Goal: Information Seeking & Learning: Learn about a topic

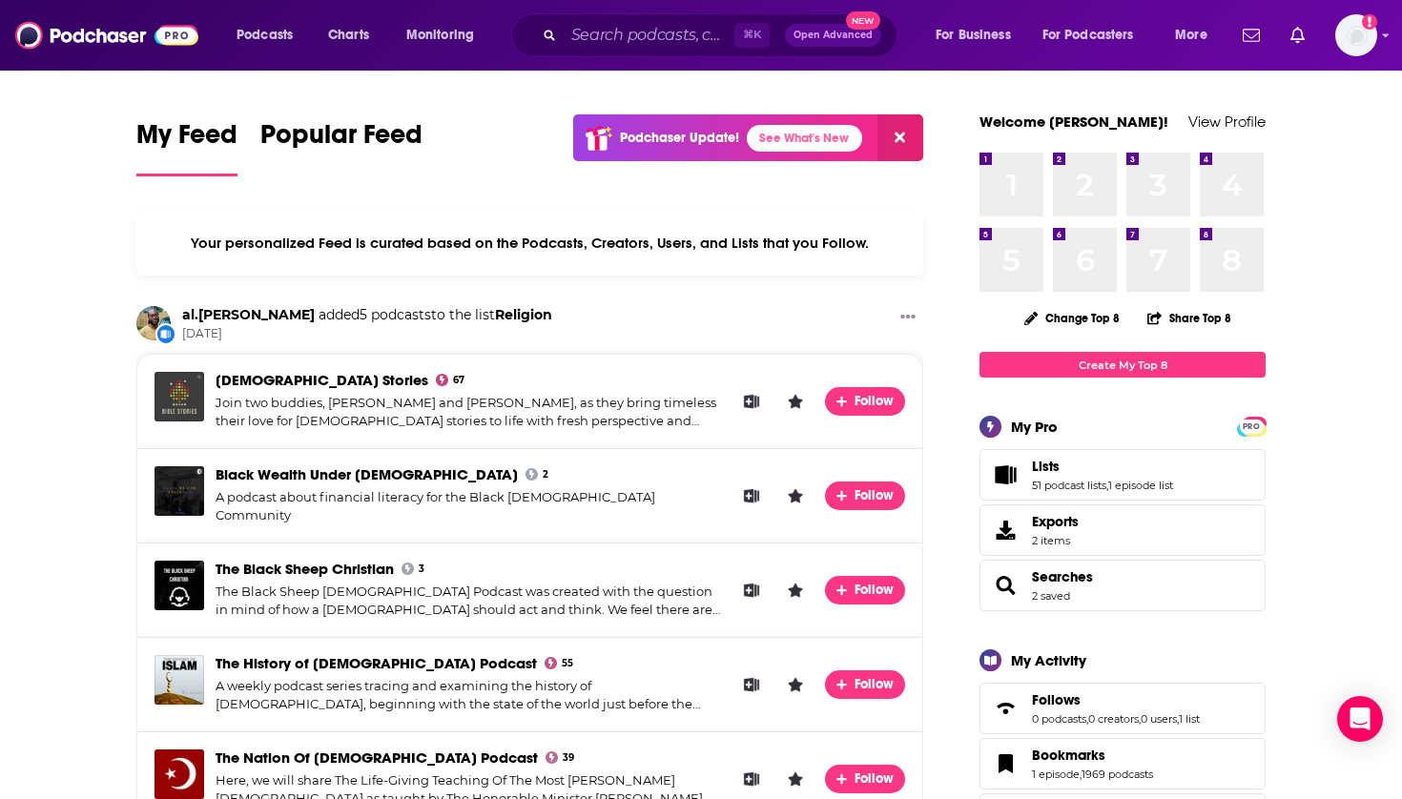
click at [1046, 477] on span "Lists 51 podcast lists , 1 episode list" at bounding box center [1102, 475] width 141 height 34
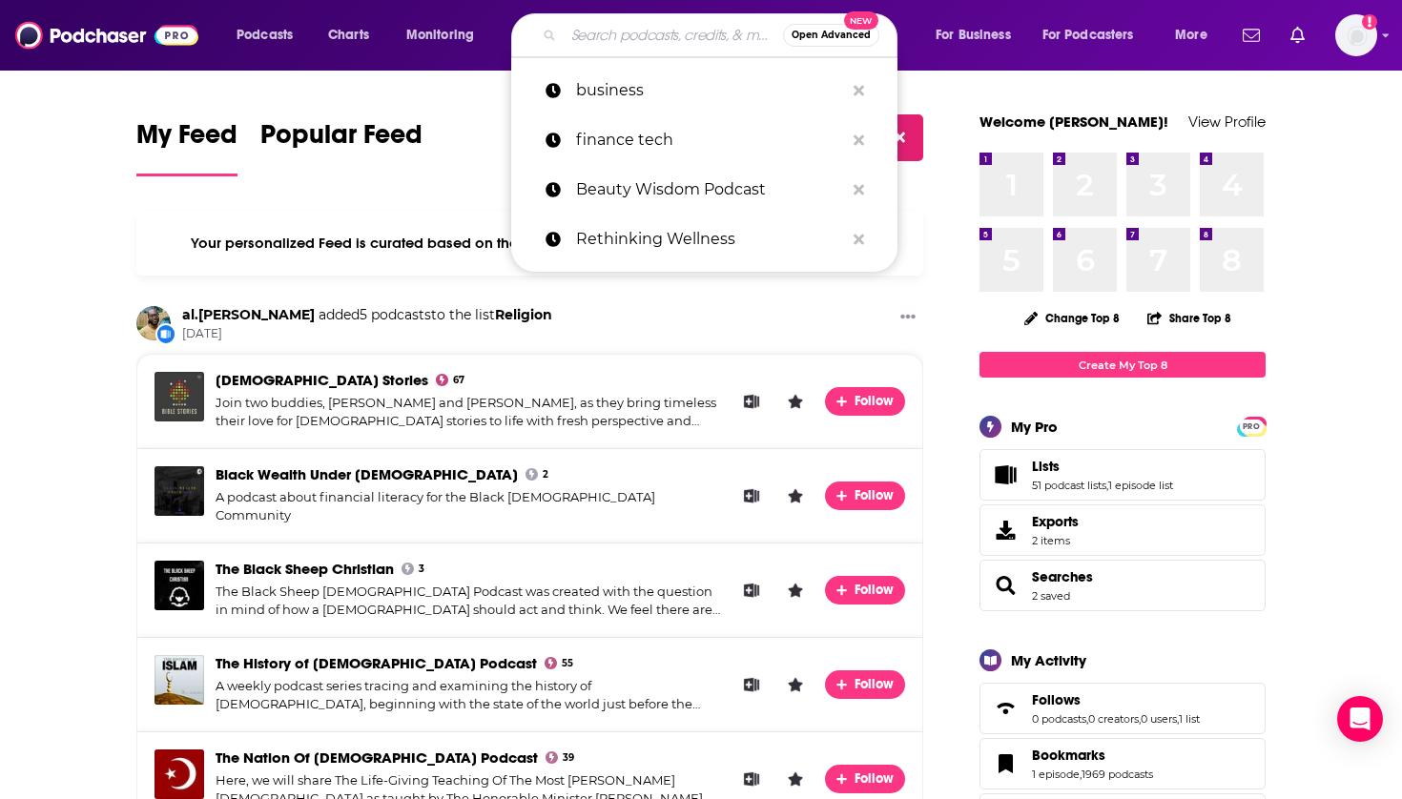
click at [636, 34] on input "Search podcasts, credits, & more..." at bounding box center [673, 35] width 219 height 31
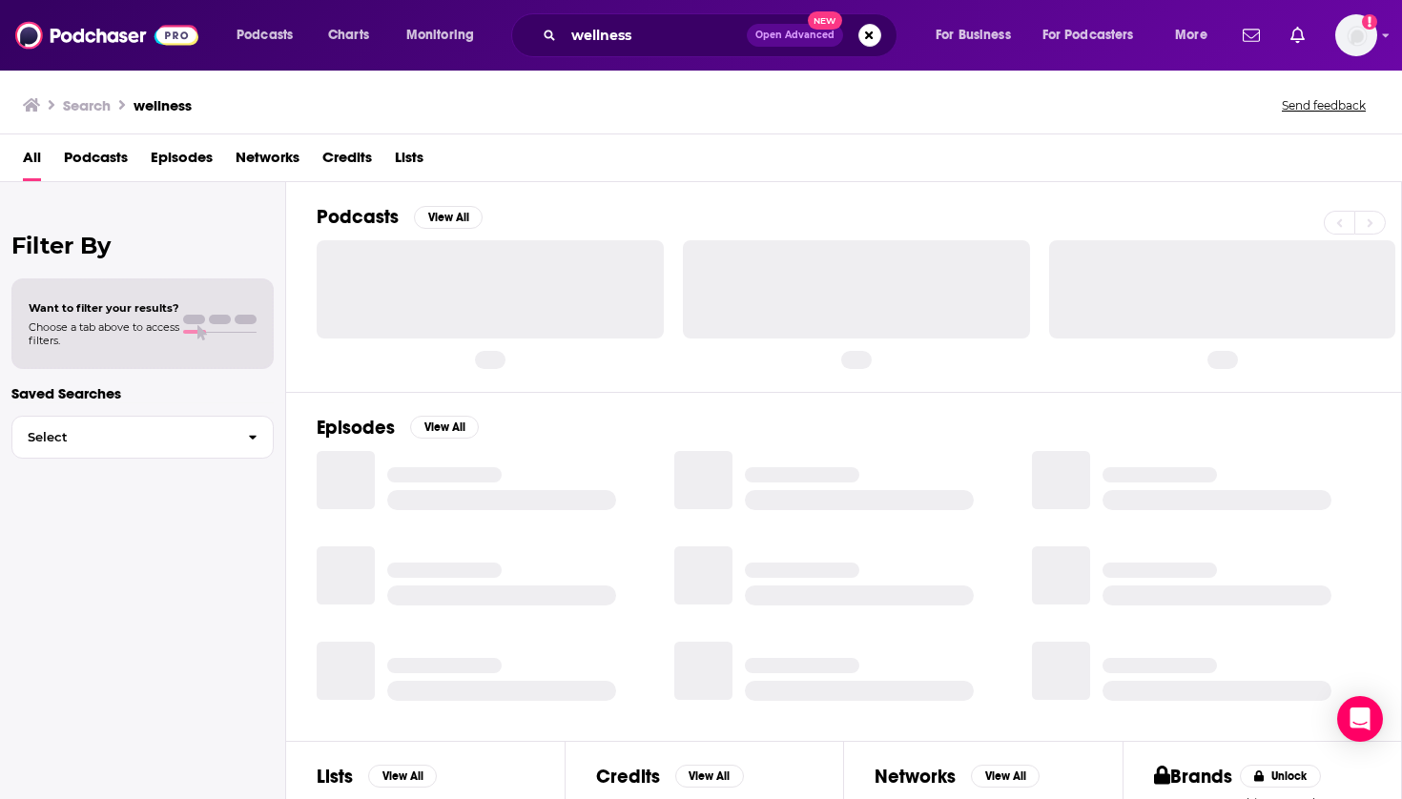
click at [105, 159] on span "Podcasts" at bounding box center [96, 161] width 64 height 39
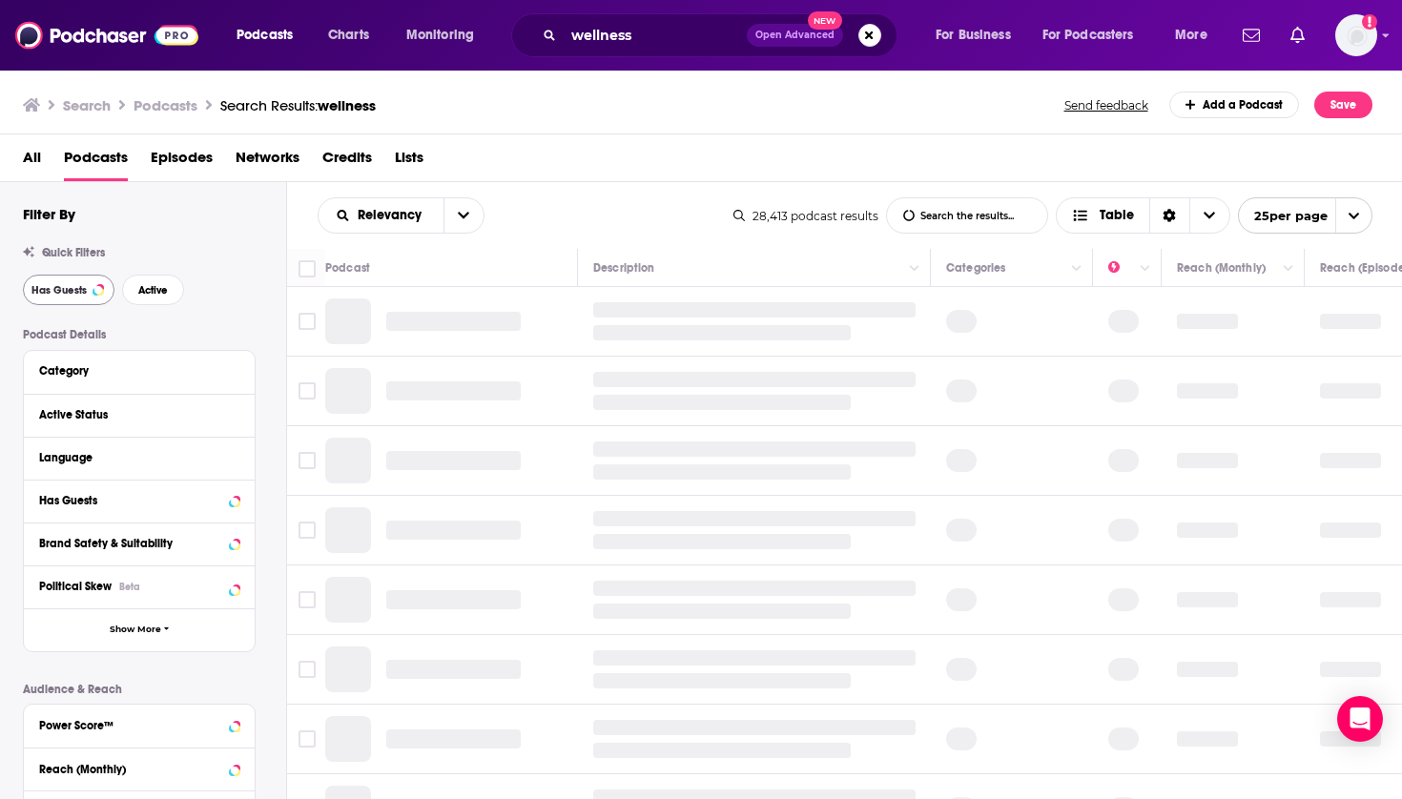
click at [72, 279] on button "Has Guests" at bounding box center [69, 290] width 92 height 31
click at [144, 285] on span "Active" at bounding box center [153, 290] width 30 height 10
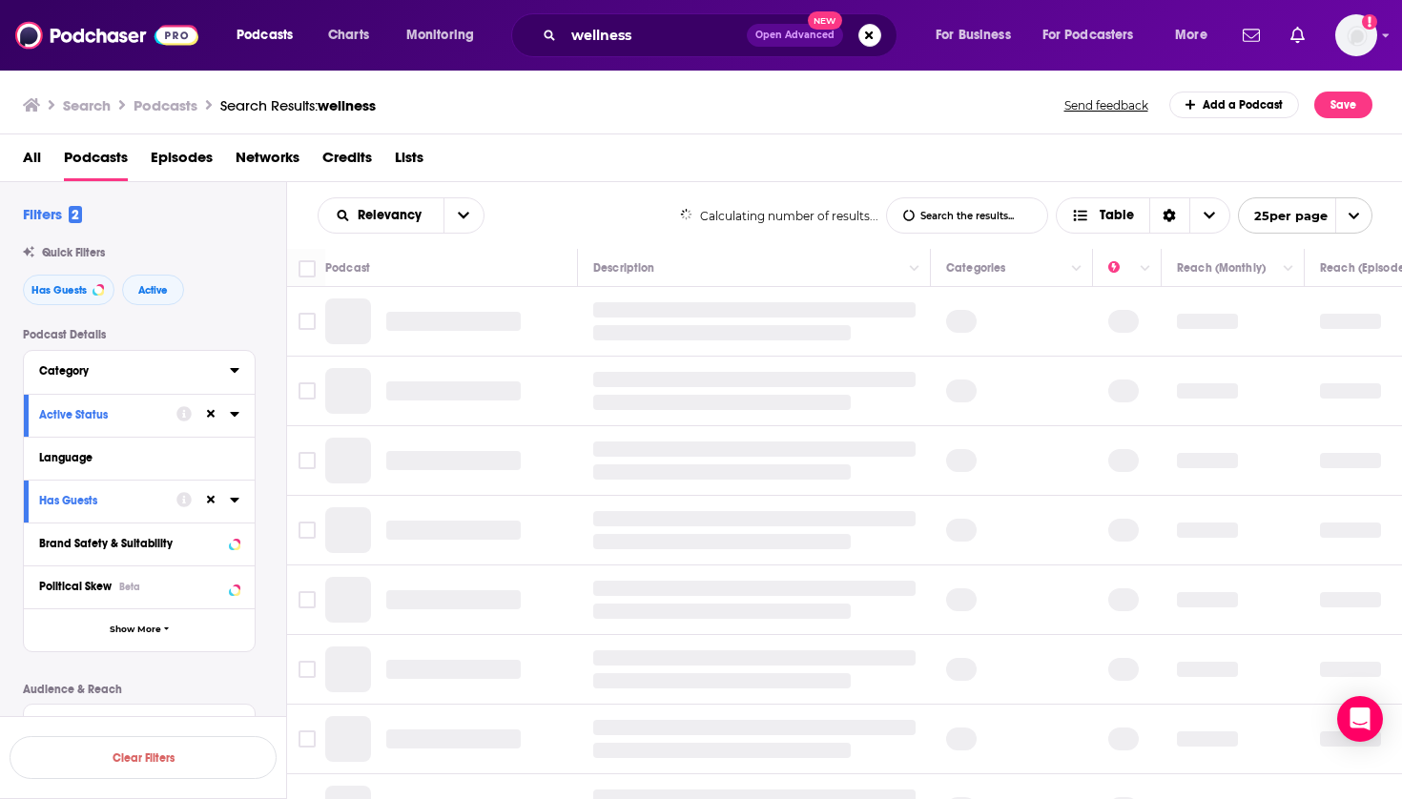
click at [170, 373] on div "Category" at bounding box center [128, 370] width 178 height 13
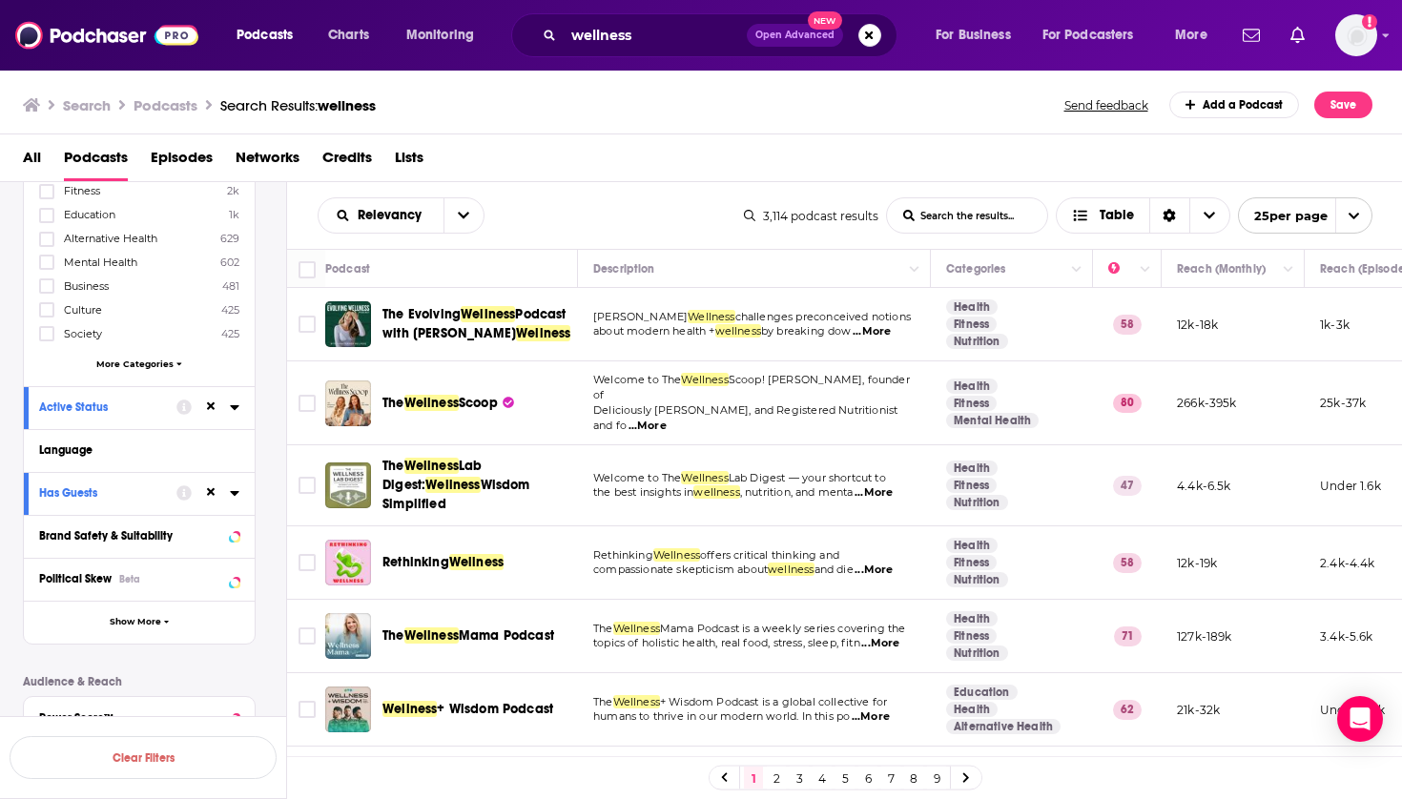
scroll to position [355, 0]
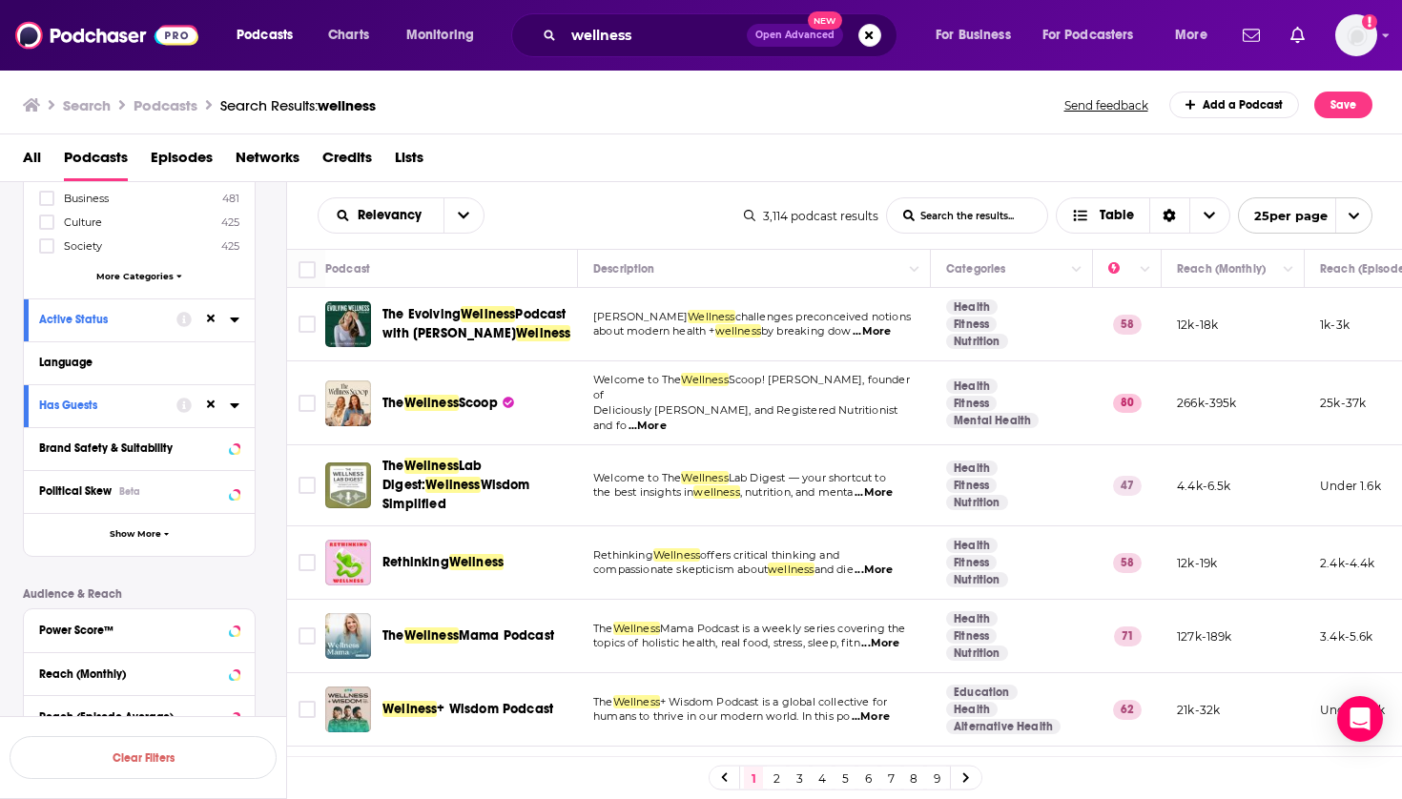
click at [168, 359] on div "Language" at bounding box center [133, 362] width 188 height 13
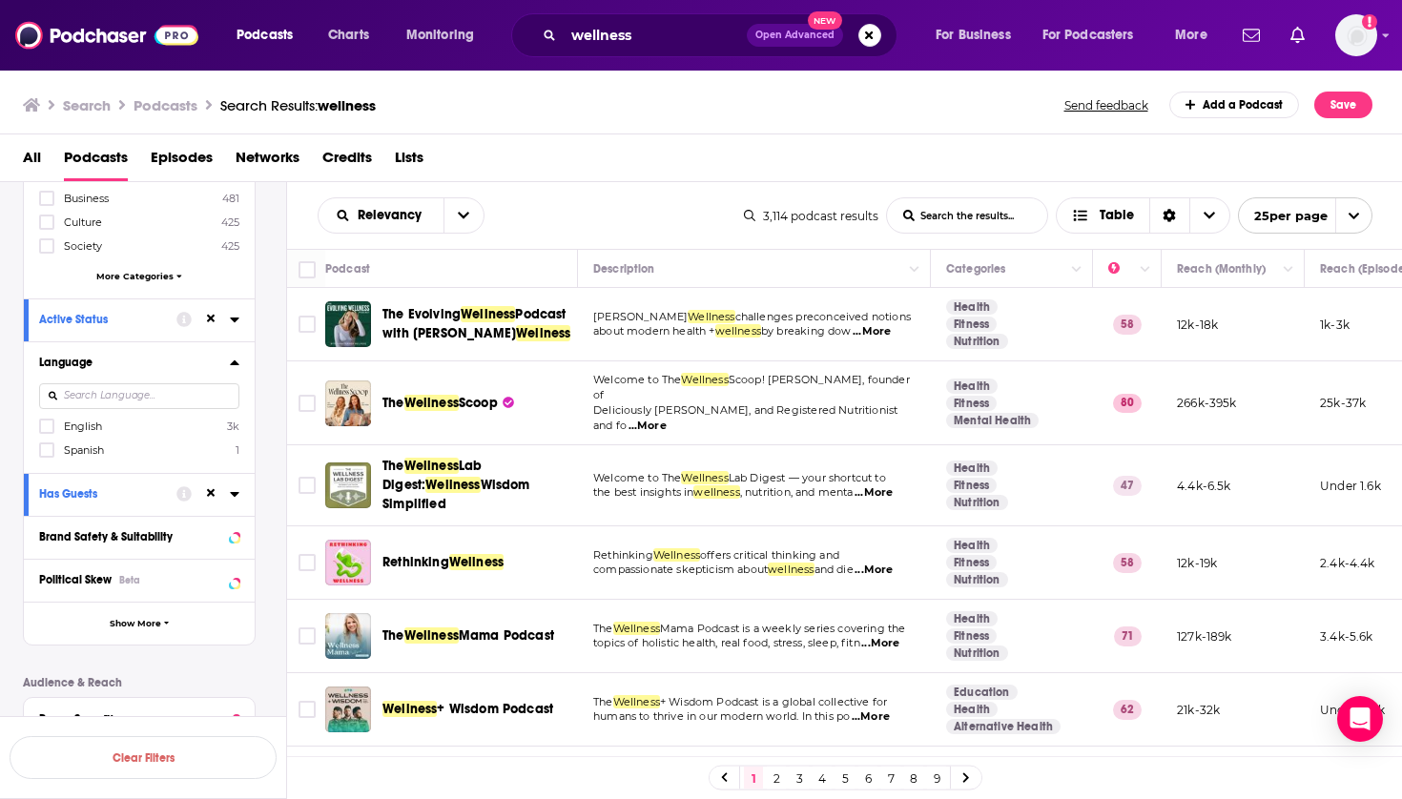
click at [86, 424] on span "English" at bounding box center [83, 426] width 38 height 13
click at [47, 432] on input "multiSelectOption-en-0" at bounding box center [47, 432] width 0 height 0
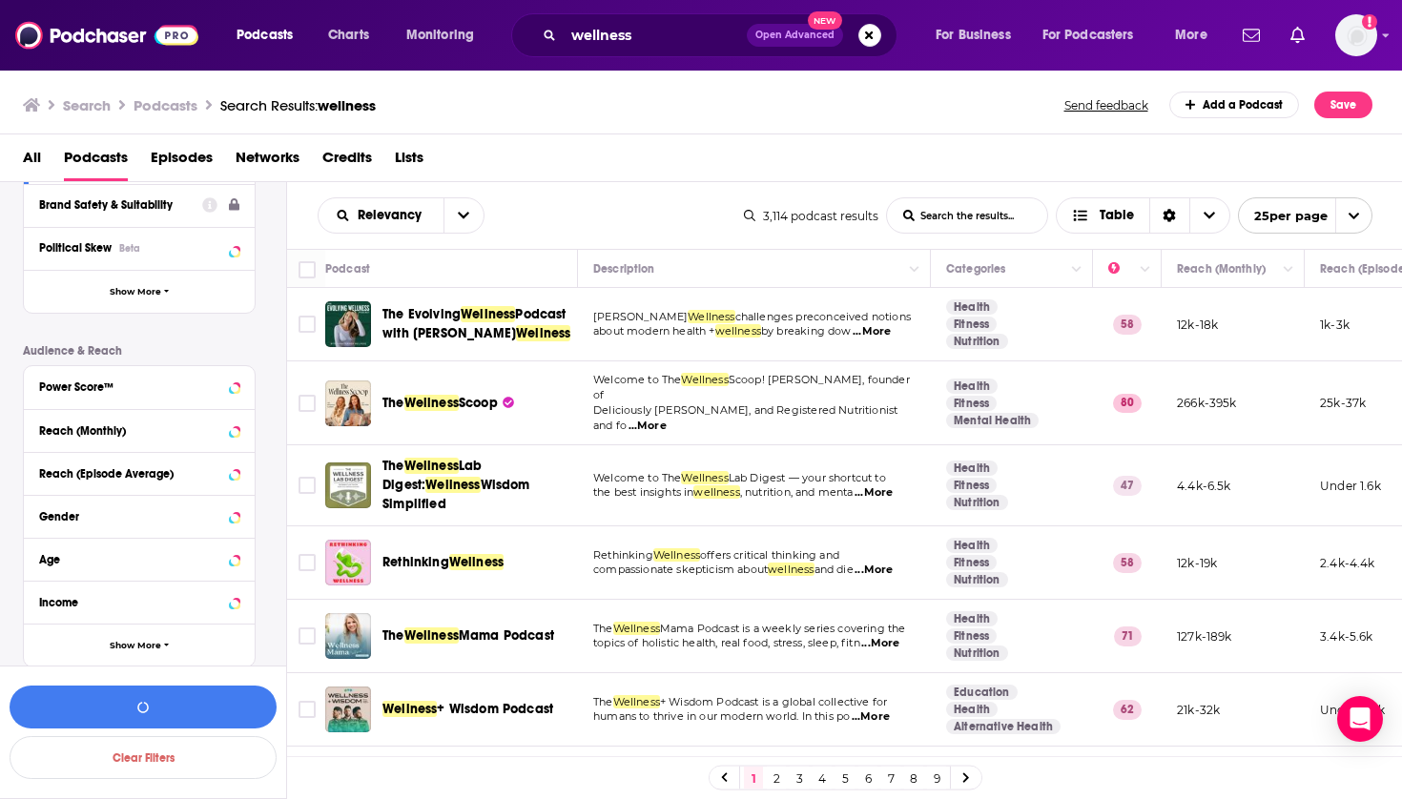
scroll to position [689, 0]
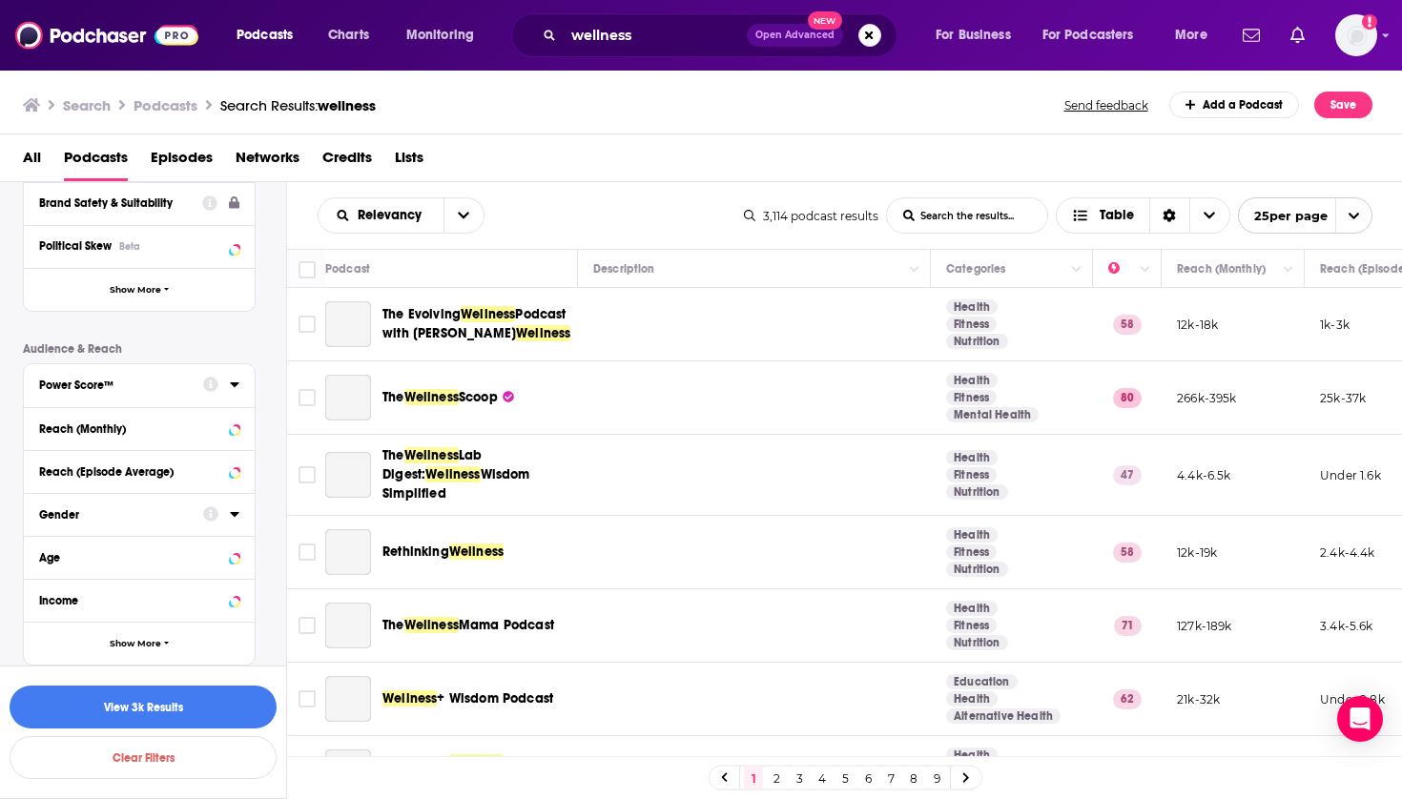
click at [164, 383] on div "Power Score™" at bounding box center [115, 385] width 152 height 13
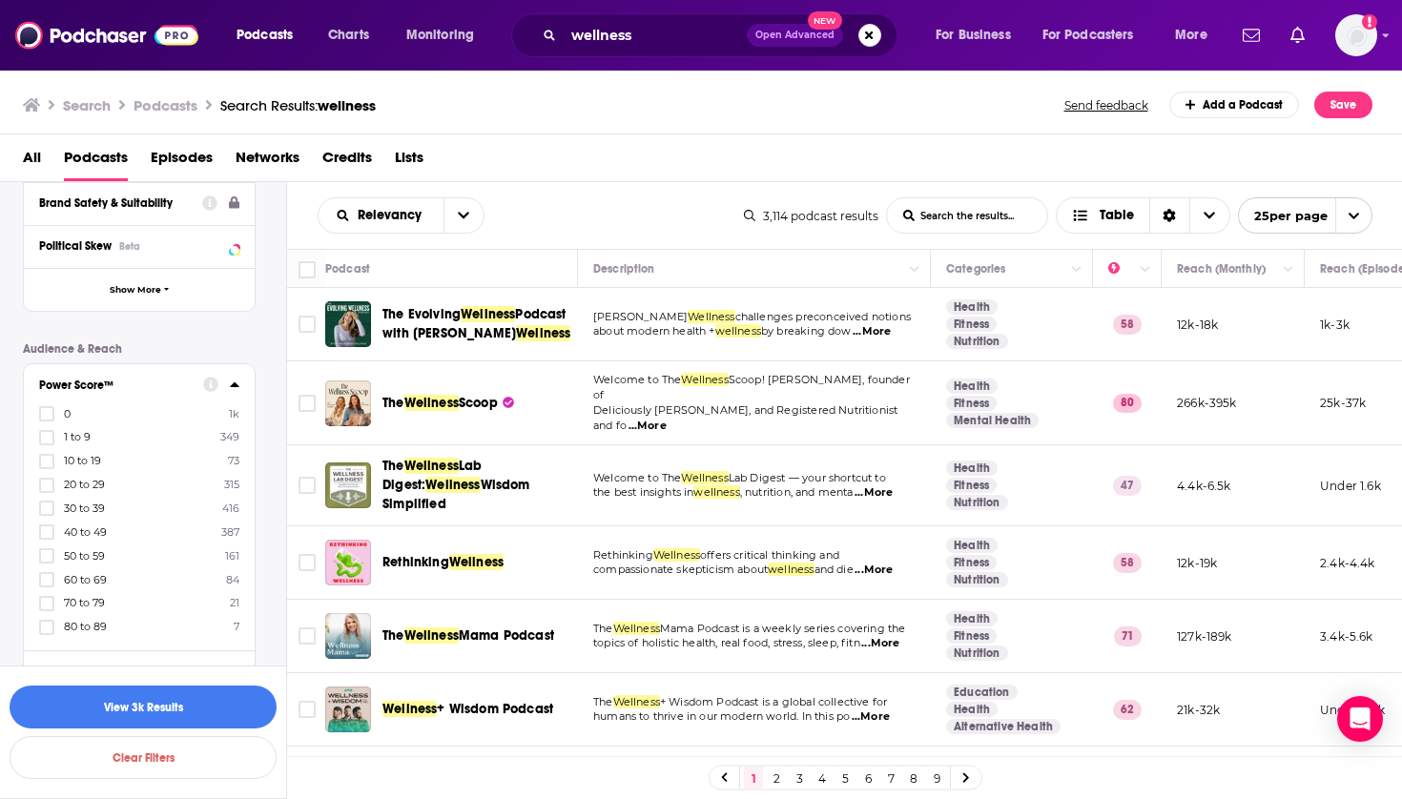
click at [78, 516] on div "0 1k 1 to 9 349 10 to 19 73 20 to 29 315 30 to 39 416 40 to 49 387 50 to 59 161…" at bounding box center [139, 519] width 200 height 229
click at [72, 516] on div "0 1k 1 to 9 349 10 to 19 73 20 to 29 315 30 to 39 416 40 to 49 387 50 to 59 161…" at bounding box center [139, 519] width 200 height 229
click at [49, 507] on icon at bounding box center [46, 509] width 11 height 9
click at [170, 704] on button "View 416 Results" at bounding box center [143, 707] width 267 height 43
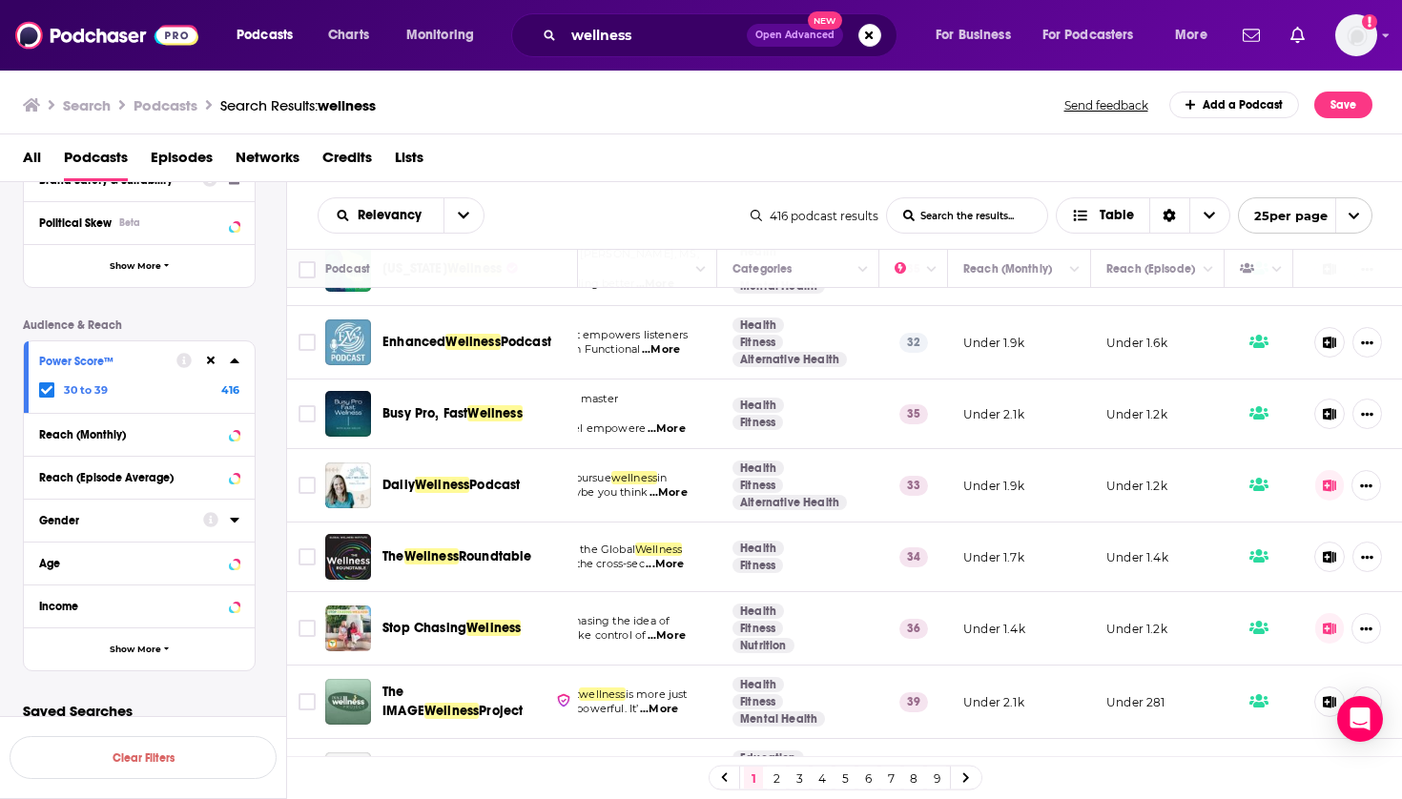
scroll to position [58, 214]
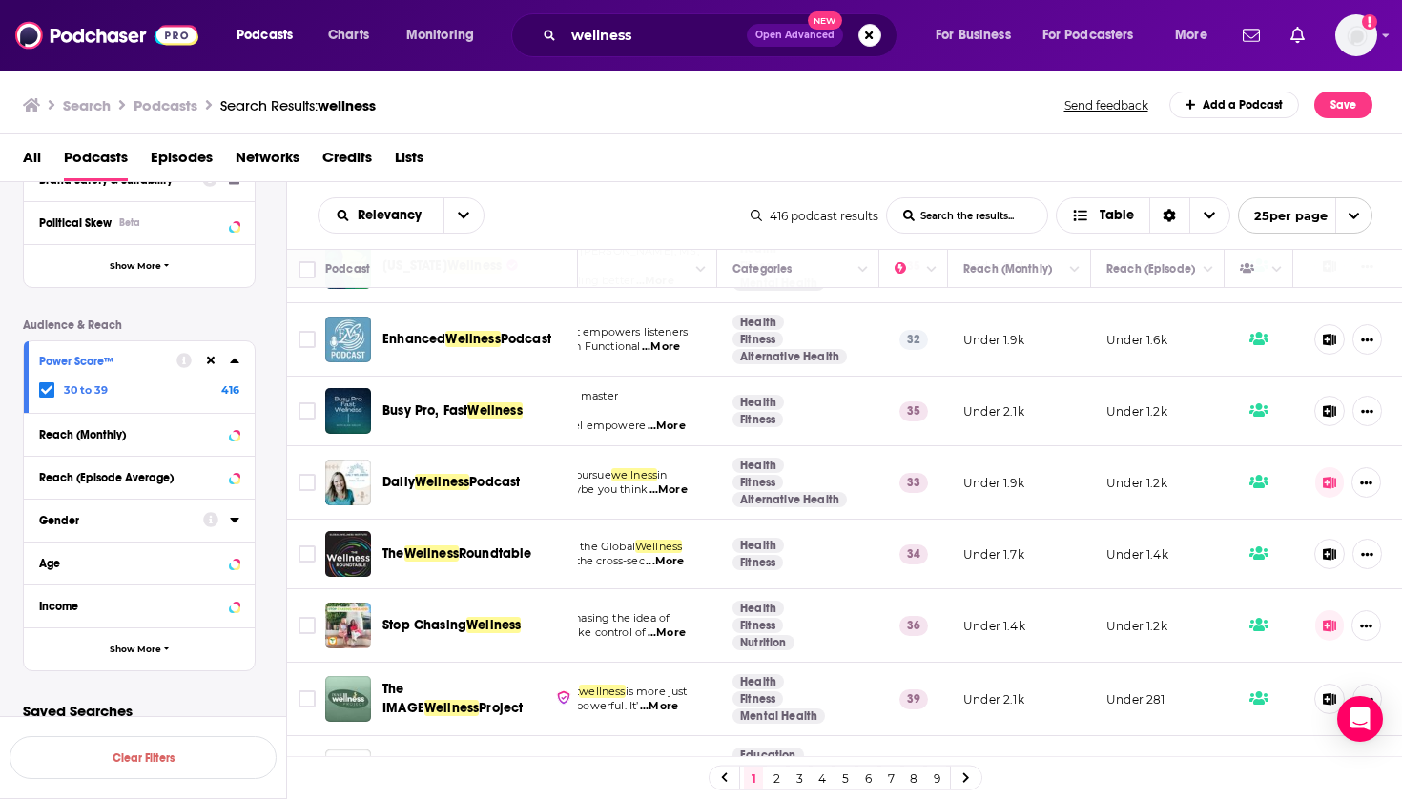
click at [1327, 480] on icon at bounding box center [1329, 483] width 13 height 12
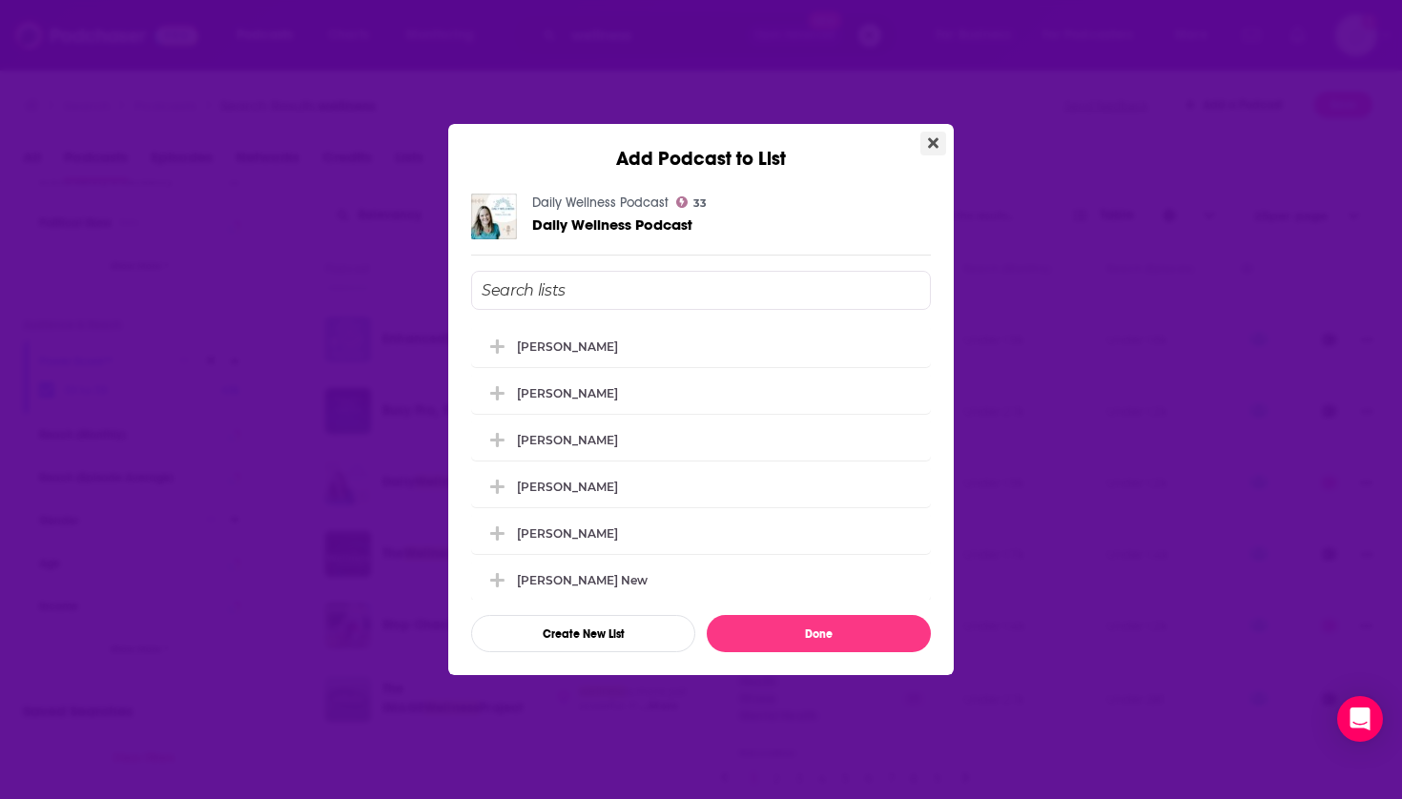
click at [939, 140] on button "Close" at bounding box center [934, 144] width 26 height 24
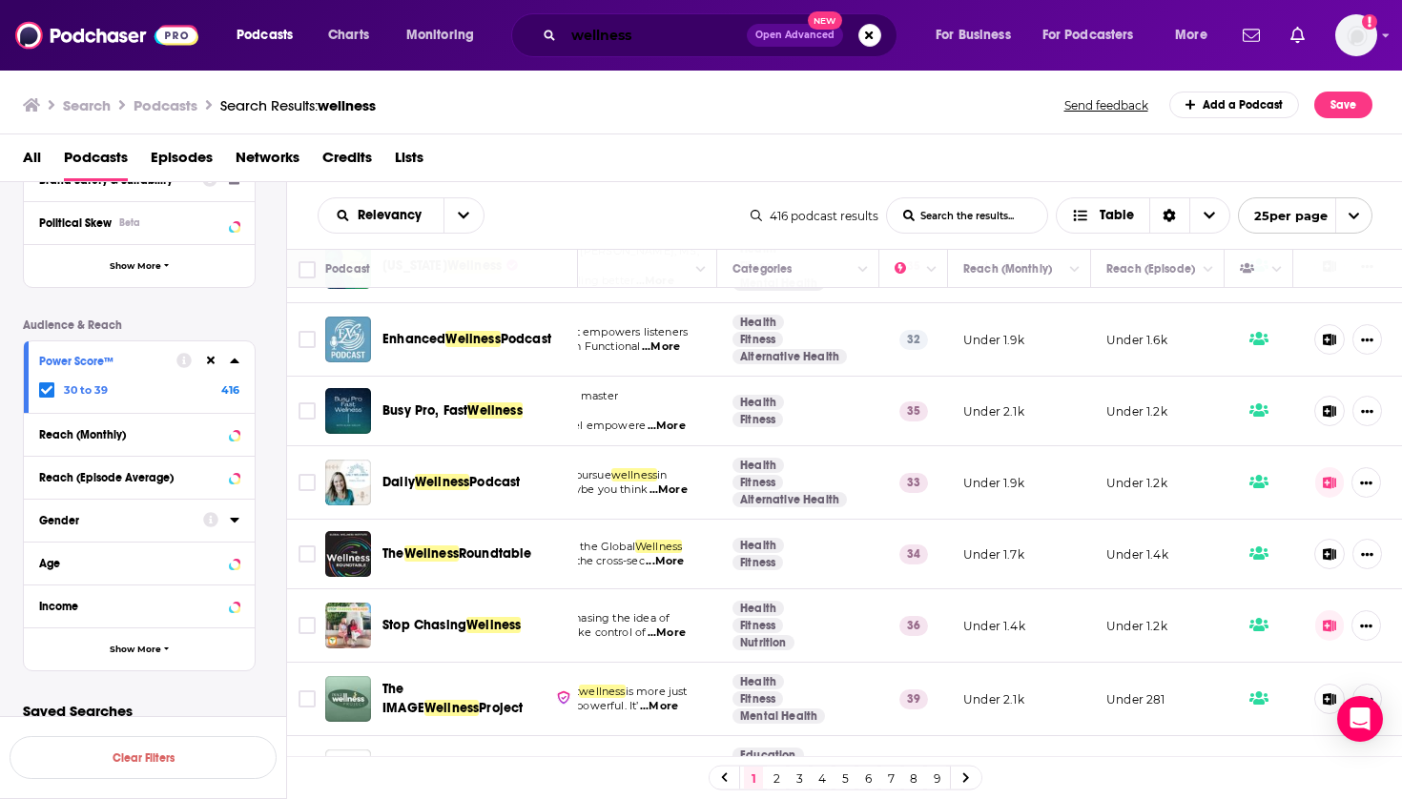
click at [631, 35] on input "wellness" at bounding box center [655, 35] width 183 height 31
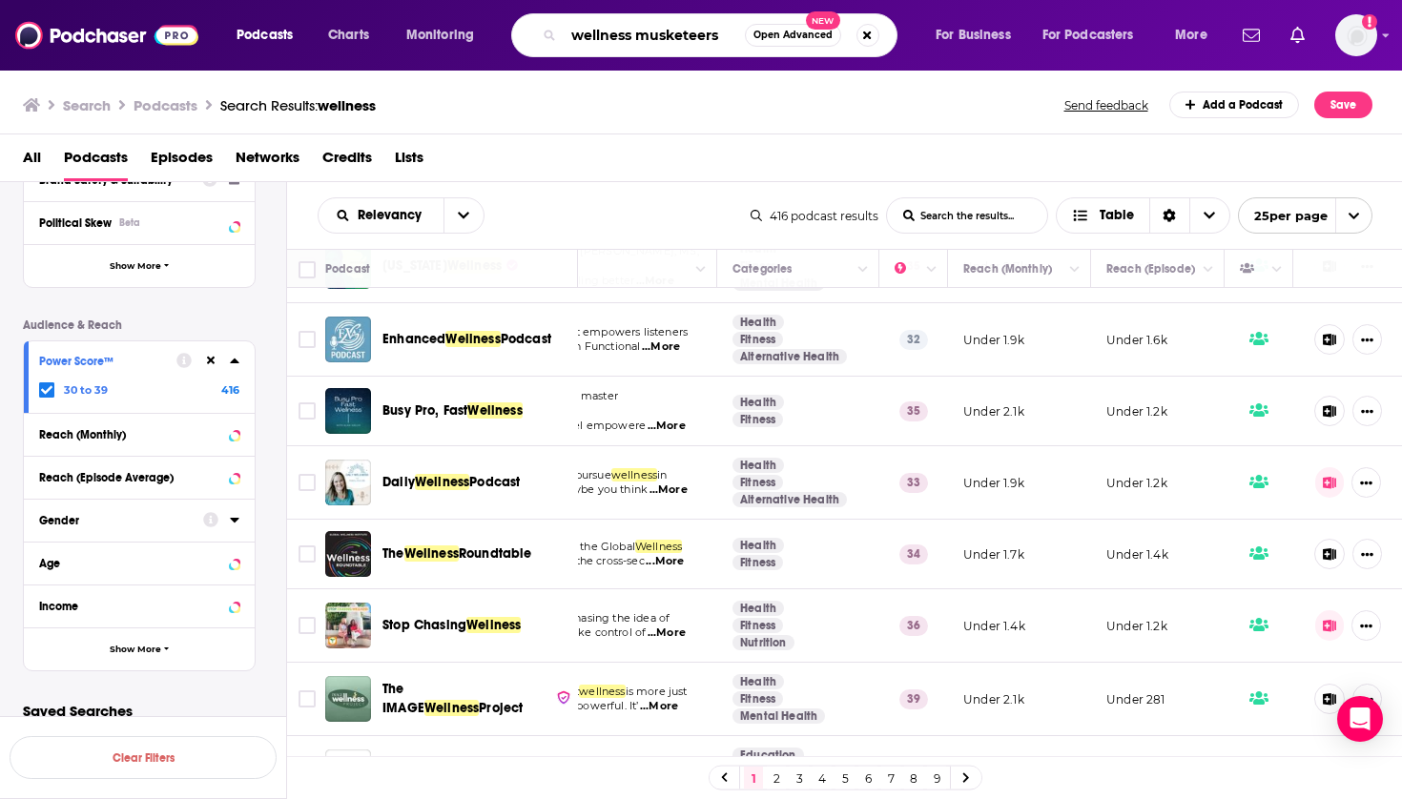
type input "wellness musketeers"
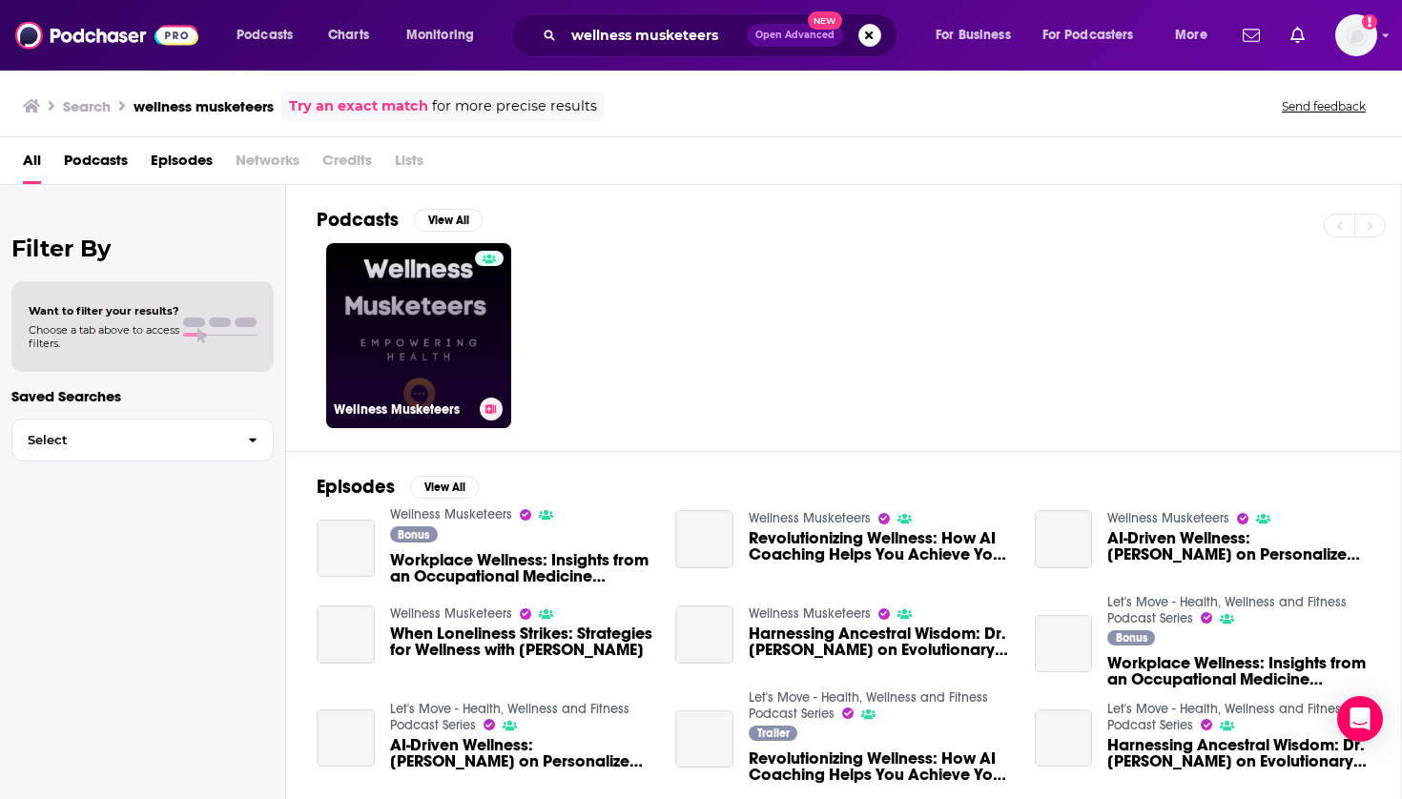
click at [447, 379] on link "Wellness Musketeers" at bounding box center [418, 335] width 185 height 185
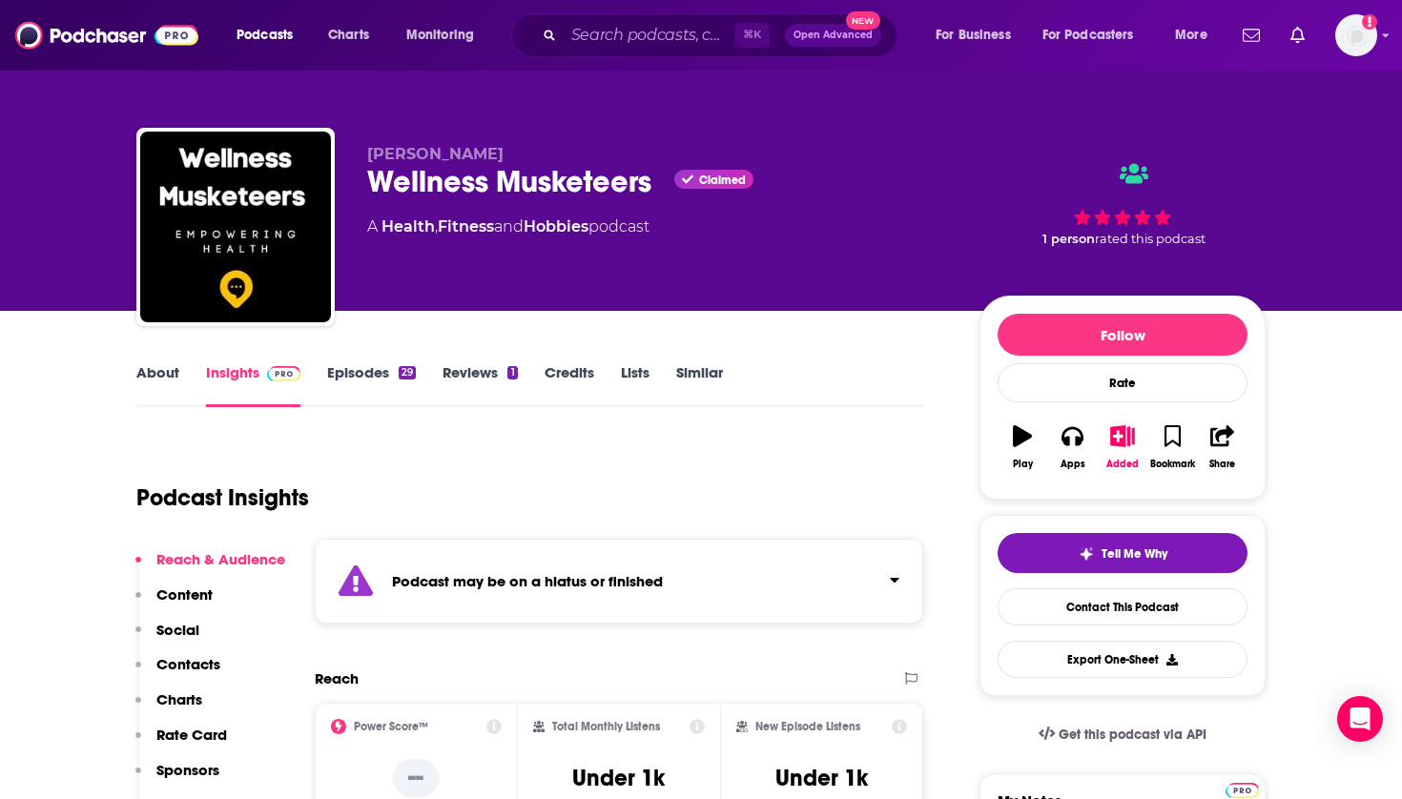
click at [1130, 438] on icon "button" at bounding box center [1123, 435] width 24 height 21
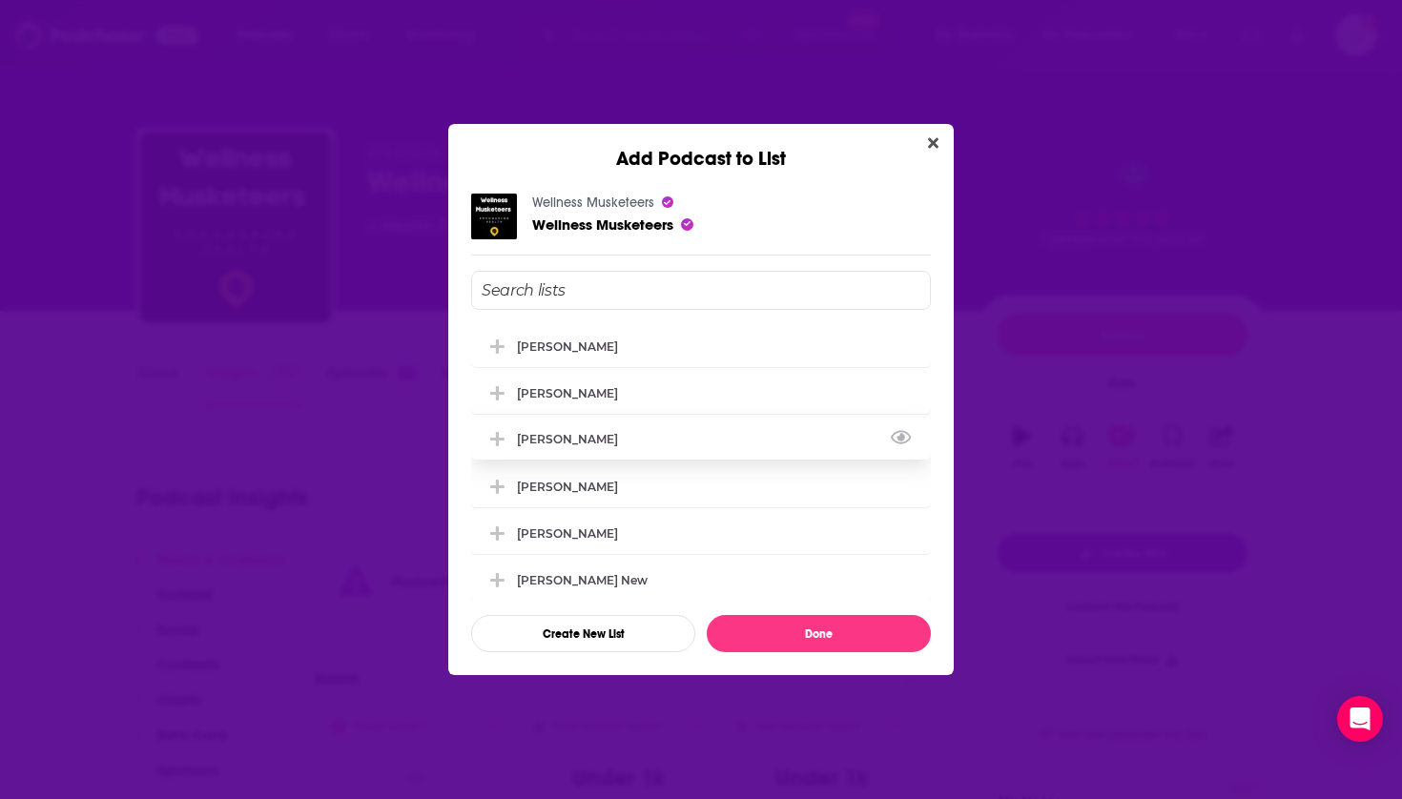
click at [627, 436] on div "[PERSON_NAME]" at bounding box center [701, 439] width 460 height 42
click at [749, 631] on button "Done" at bounding box center [819, 633] width 224 height 37
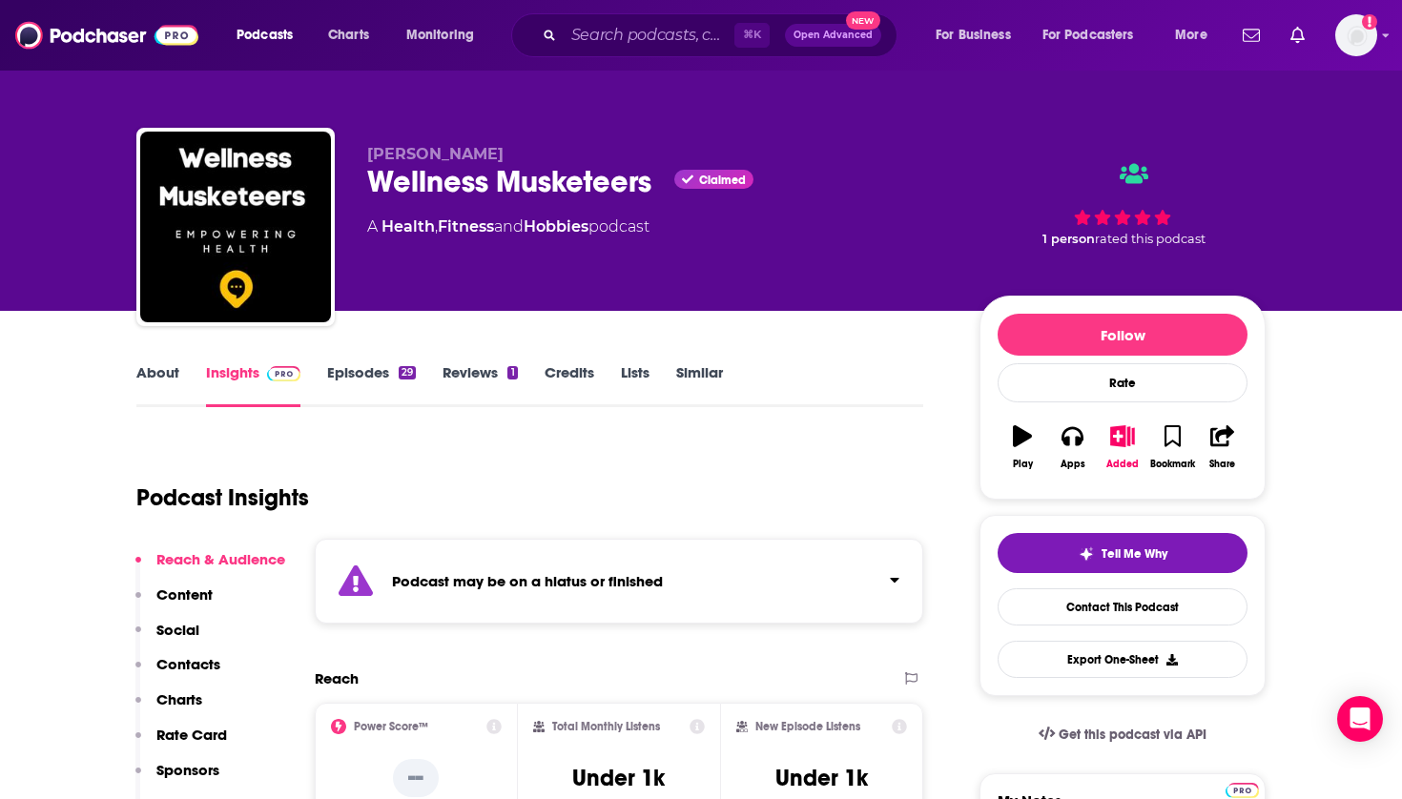
click at [1180, 9] on div "Podcasts Charts Monitoring ⌘ K Open Advanced New For Business For Podcasters Mo…" at bounding box center [701, 35] width 1402 height 71
click at [664, 41] on input "Search podcasts, credits, & more..." at bounding box center [649, 35] width 171 height 31
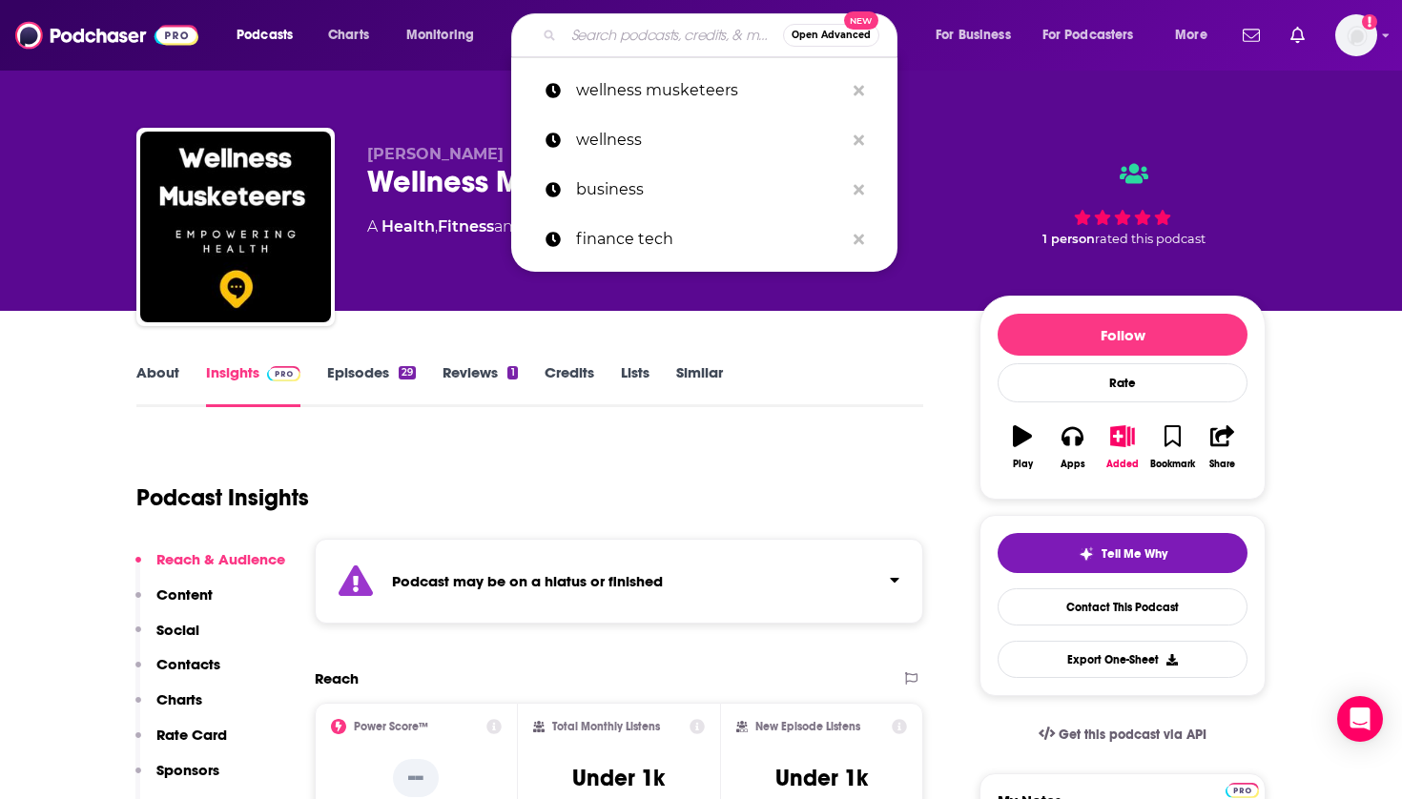
paste input "Rooted in Wellness"
type input "Rooted in Wellness"
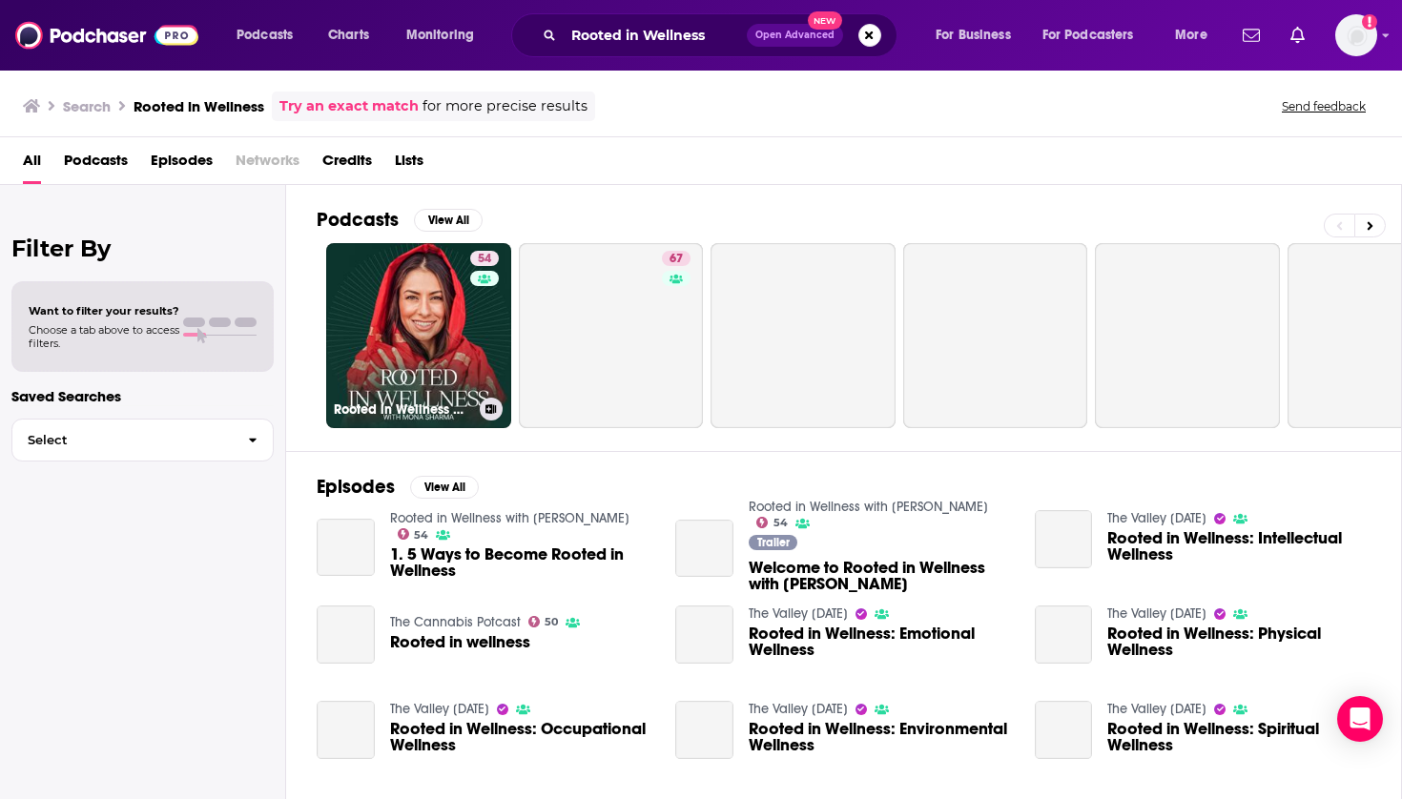
click at [428, 290] on link "54 Rooted in Wellness with [PERSON_NAME]" at bounding box center [418, 335] width 185 height 185
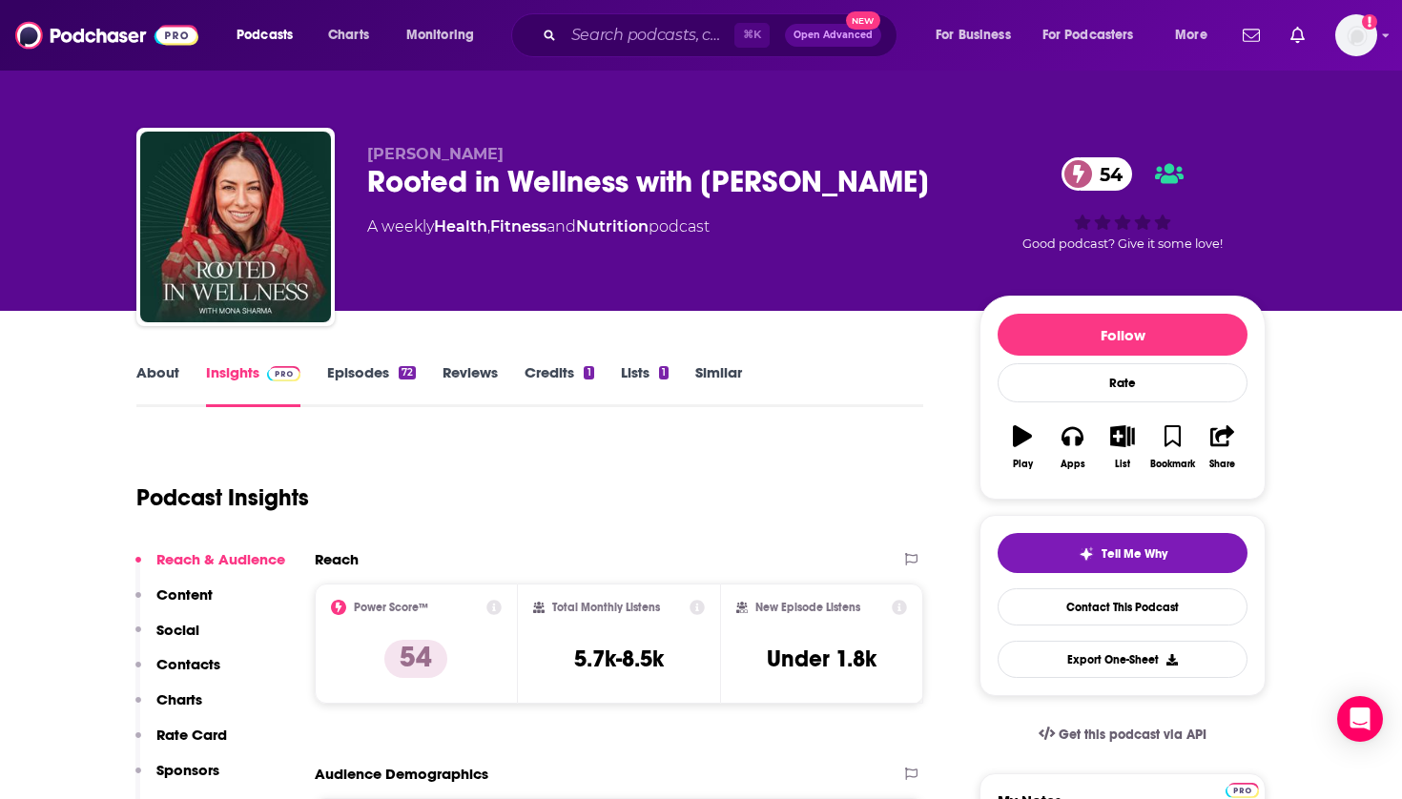
click at [1119, 437] on icon "button" at bounding box center [1122, 435] width 24 height 21
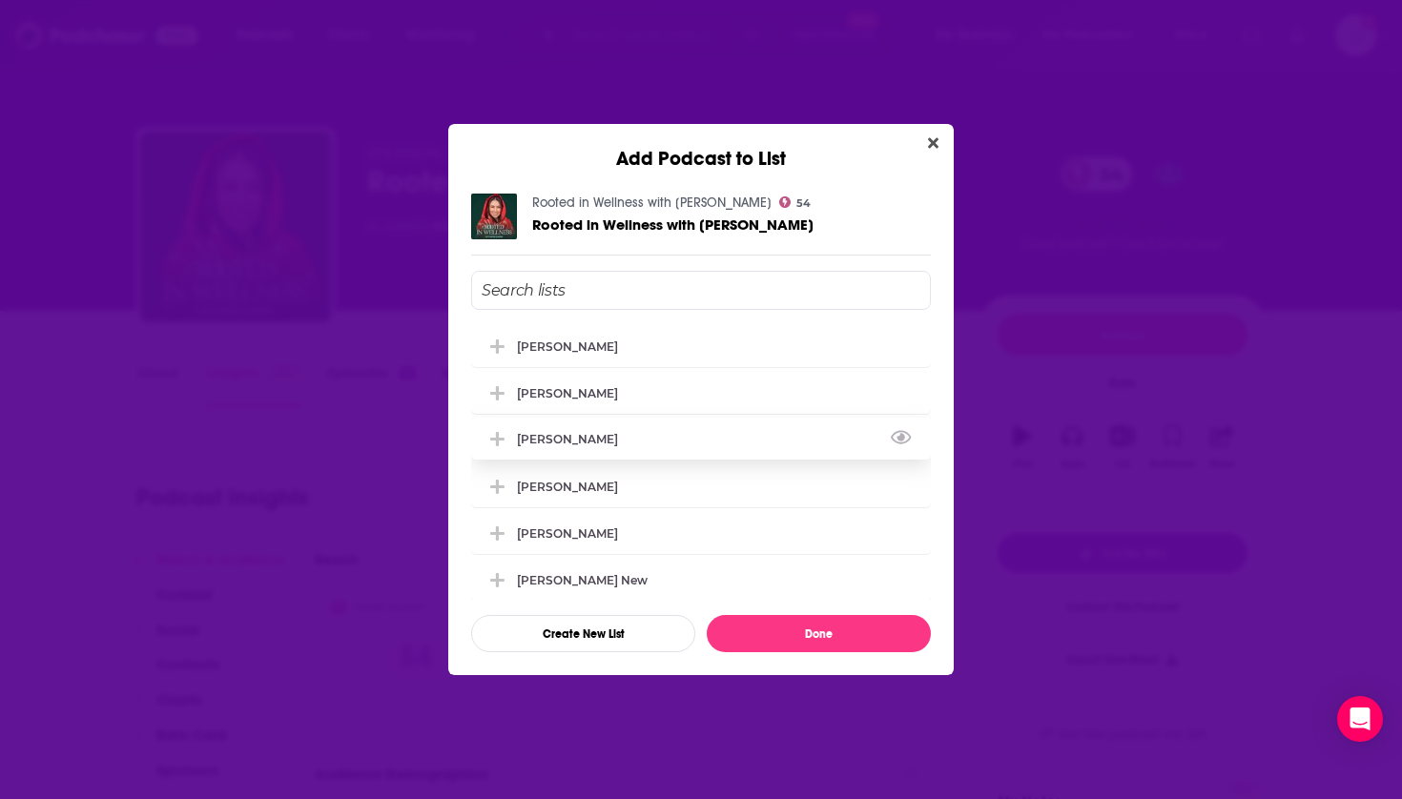
click at [569, 445] on div "[PERSON_NAME]" at bounding box center [573, 439] width 113 height 14
click at [743, 633] on button "Done" at bounding box center [819, 633] width 224 height 37
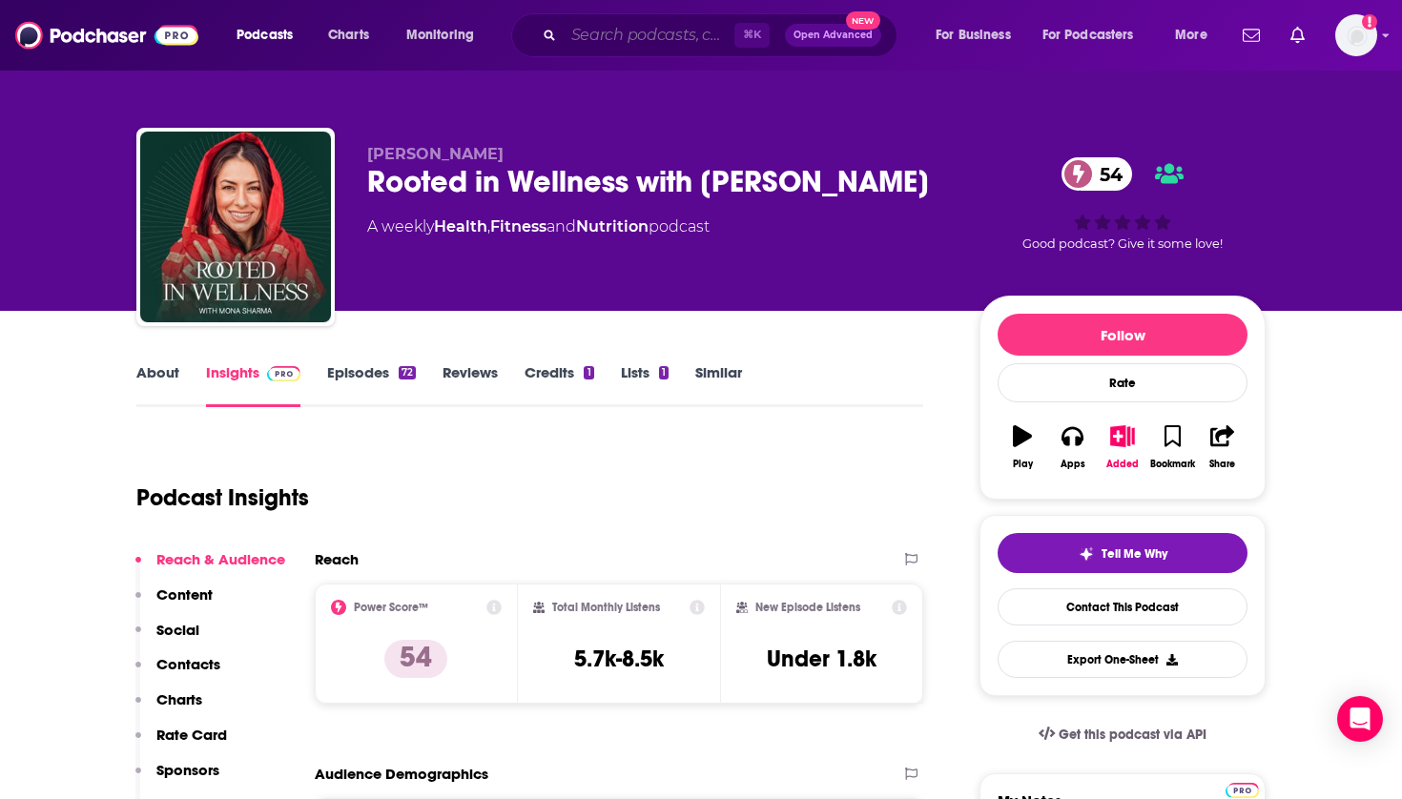
click at [668, 27] on input "Search podcasts, credits, & more..." at bounding box center [649, 35] width 171 height 31
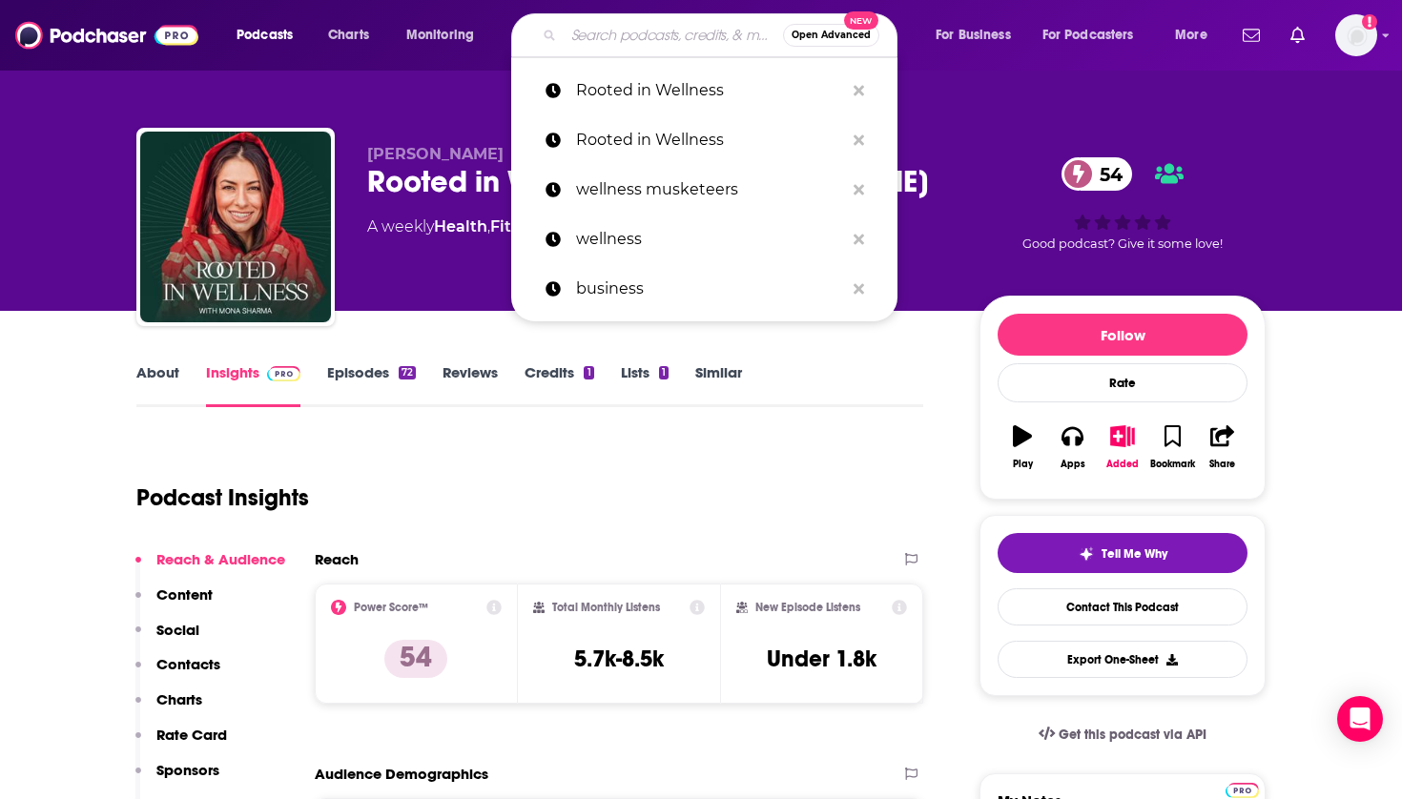
paste input "Parsa Wellness Podcast"
type input "Parsa Wellness Podcast"
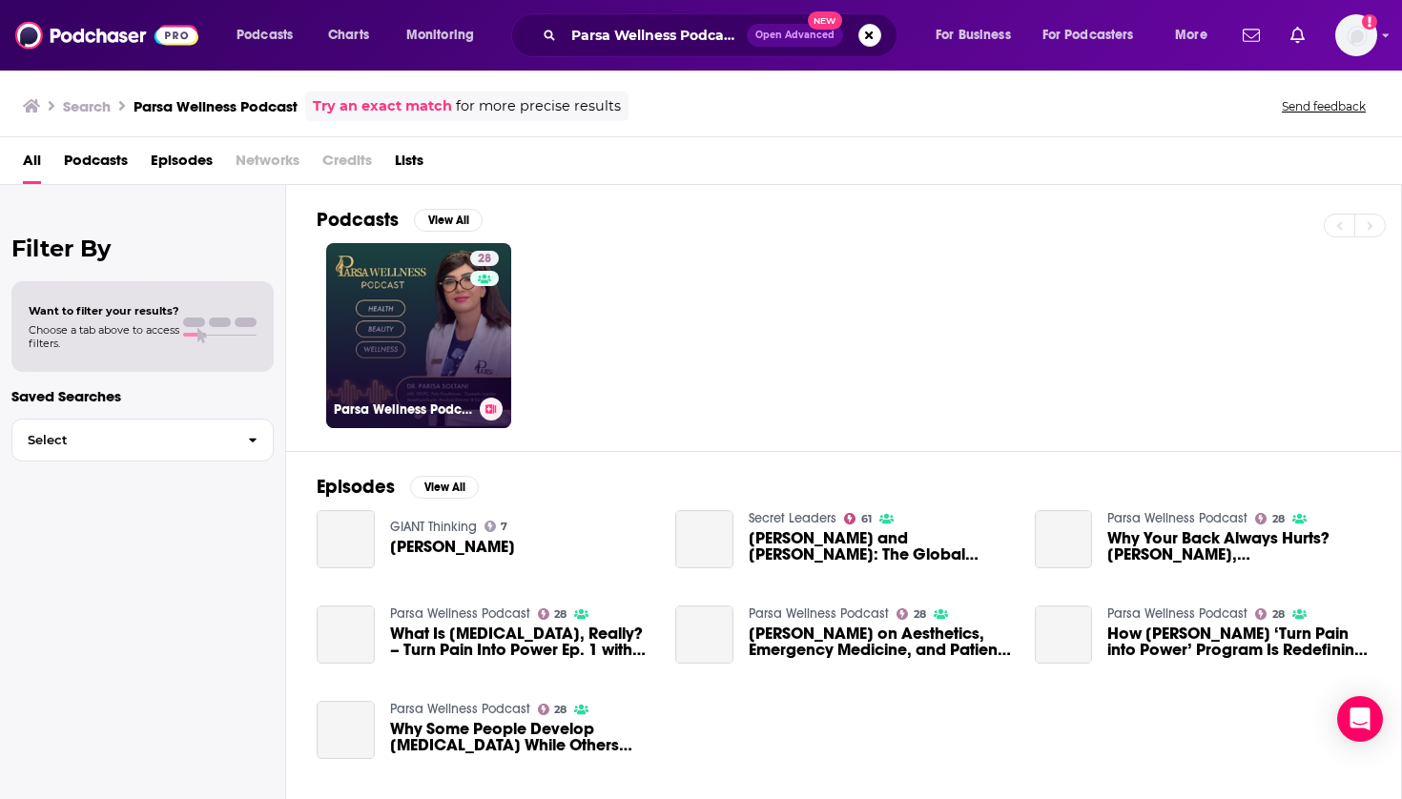
click at [421, 312] on link "28 Parsa Wellness Podcast" at bounding box center [418, 335] width 185 height 185
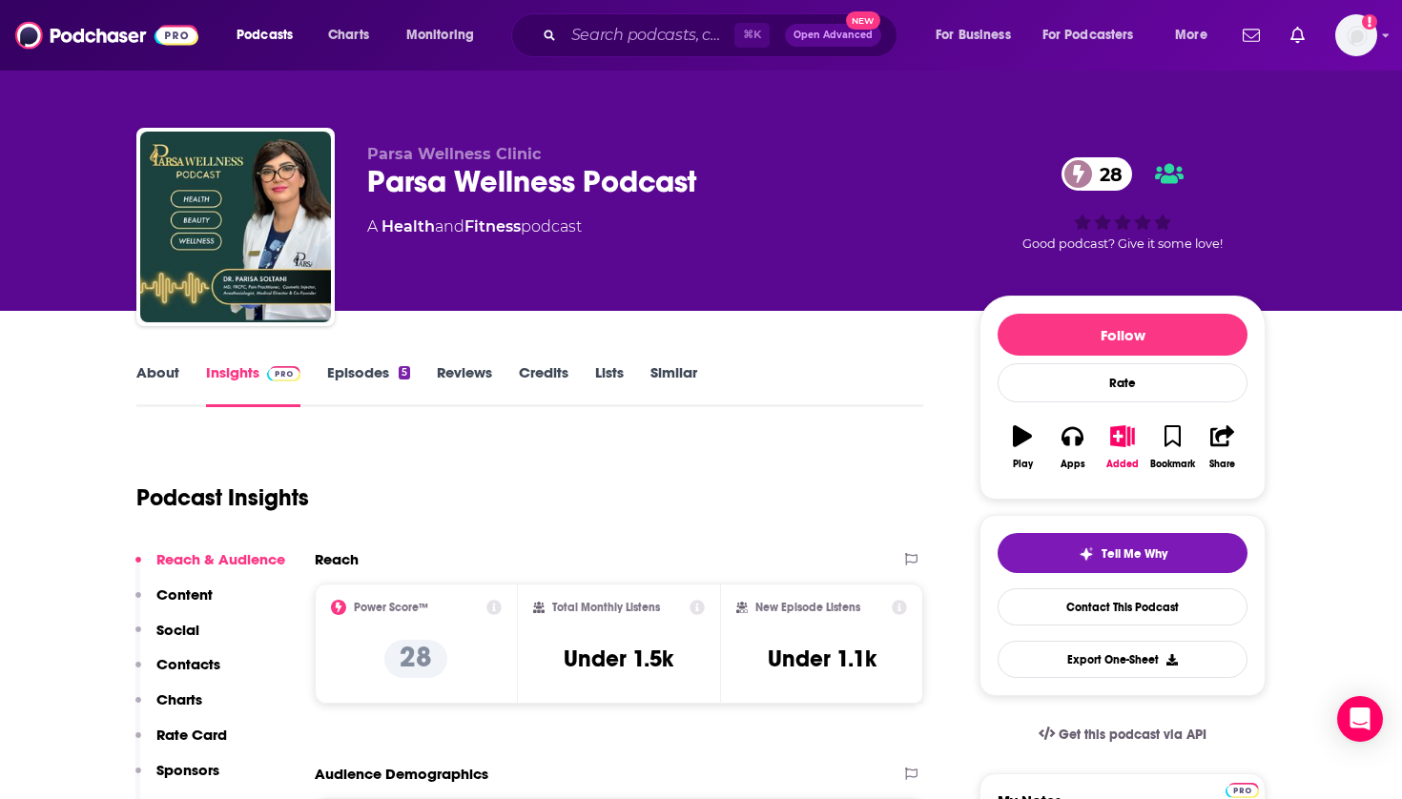
click at [1109, 424] on button "Added" at bounding box center [1123, 447] width 50 height 69
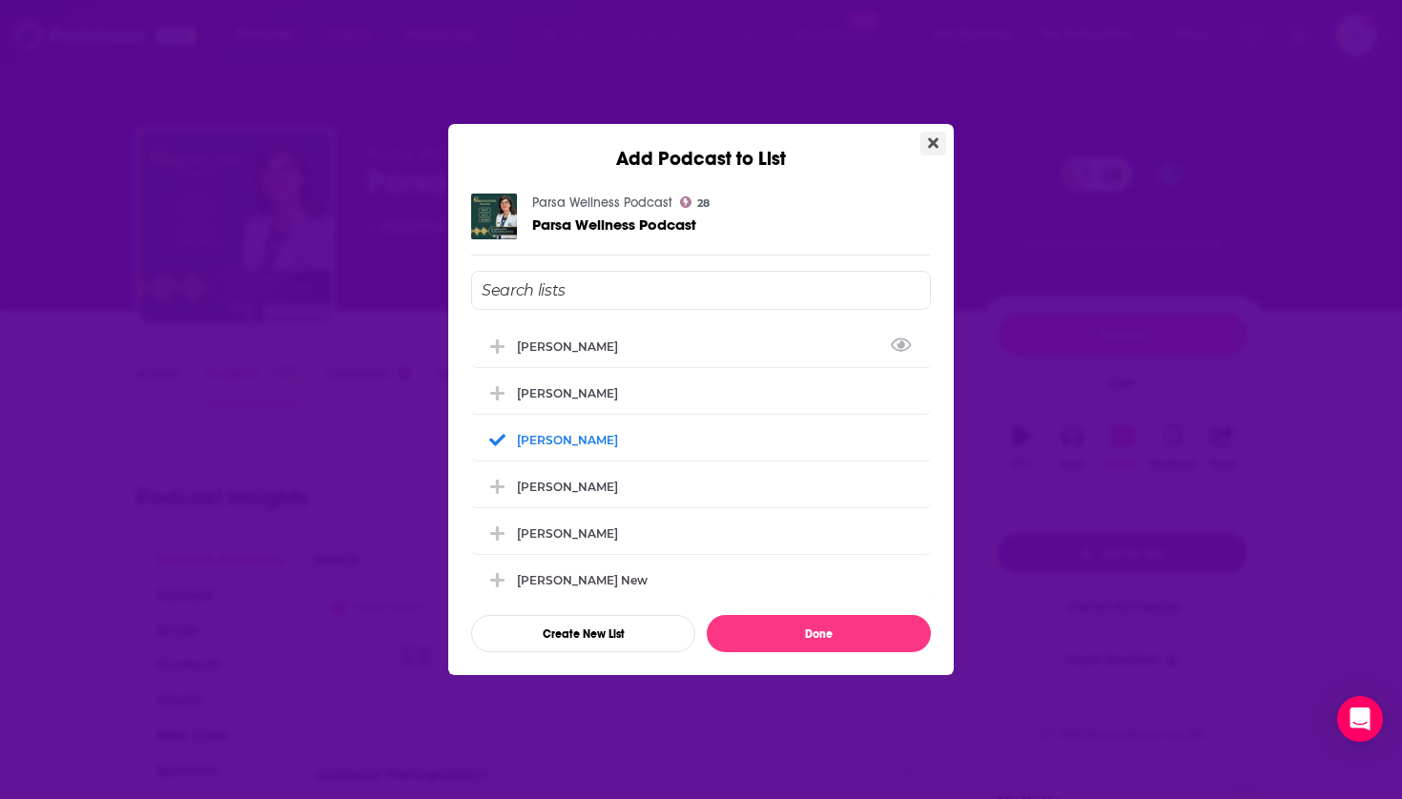
click at [935, 140] on icon "Close" at bounding box center [933, 143] width 10 height 10
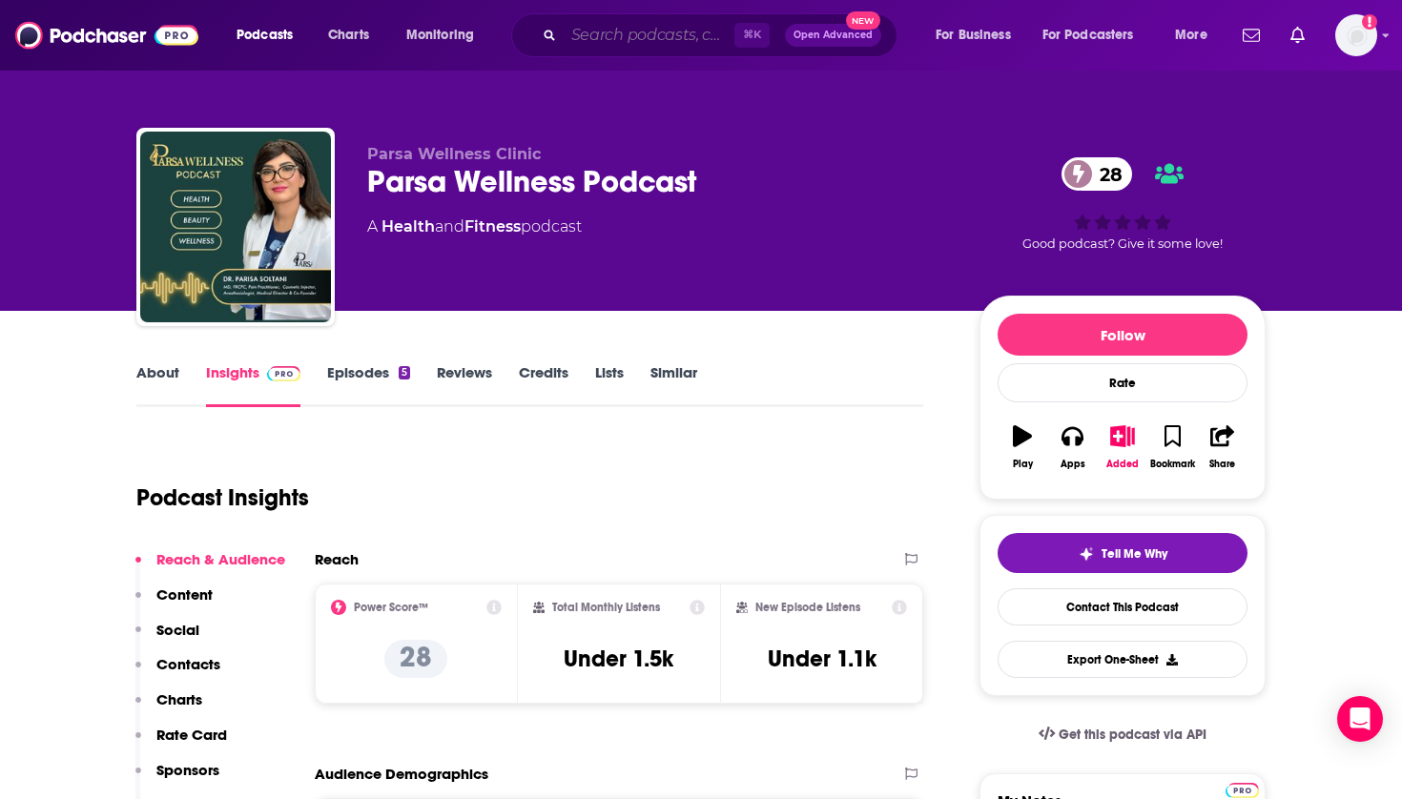
click at [685, 33] on input "Search podcasts, credits, & more..." at bounding box center [649, 35] width 171 height 31
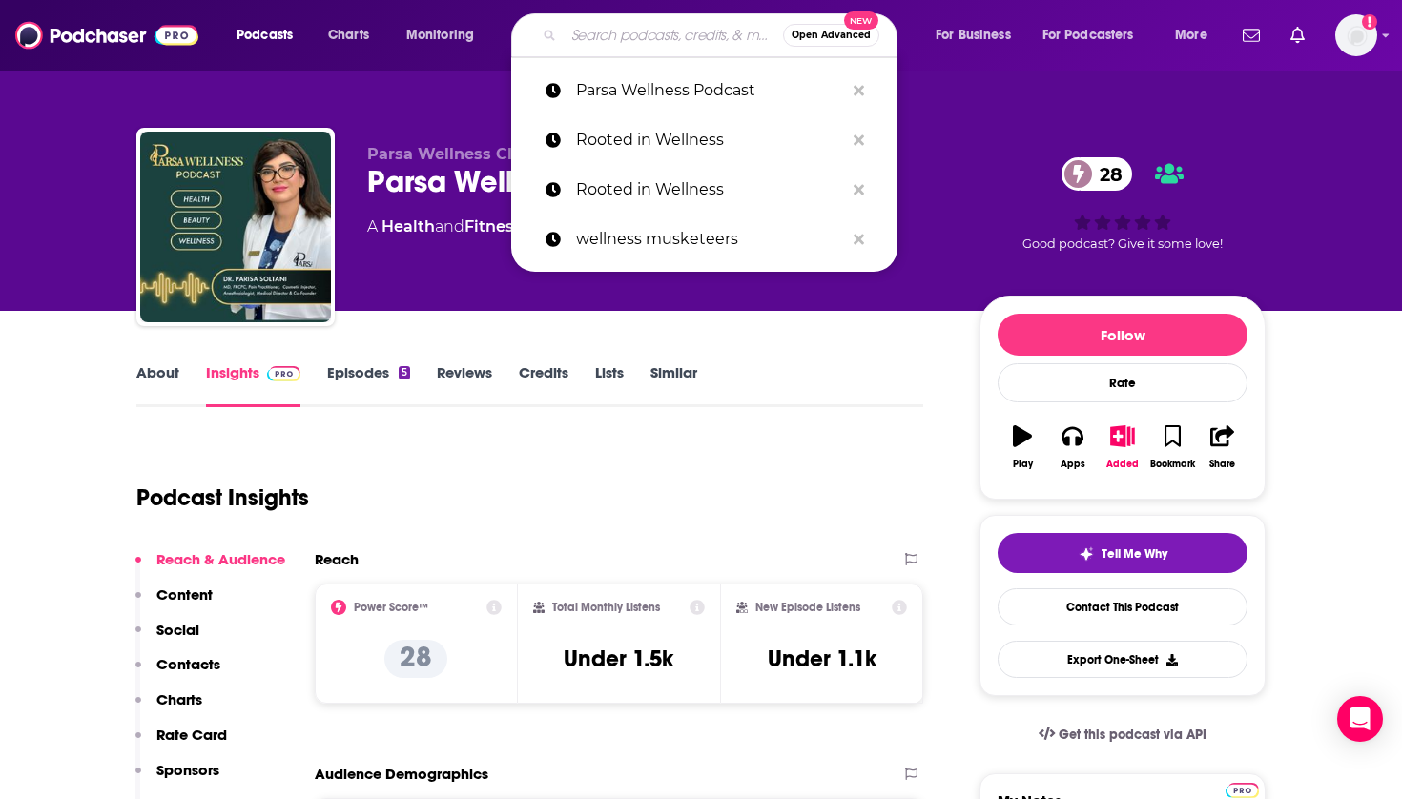
paste input "Wellness on Purpose"
type input "Wellness on Purpose"
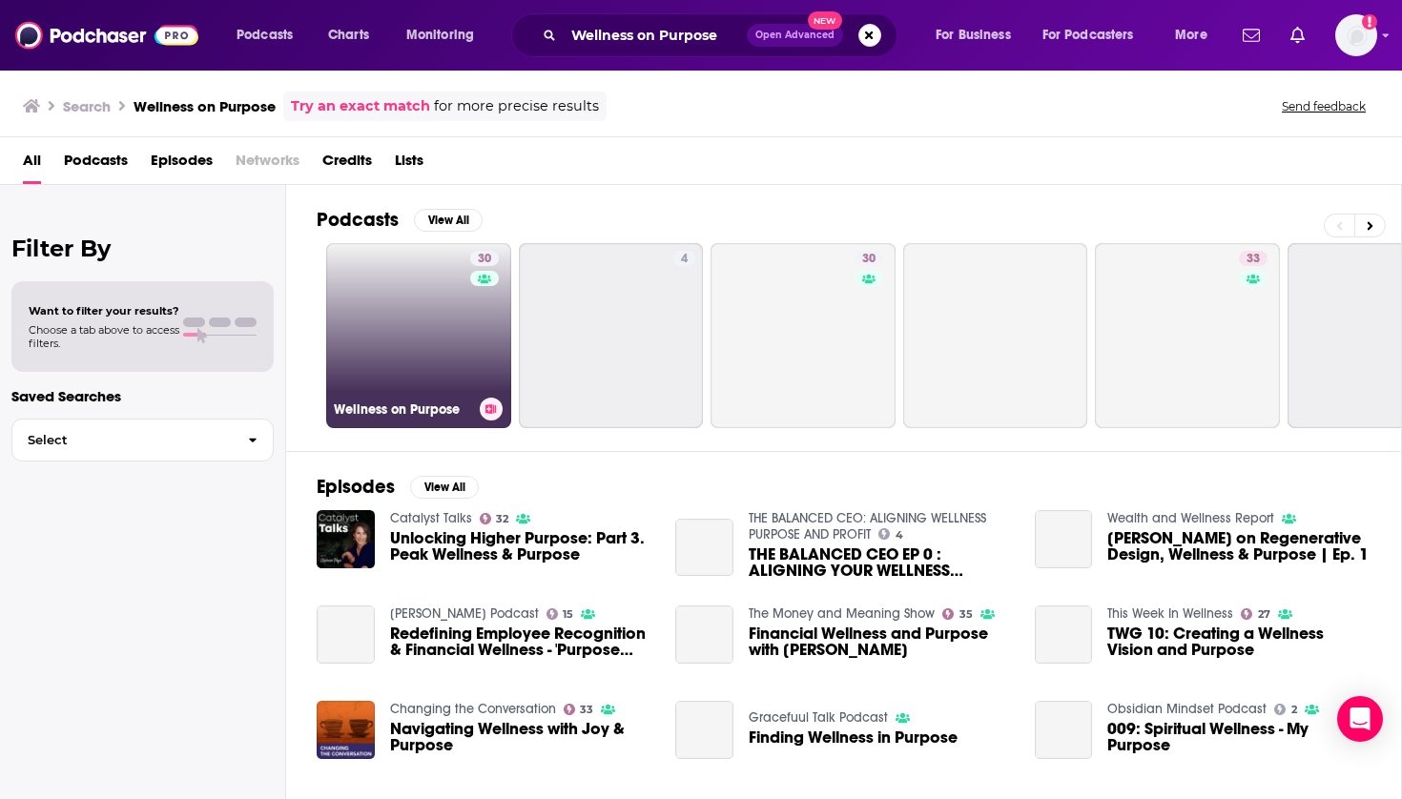
click at [407, 299] on link "30 Wellness on Purpose" at bounding box center [418, 335] width 185 height 185
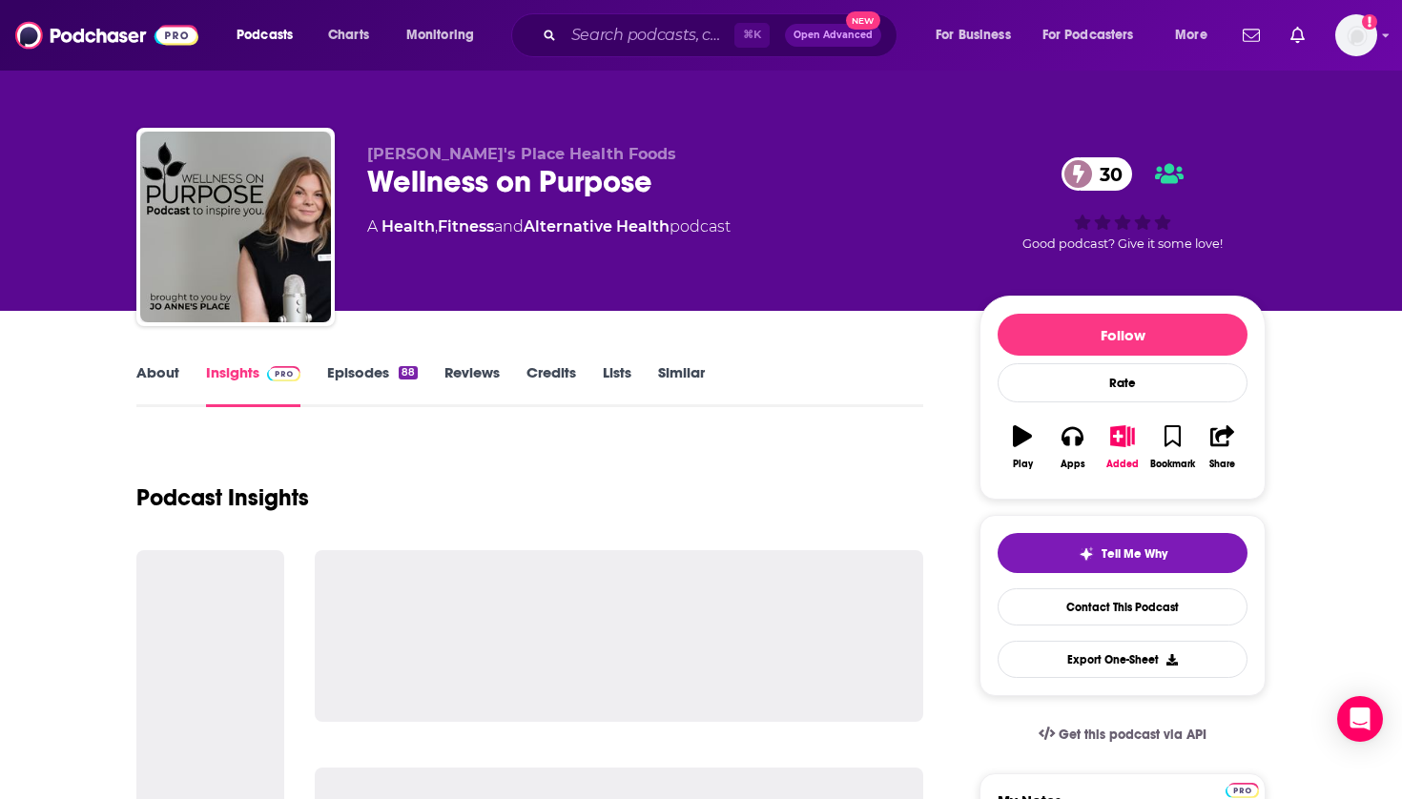
click at [1121, 437] on icon "button" at bounding box center [1122, 435] width 24 height 21
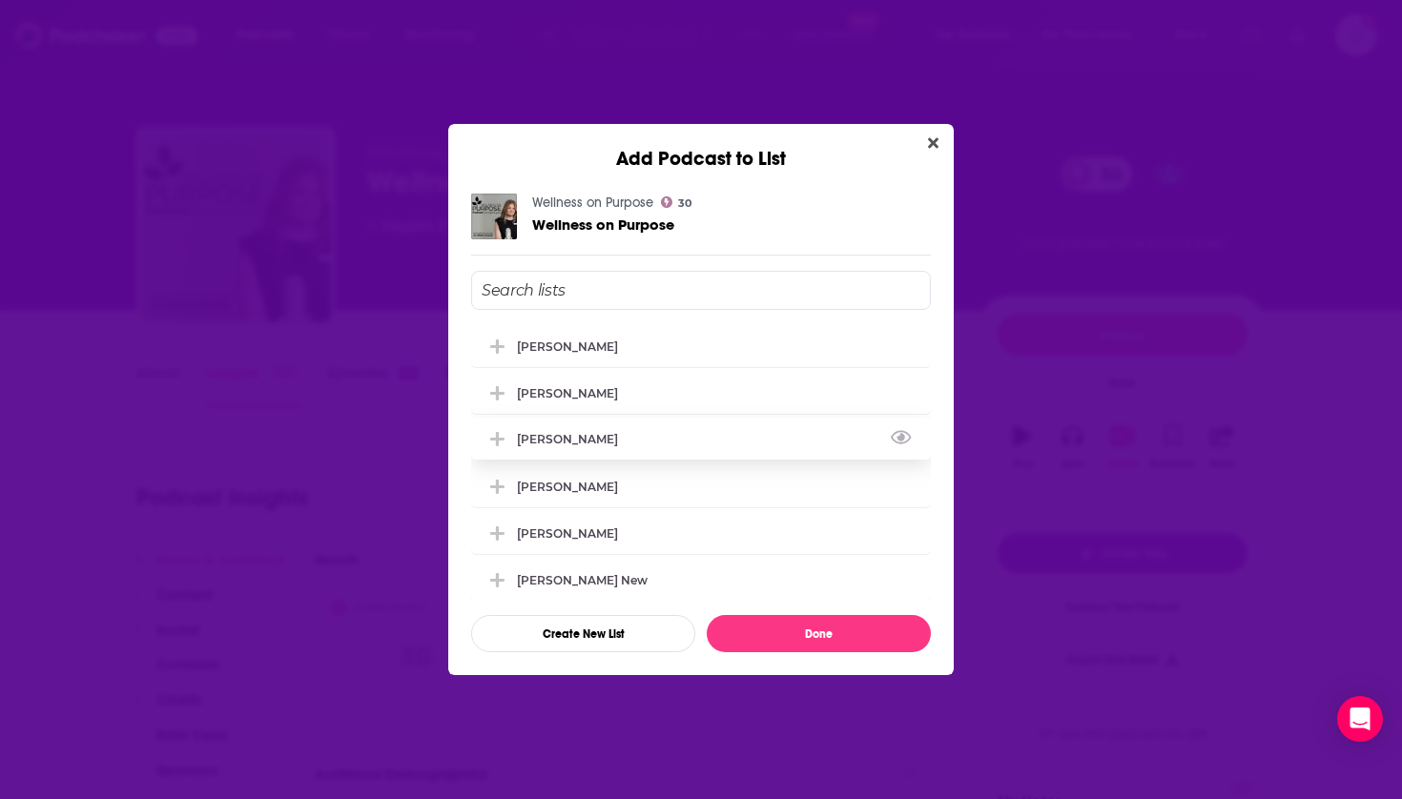
click at [568, 446] on div "[PERSON_NAME]" at bounding box center [573, 439] width 113 height 14
click at [756, 633] on button "Done" at bounding box center [819, 633] width 224 height 37
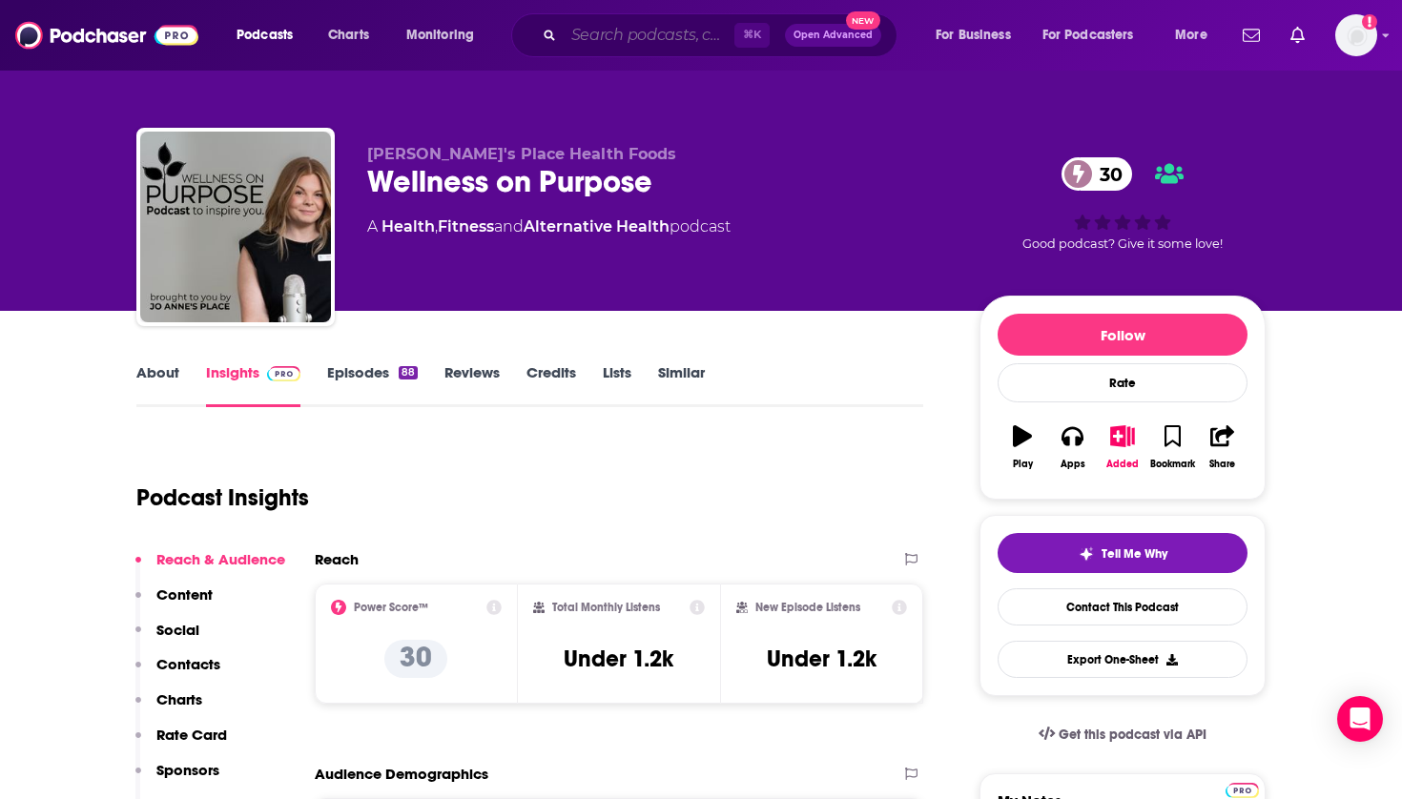
click at [584, 50] on input "Search podcasts, credits, & more..." at bounding box center [649, 35] width 171 height 31
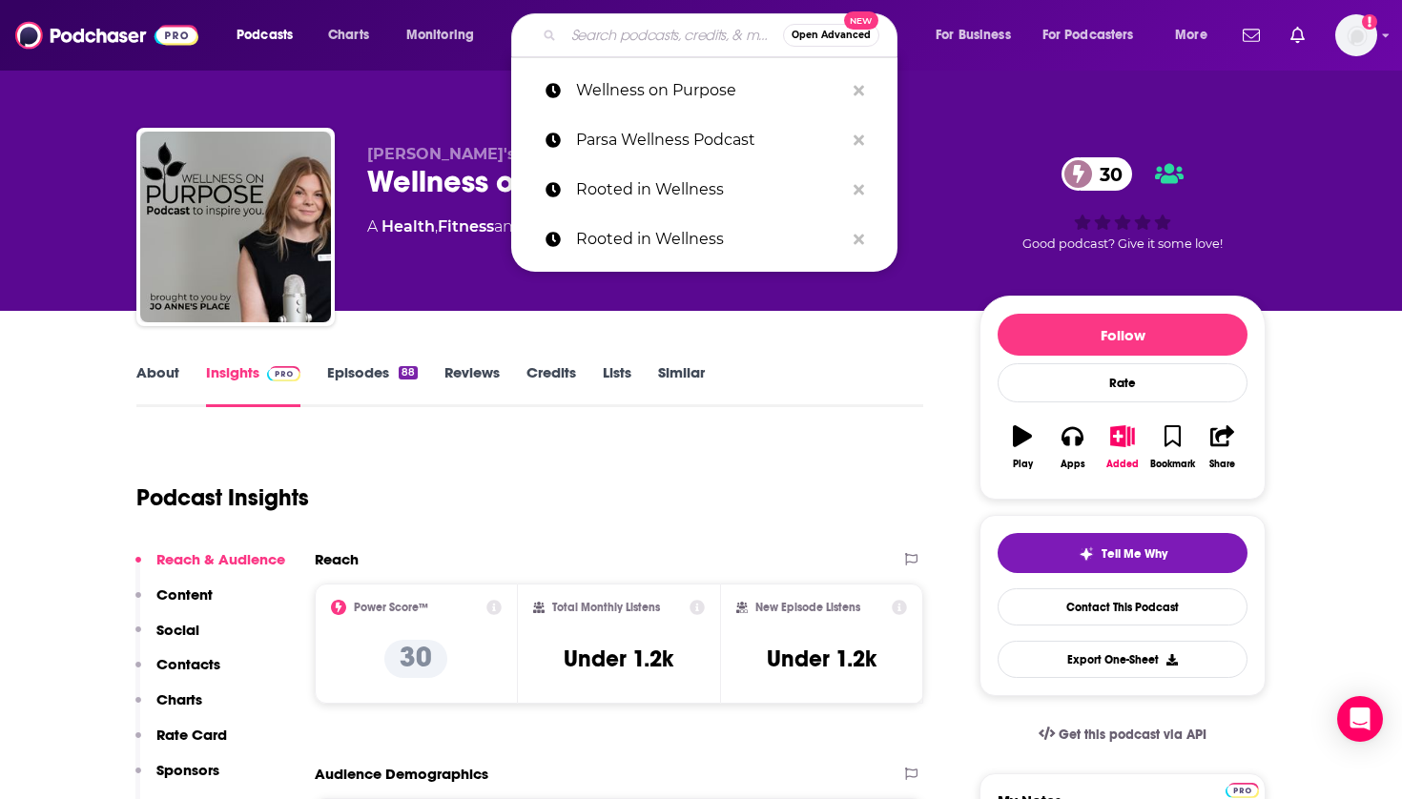
paste input "Hypno Wellness"
type input "Hypno Wellness"
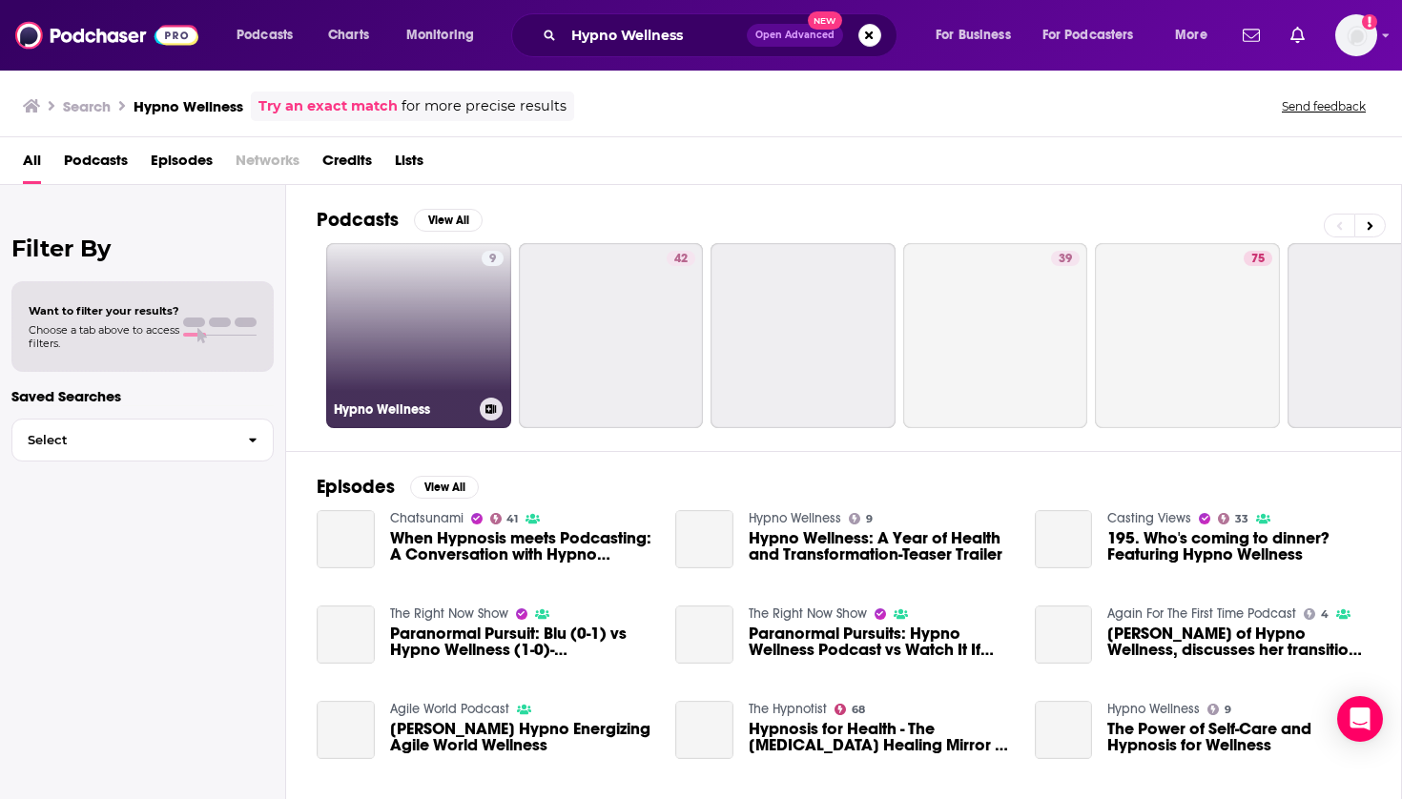
click at [431, 316] on link "9 Hypno Wellness" at bounding box center [418, 335] width 185 height 185
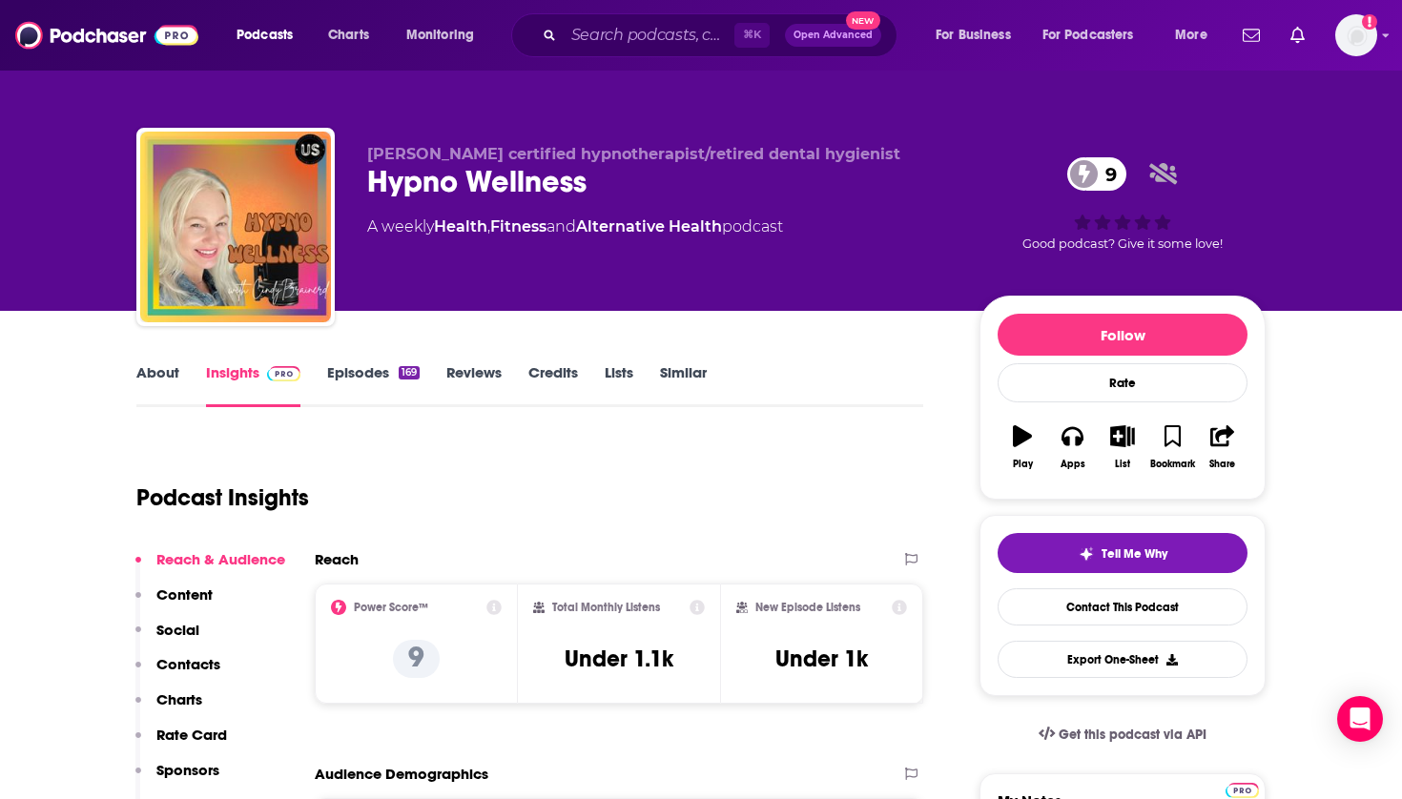
click at [1127, 437] on icon "button" at bounding box center [1122, 435] width 24 height 21
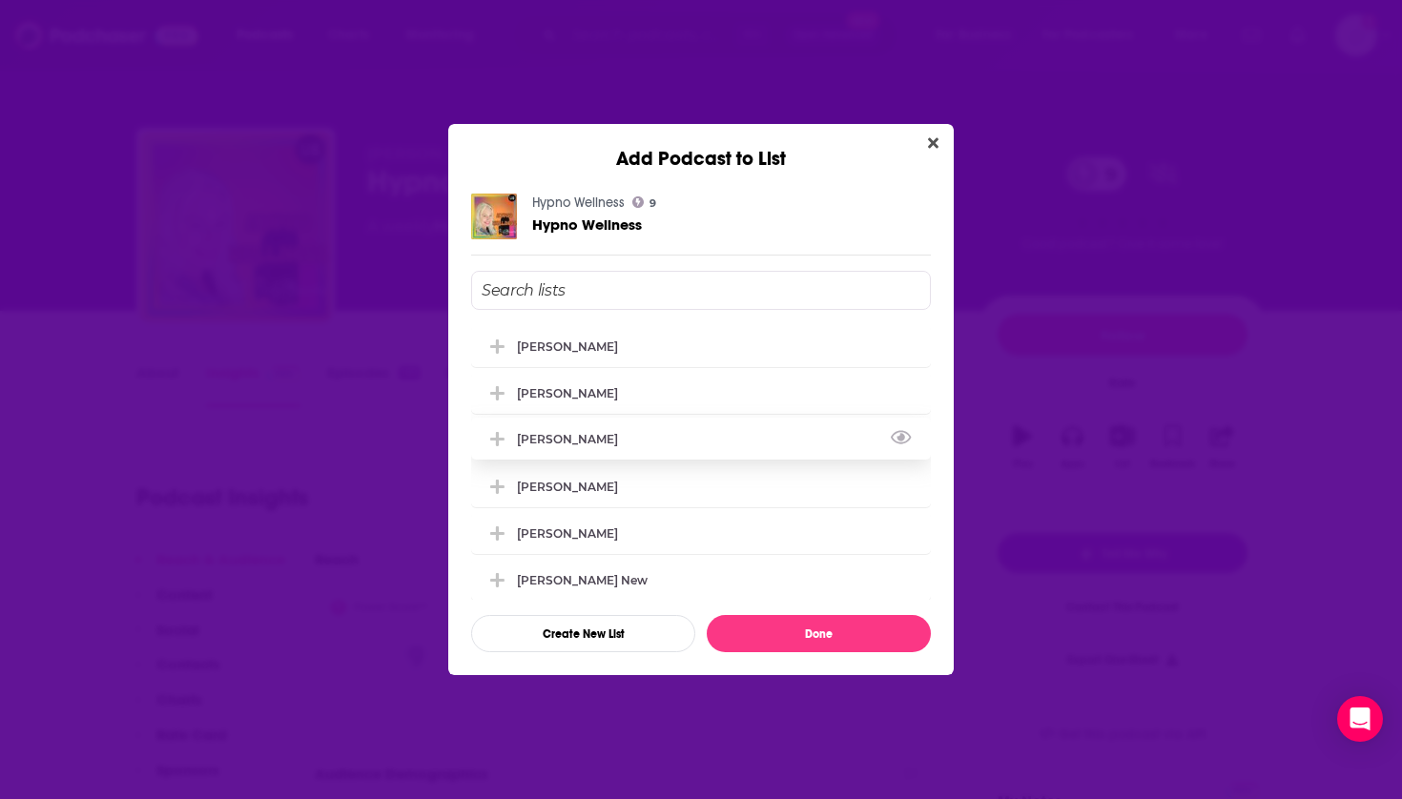
click at [602, 445] on div "[PERSON_NAME]" at bounding box center [573, 439] width 113 height 14
click at [751, 632] on button "Done" at bounding box center [819, 633] width 224 height 37
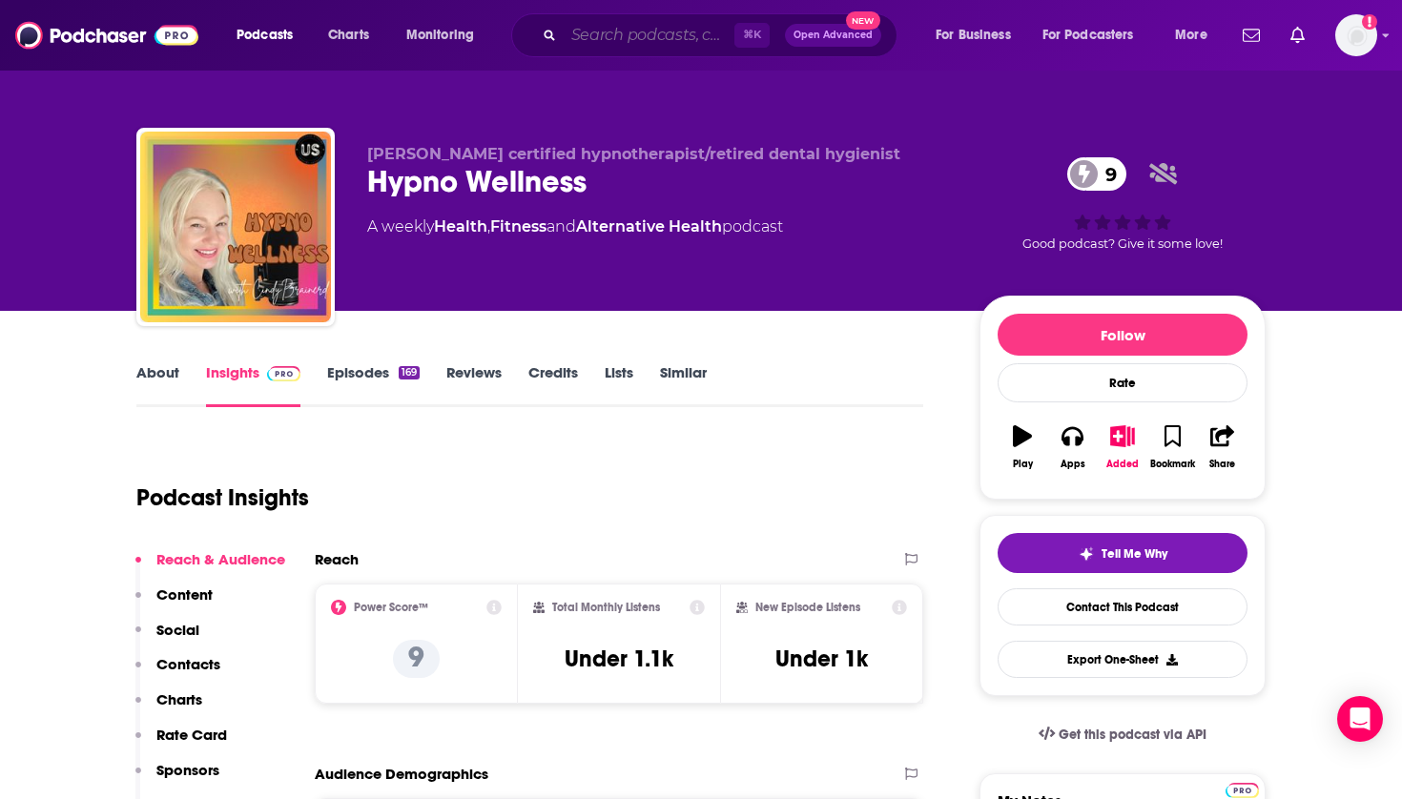
click at [644, 38] on input "Search podcasts, credits, & more..." at bounding box center [649, 35] width 171 height 31
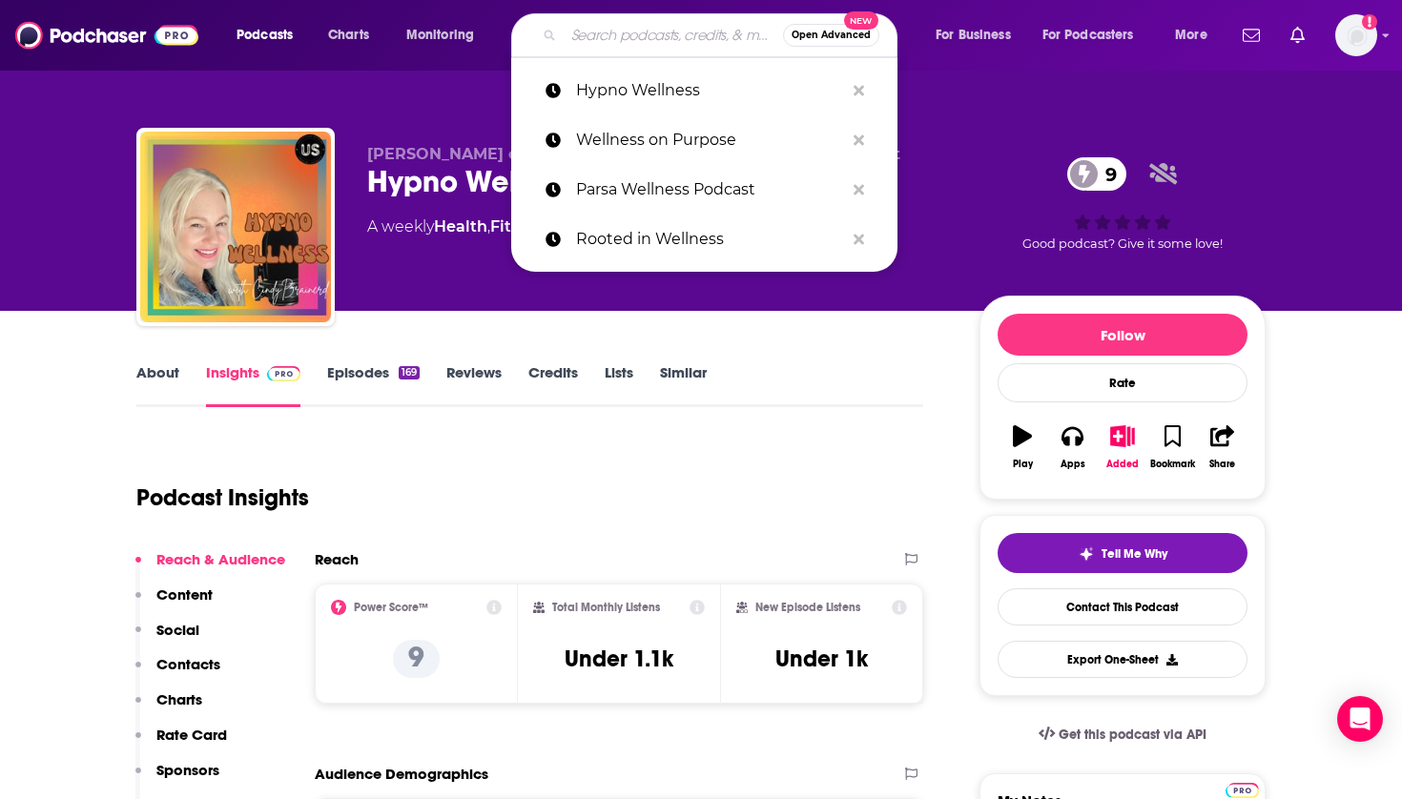
paste input "Wellness Waves"
type input "Wellness Waves"
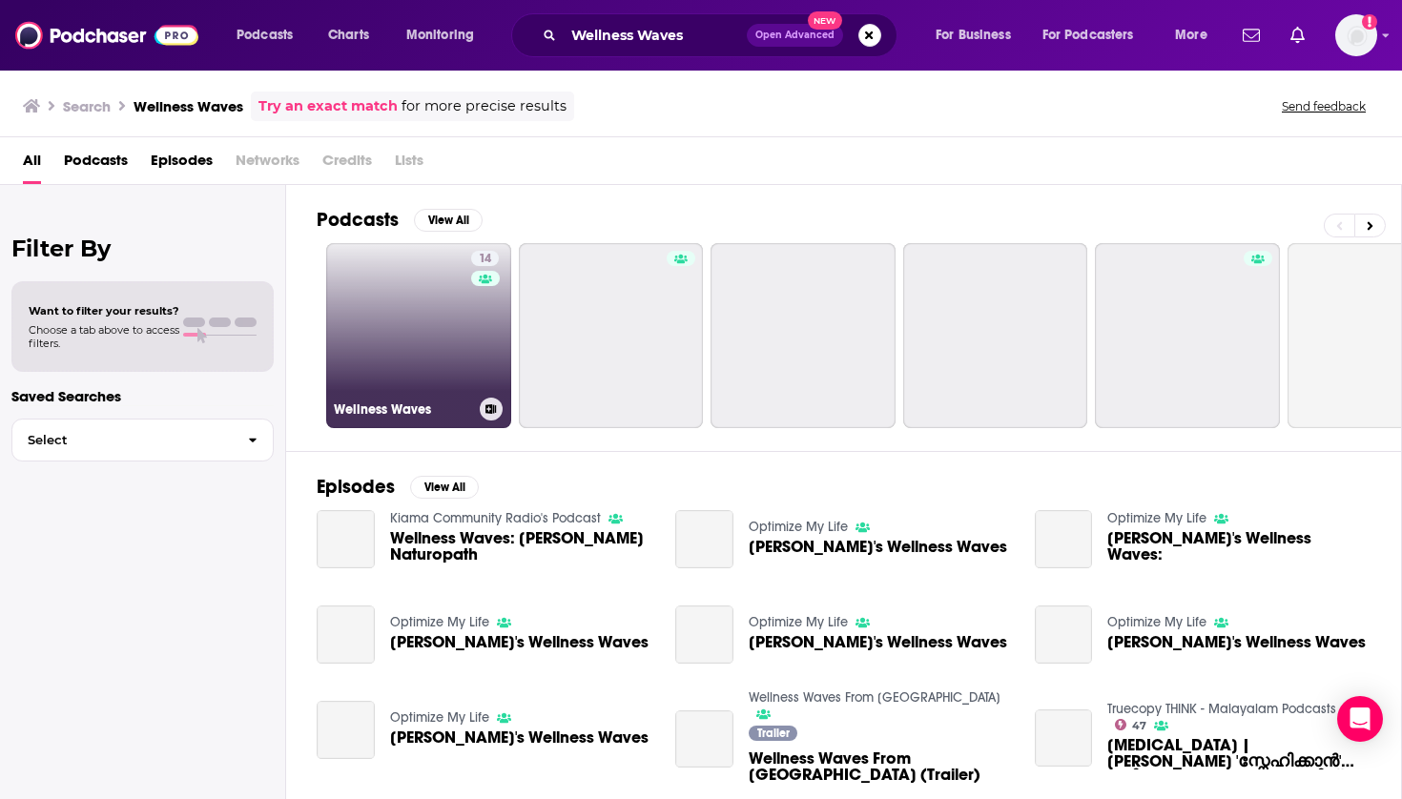
click at [417, 311] on link "14 Wellness Waves" at bounding box center [418, 335] width 185 height 185
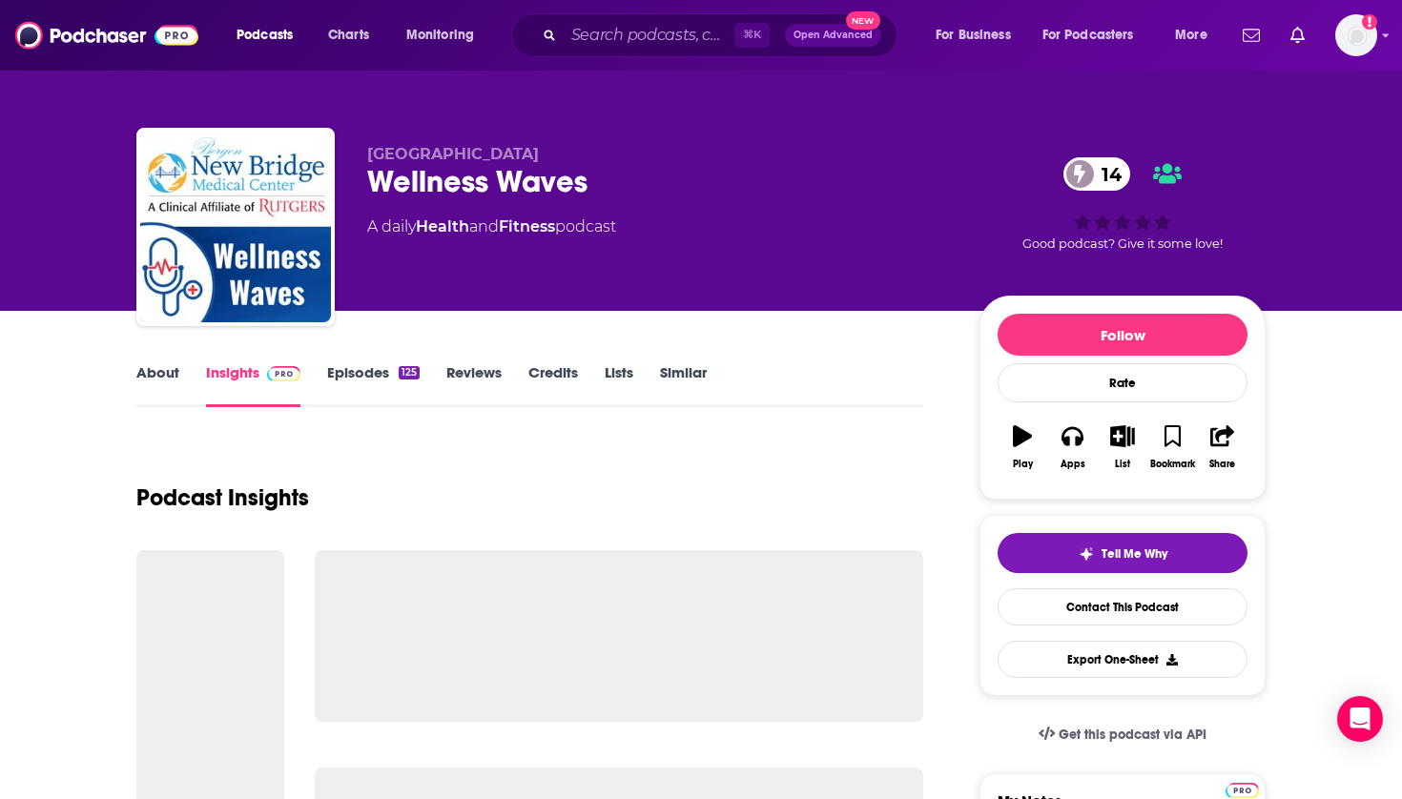
click at [1128, 434] on icon "button" at bounding box center [1123, 435] width 24 height 21
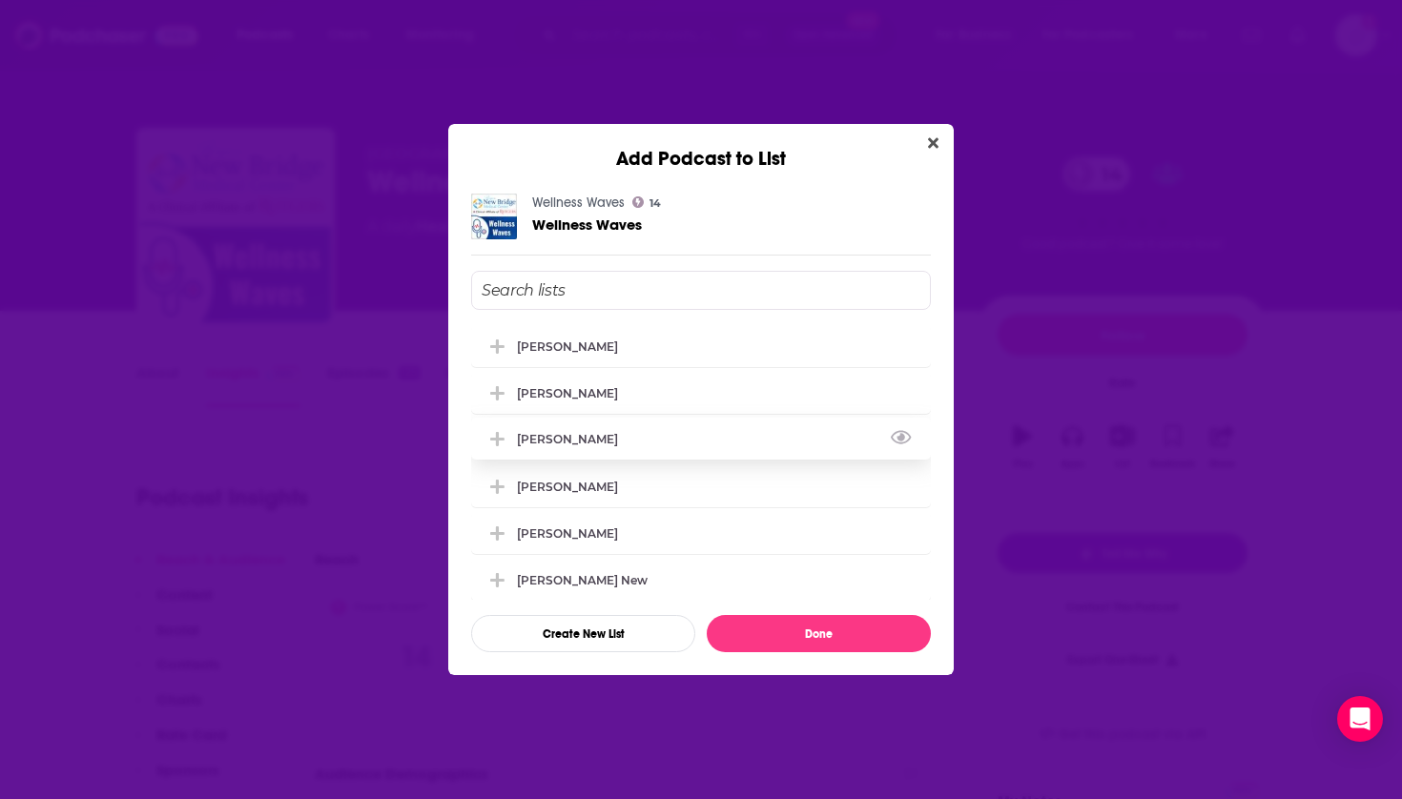
click at [590, 439] on div "[PERSON_NAME]" at bounding box center [573, 439] width 113 height 14
click at [776, 635] on button "Done" at bounding box center [819, 633] width 224 height 37
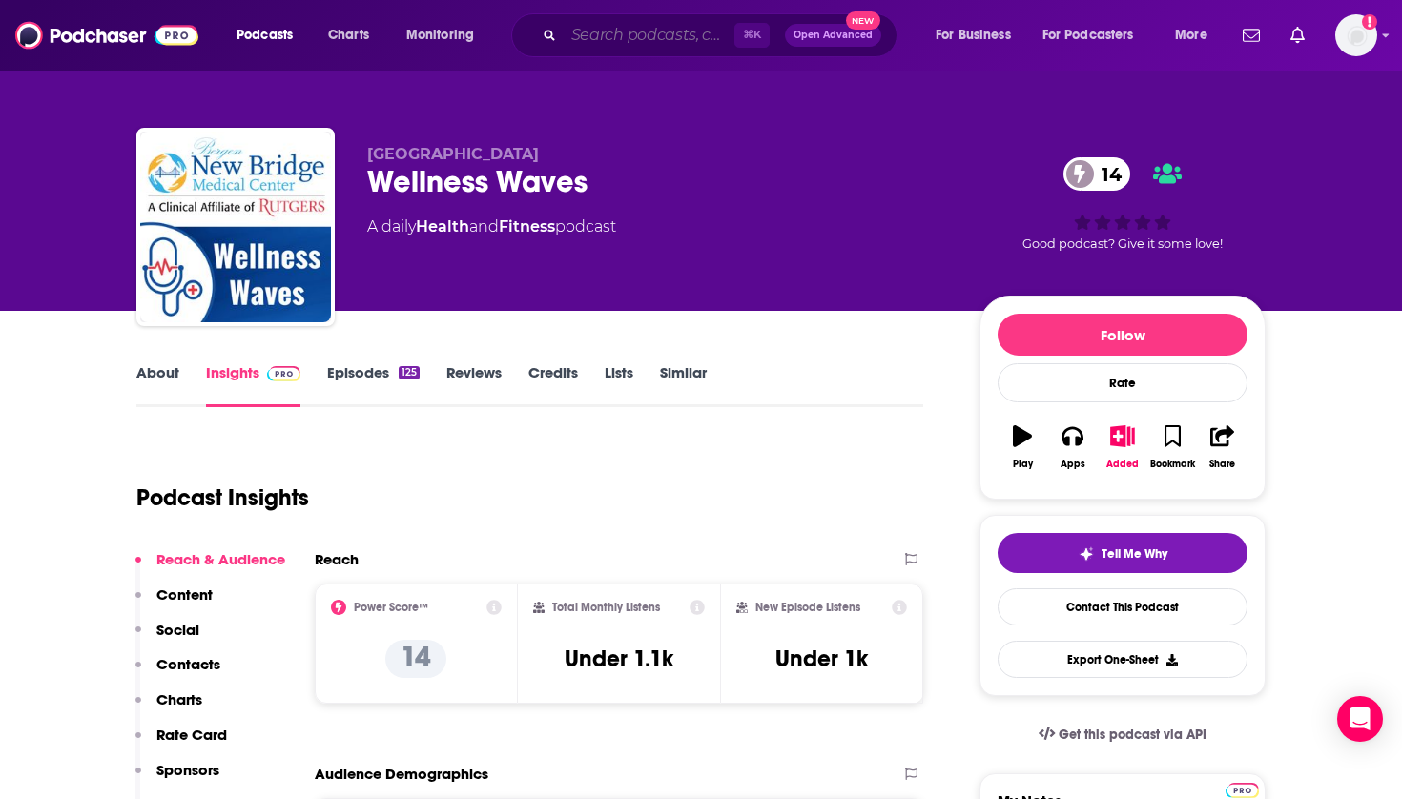
click at [602, 31] on input "Search podcasts, credits, & more..." at bounding box center [649, 35] width 171 height 31
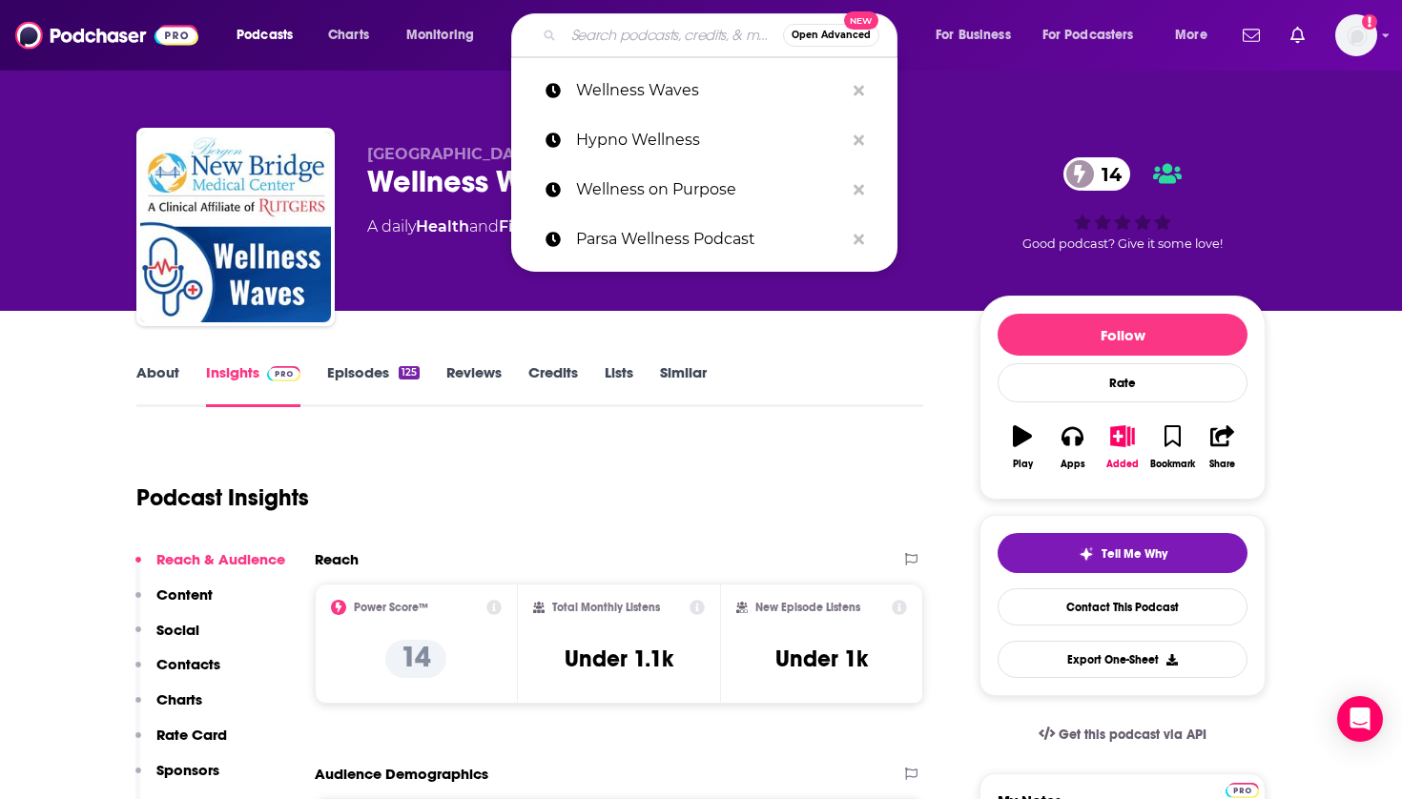
paste input "Wellness Wonderland™"
type input "Wellness Wonderland™"
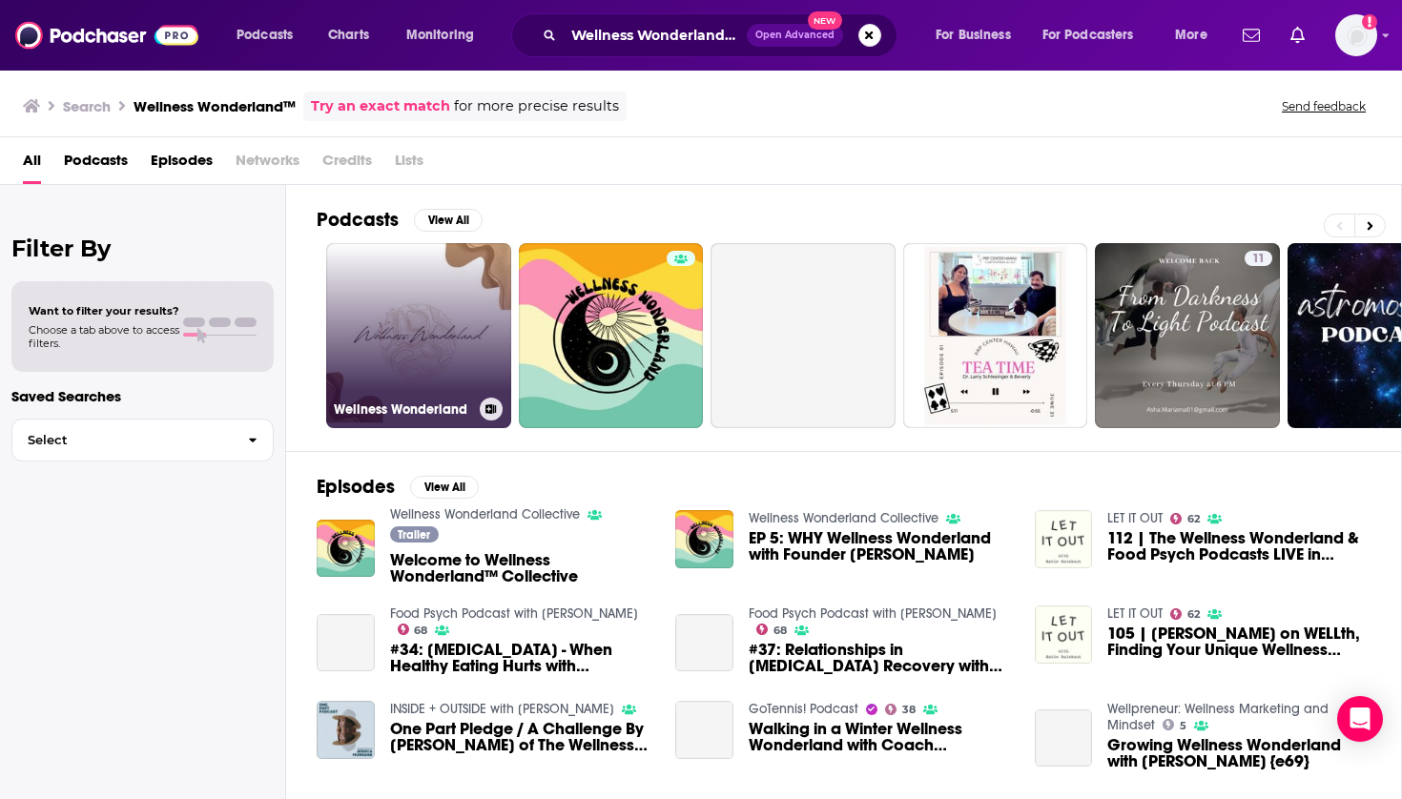
click at [461, 306] on link "Wellness Wonderland" at bounding box center [418, 335] width 185 height 185
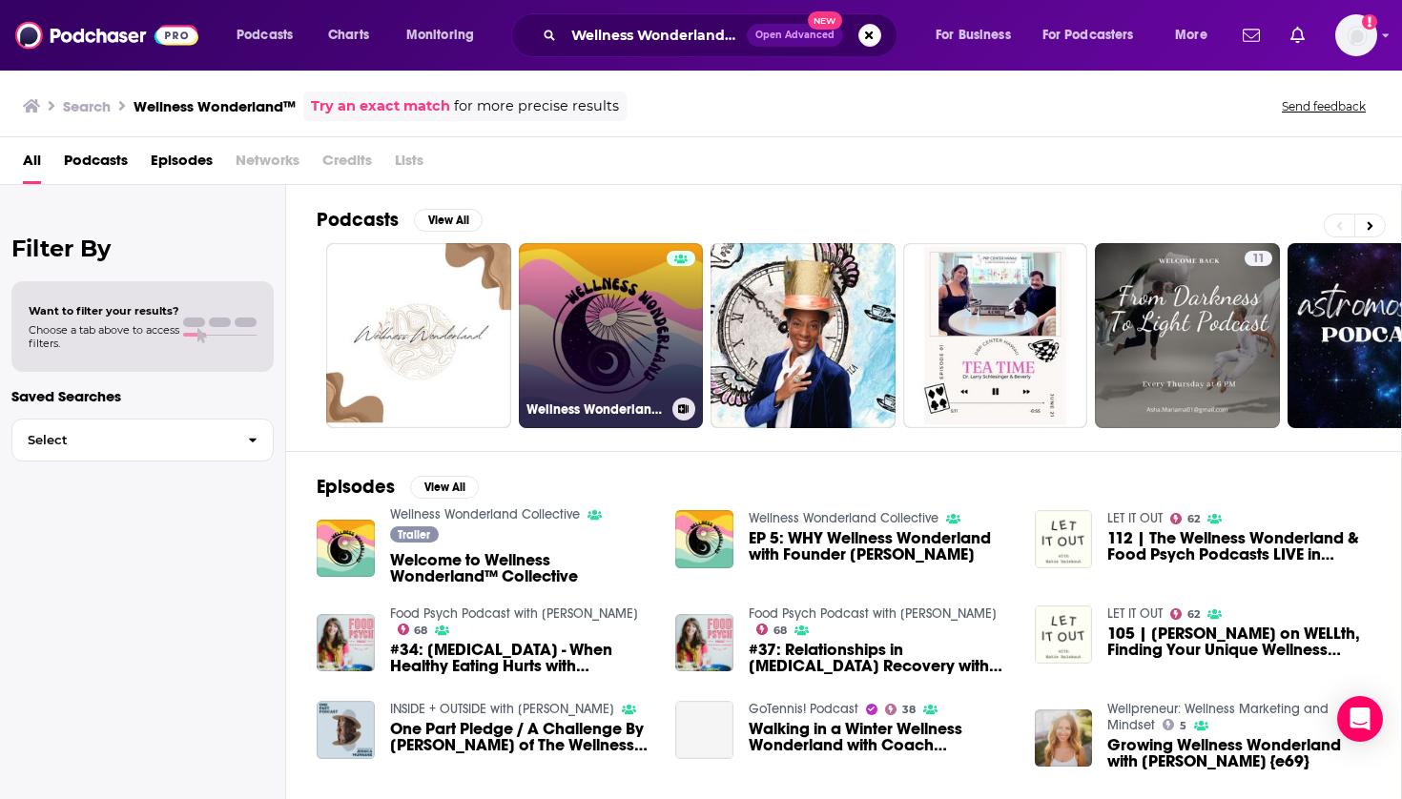
click at [652, 336] on link "Wellness Wonderland Collective" at bounding box center [611, 335] width 185 height 185
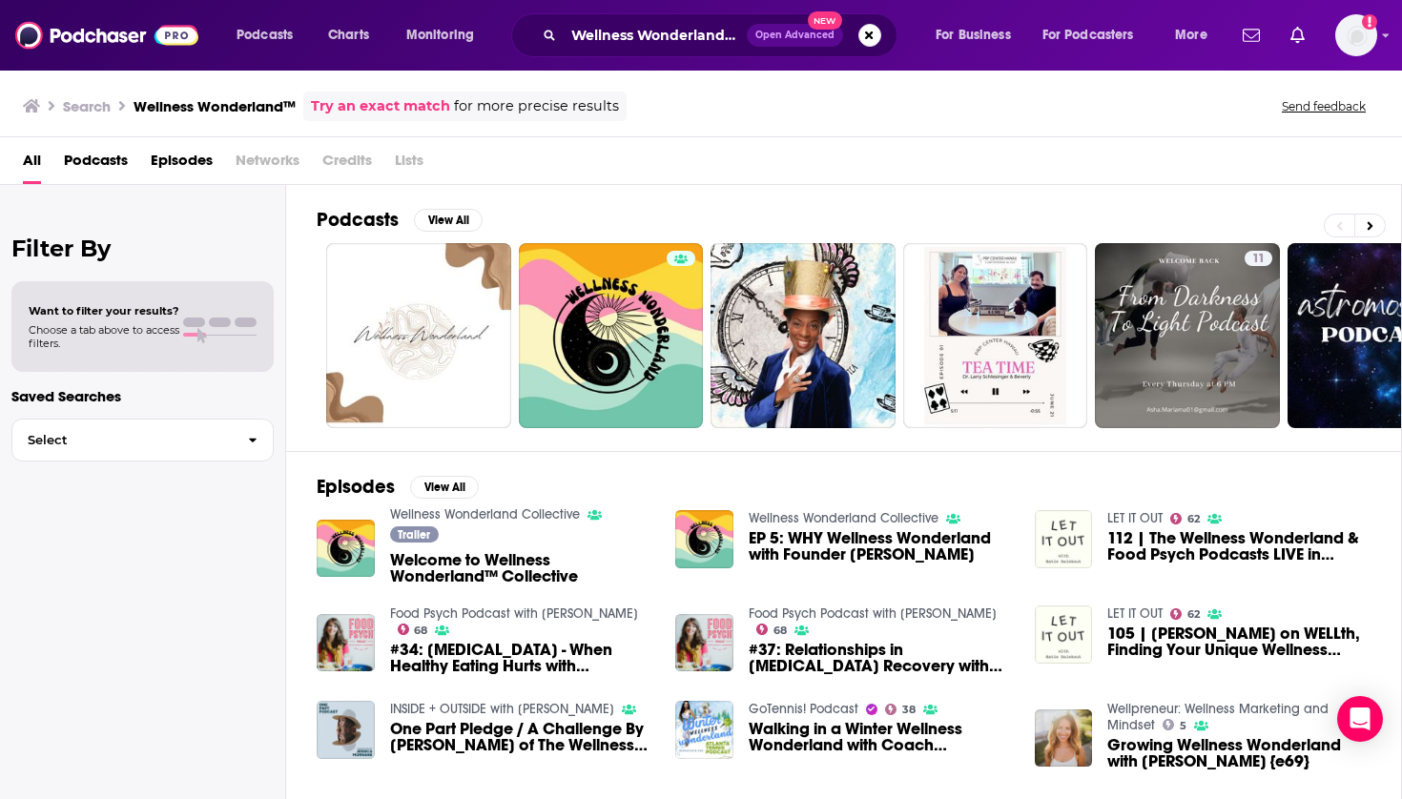
click at [660, 53] on div "Wellness Wonderland™ Open Advanced New" at bounding box center [704, 35] width 386 height 44
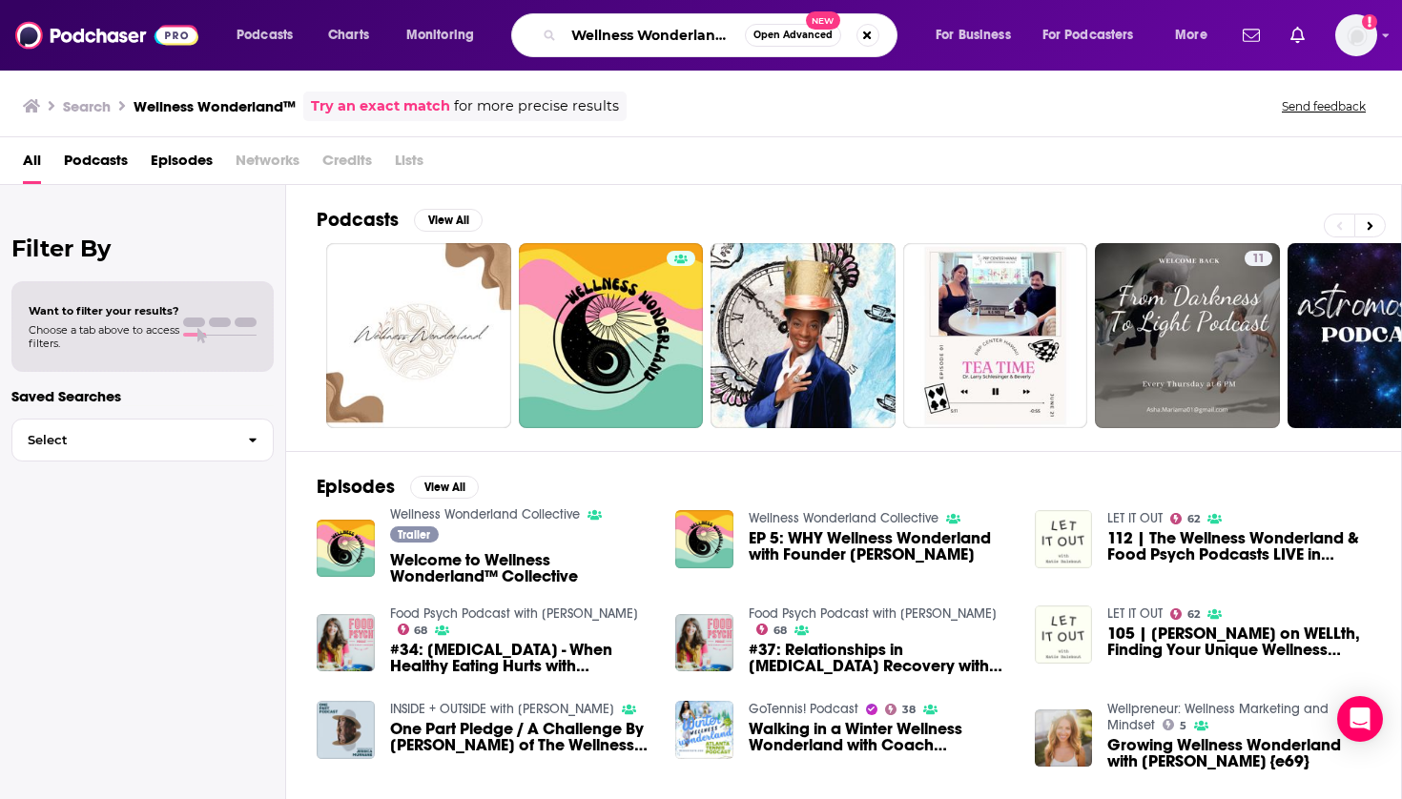
click at [663, 45] on input "Wellness Wonderland™" at bounding box center [654, 35] width 181 height 31
click at [869, 29] on button "Search podcasts, credits, & more..." at bounding box center [868, 35] width 23 height 23
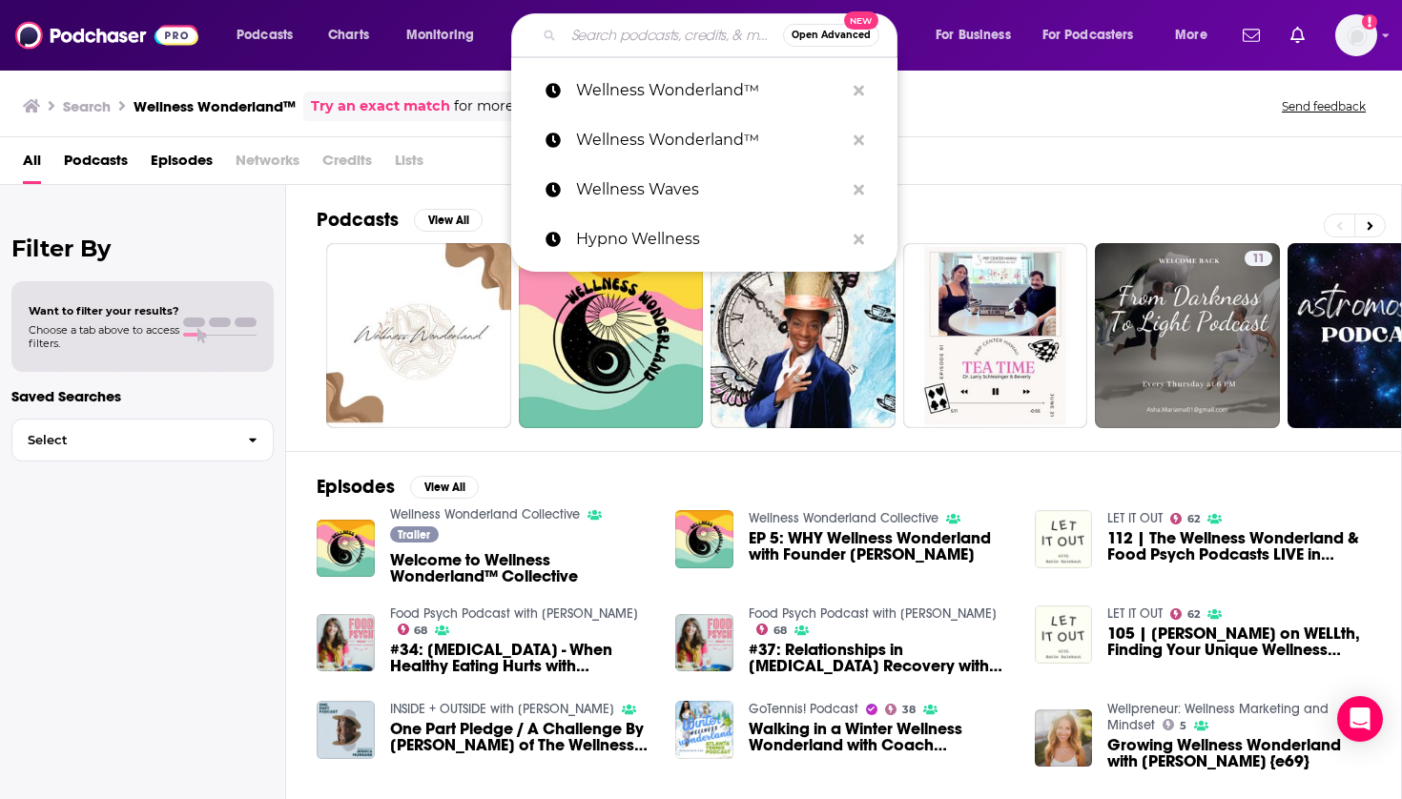
paste input "The Wellness Process"
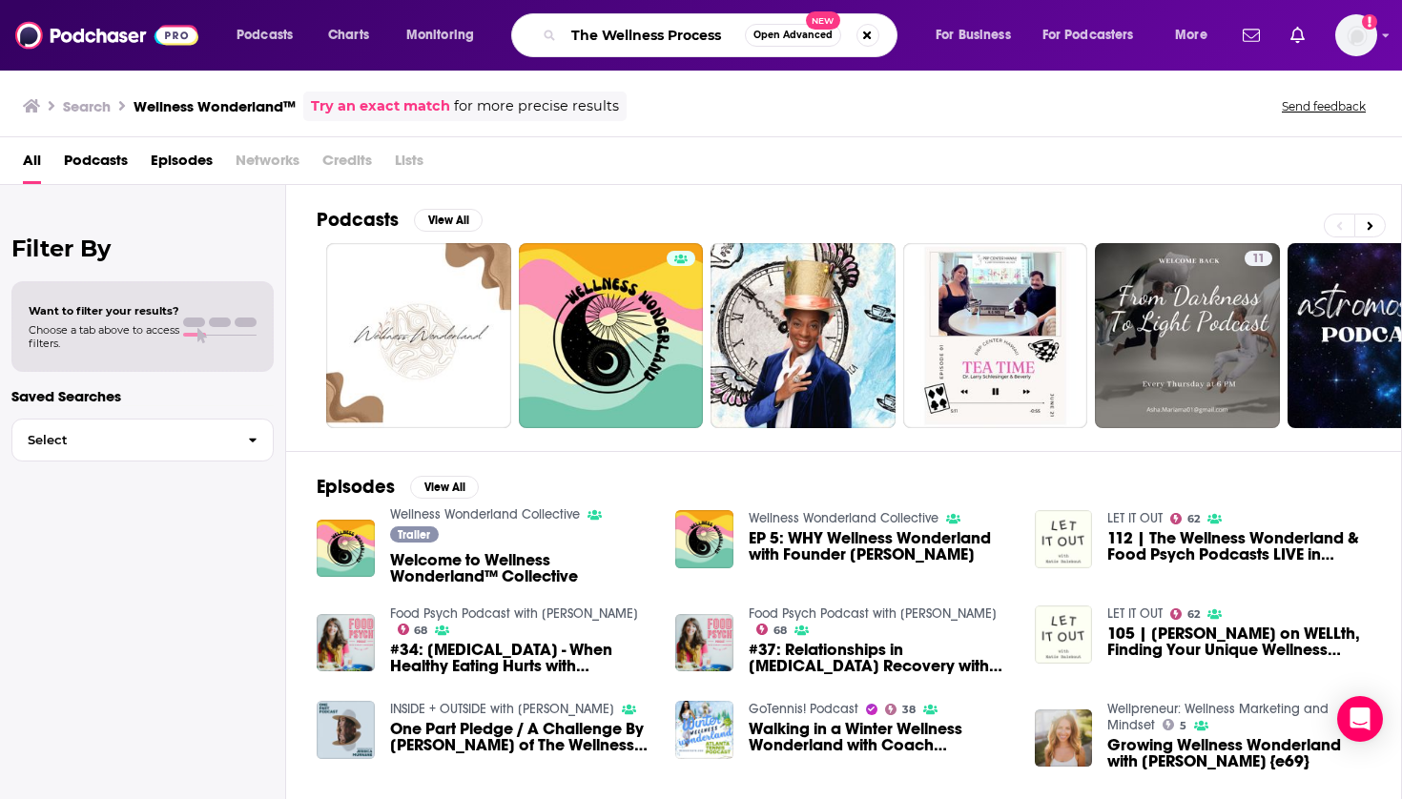
type input "The Wellness Process"
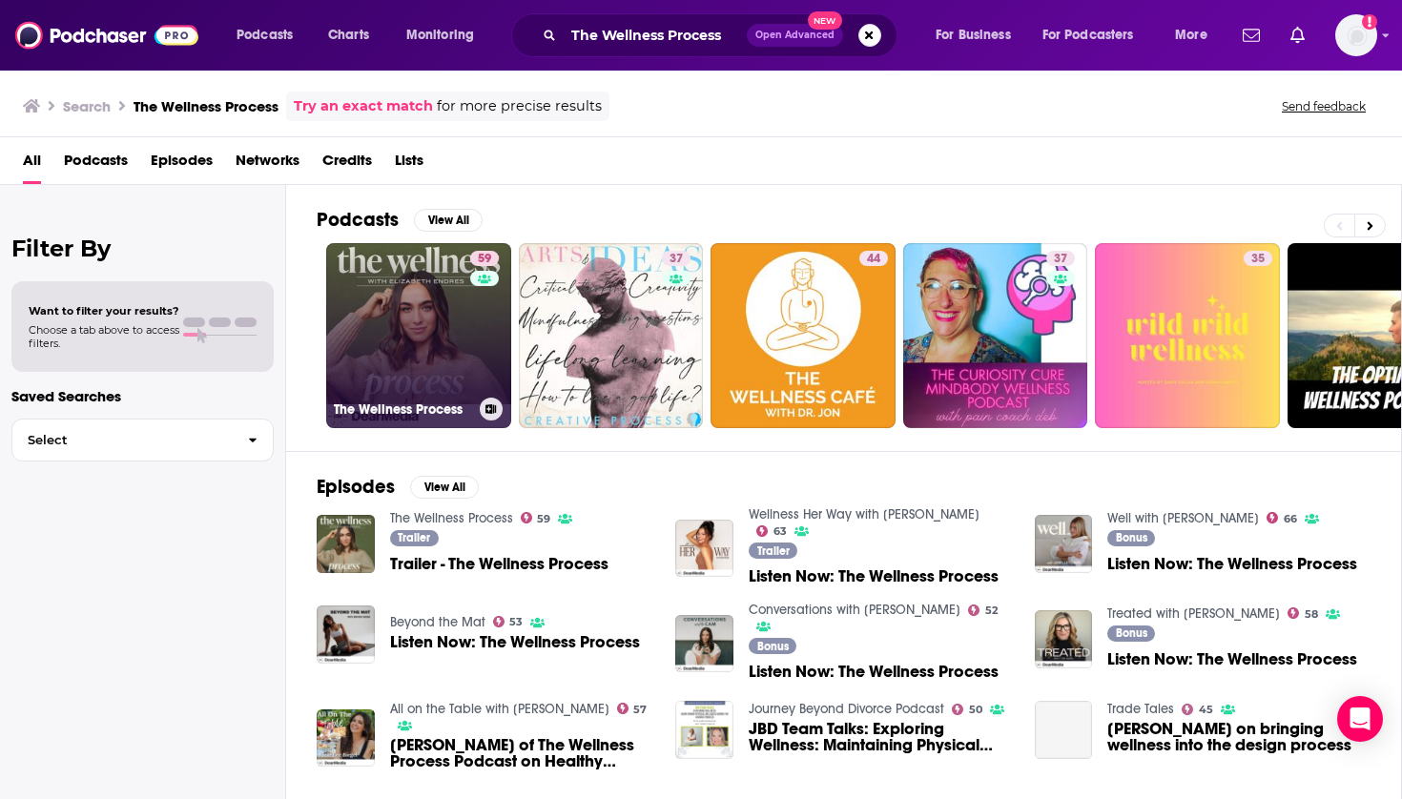
click at [384, 340] on link "59 The Wellness Process" at bounding box center [418, 335] width 185 height 185
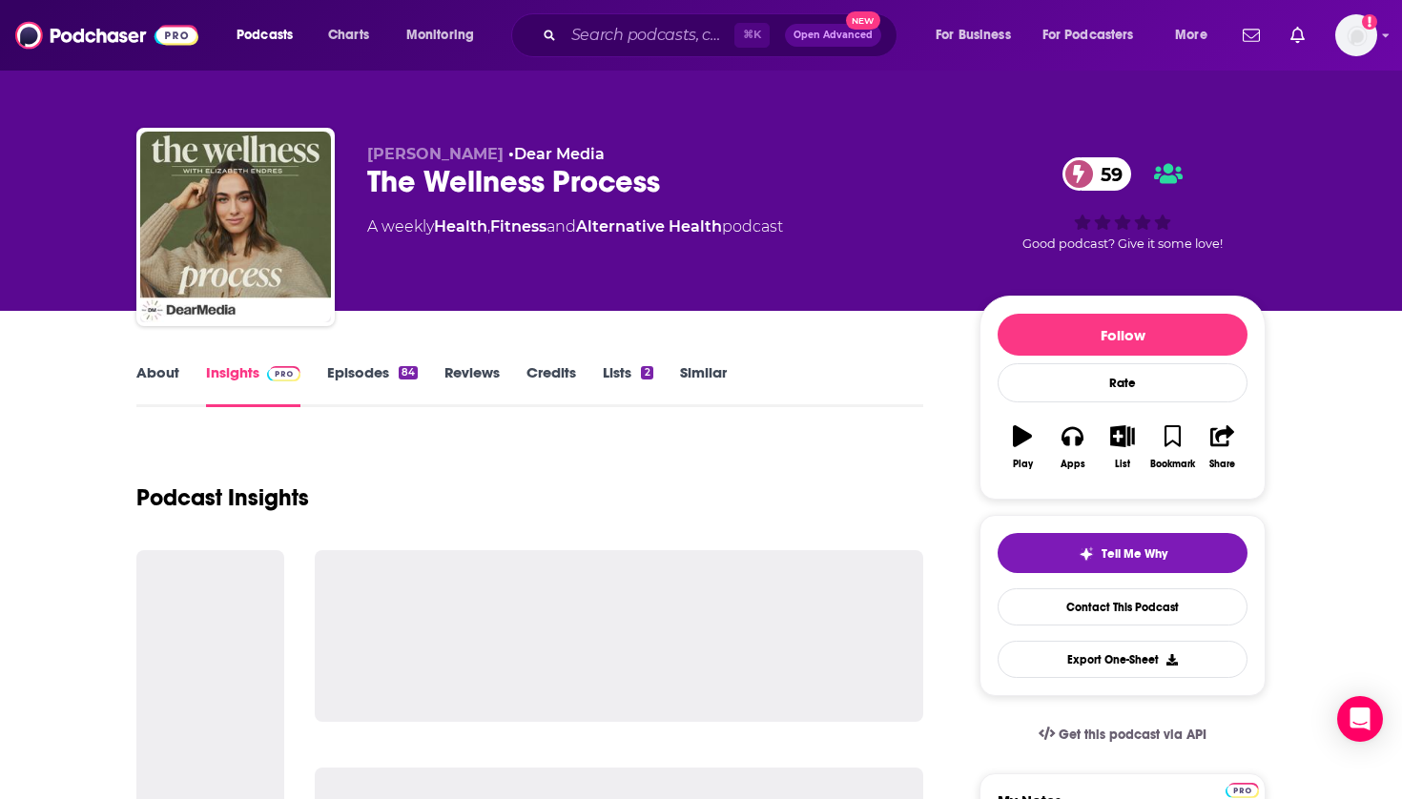
click at [1127, 439] on icon "button" at bounding box center [1122, 435] width 24 height 21
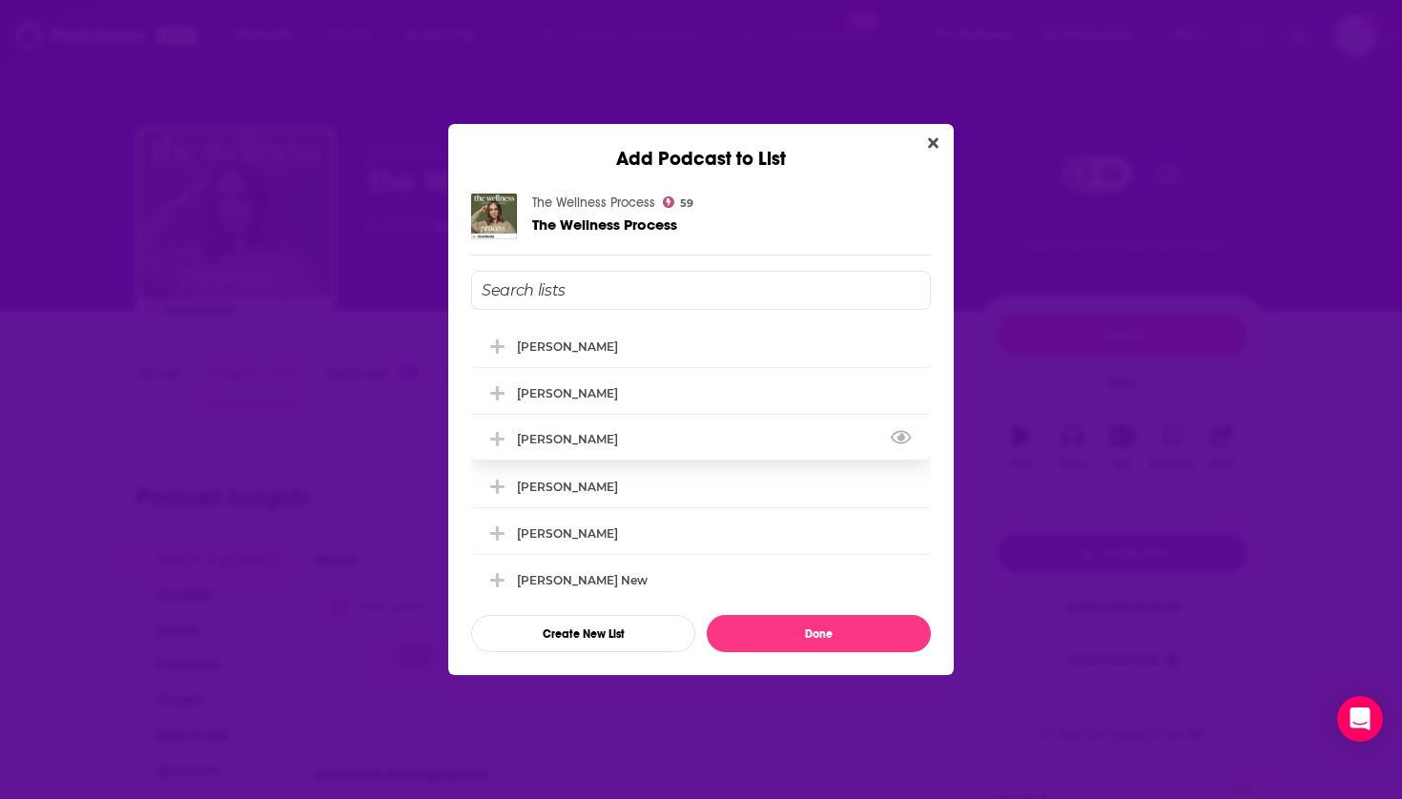
click at [595, 433] on div "[PERSON_NAME]" at bounding box center [701, 439] width 460 height 42
click at [766, 631] on button "Done" at bounding box center [819, 633] width 224 height 37
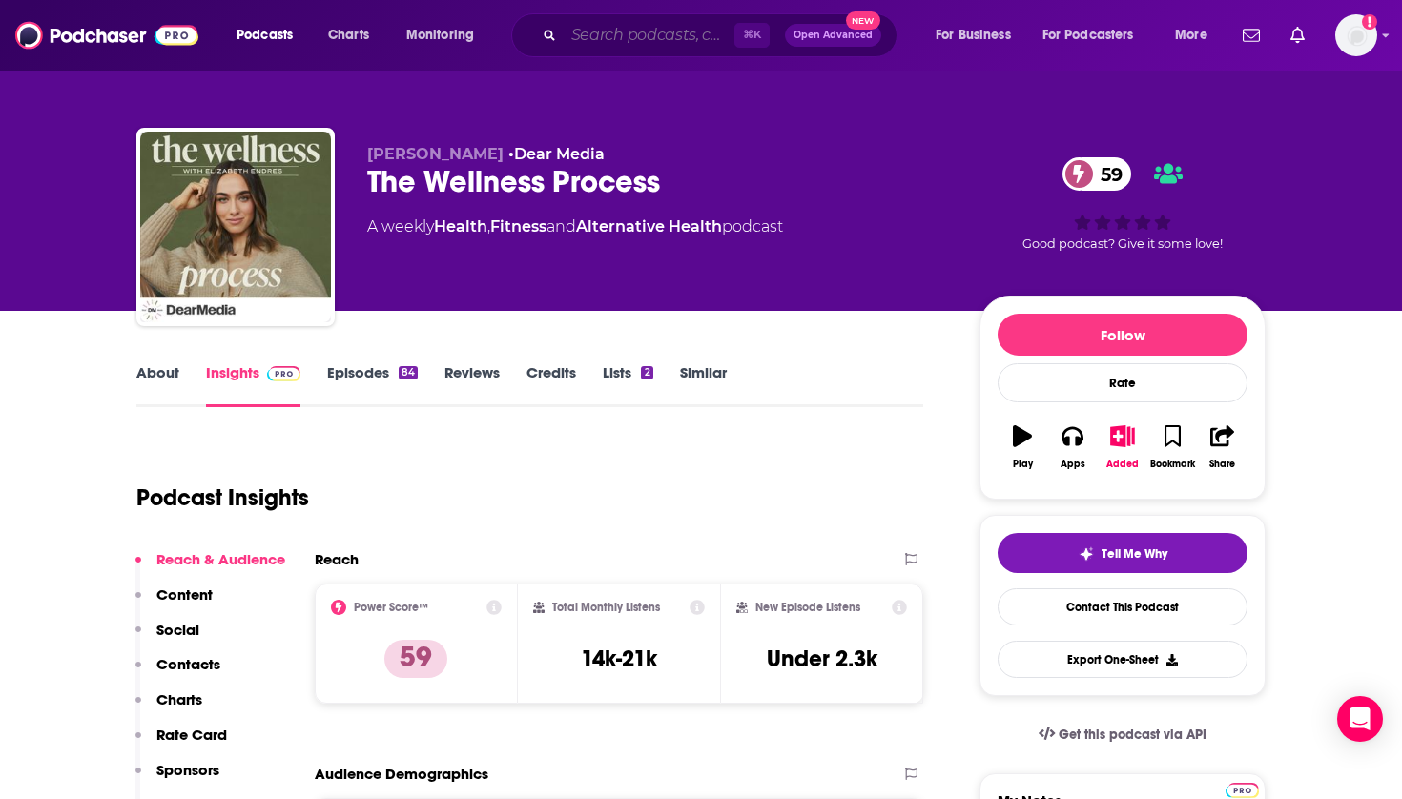
click at [696, 33] on input "Search podcasts, credits, & more..." at bounding box center [649, 35] width 171 height 31
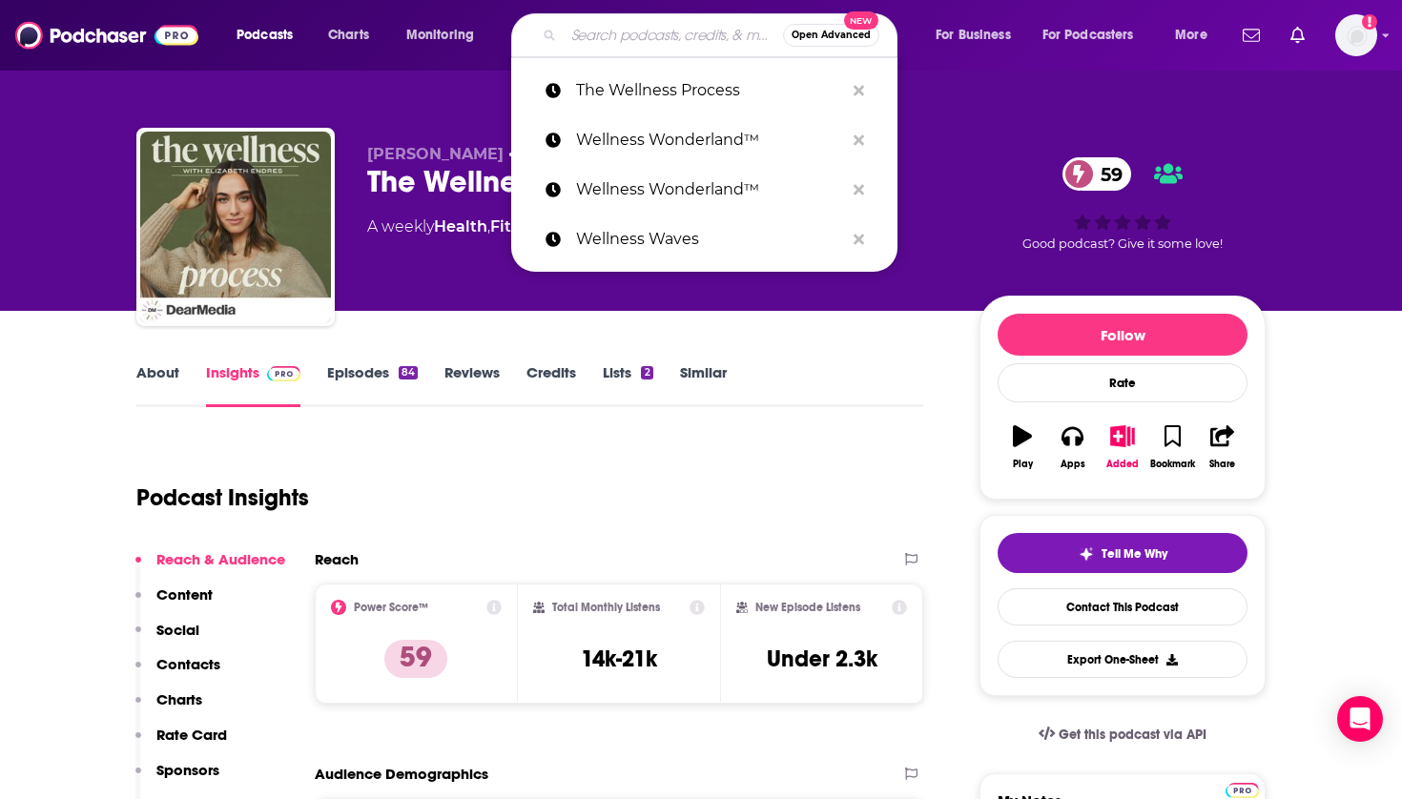
paste input "The Good Enough Wellness Podcast"
type input "The Good Enough Wellness Podcast"
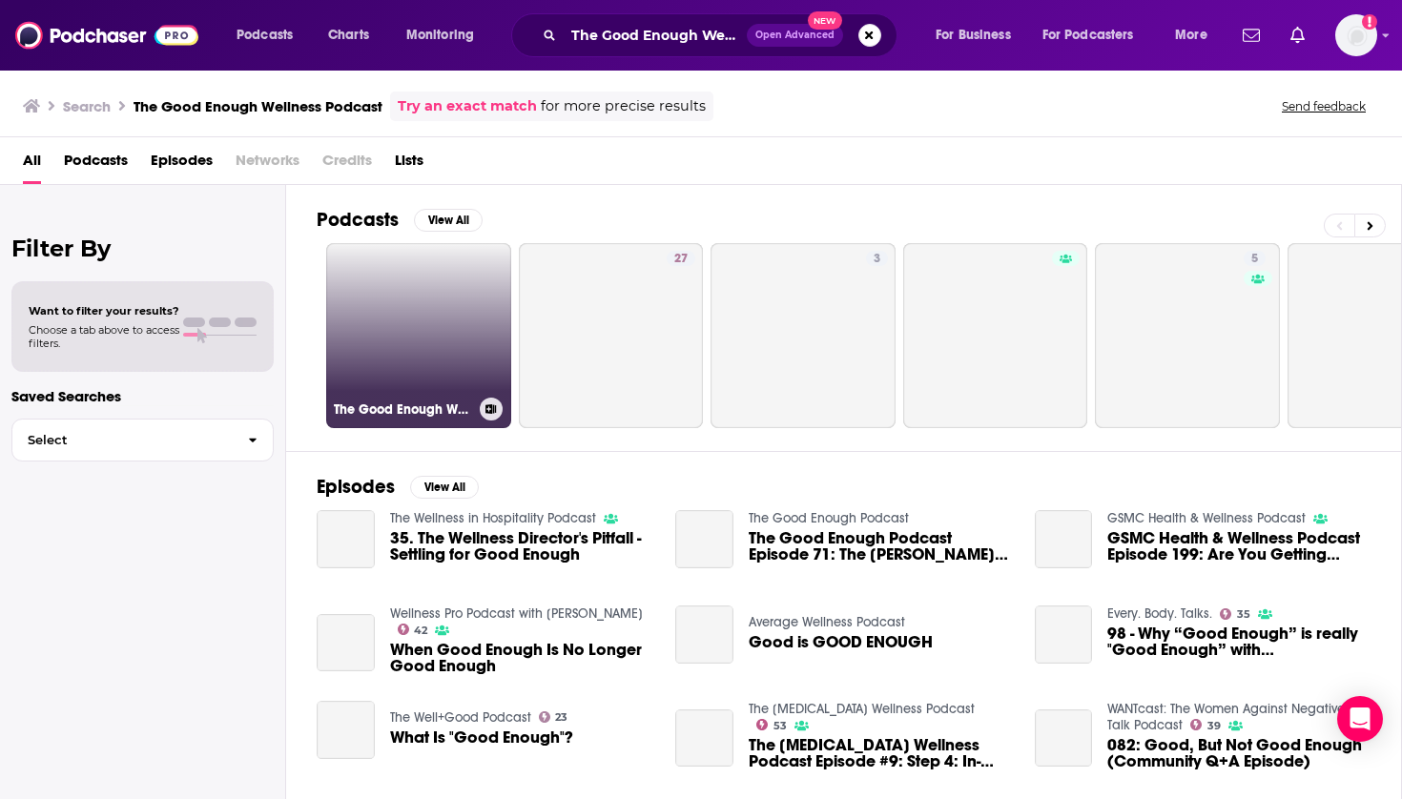
click at [451, 299] on link "The Good Enough Wellness Podcast" at bounding box center [418, 335] width 185 height 185
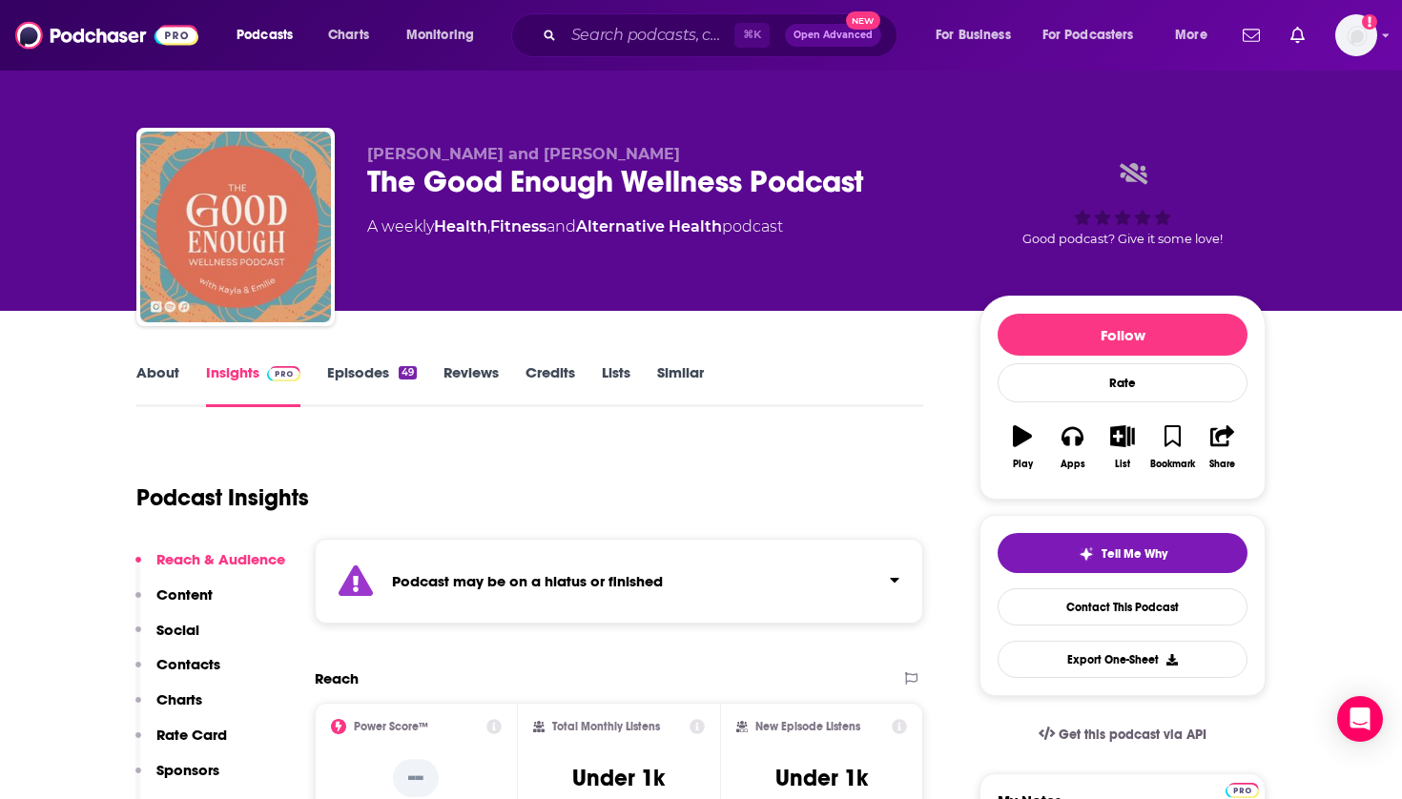
click at [1126, 439] on icon "button" at bounding box center [1123, 435] width 24 height 21
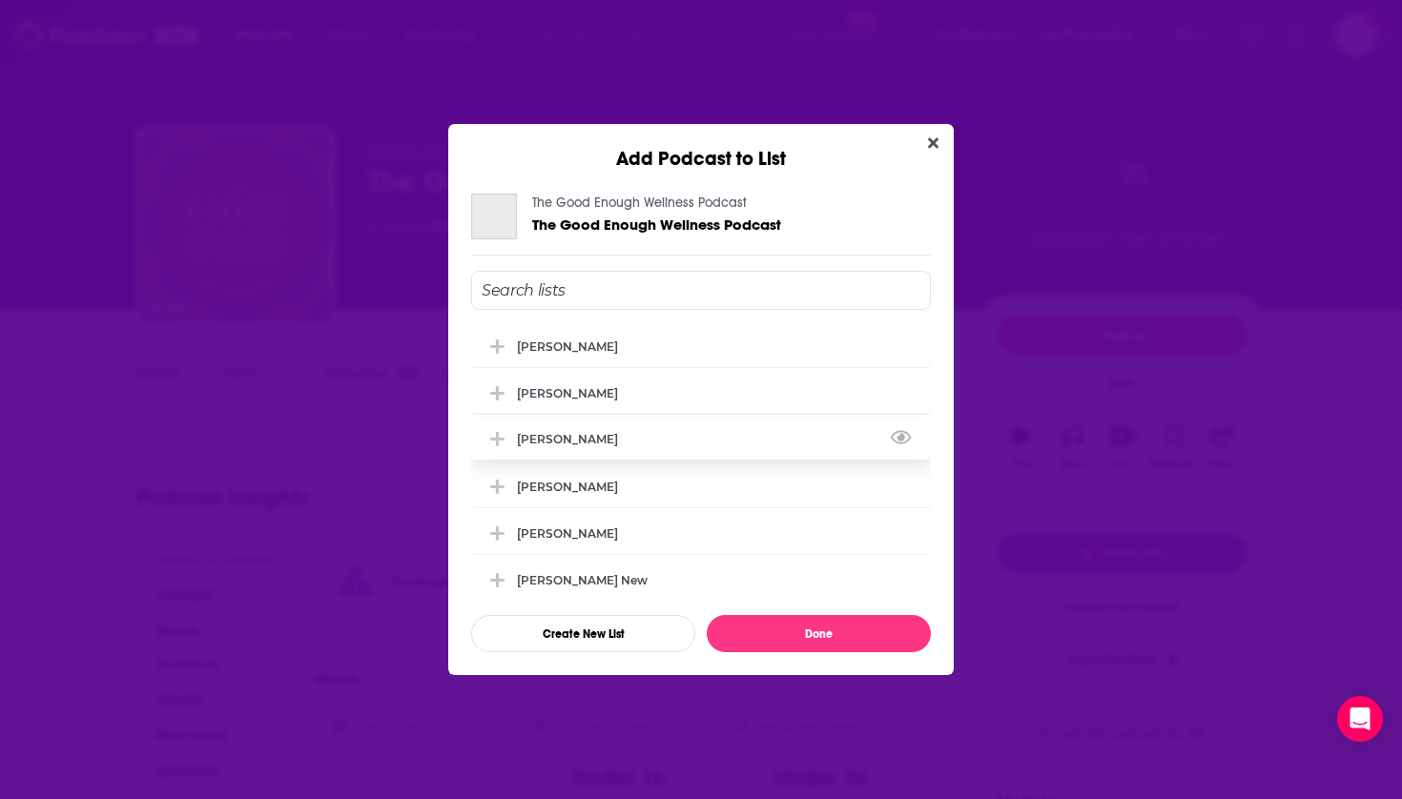
click at [566, 446] on div "[PERSON_NAME]" at bounding box center [573, 439] width 113 height 14
click at [804, 647] on button "Done" at bounding box center [819, 633] width 224 height 37
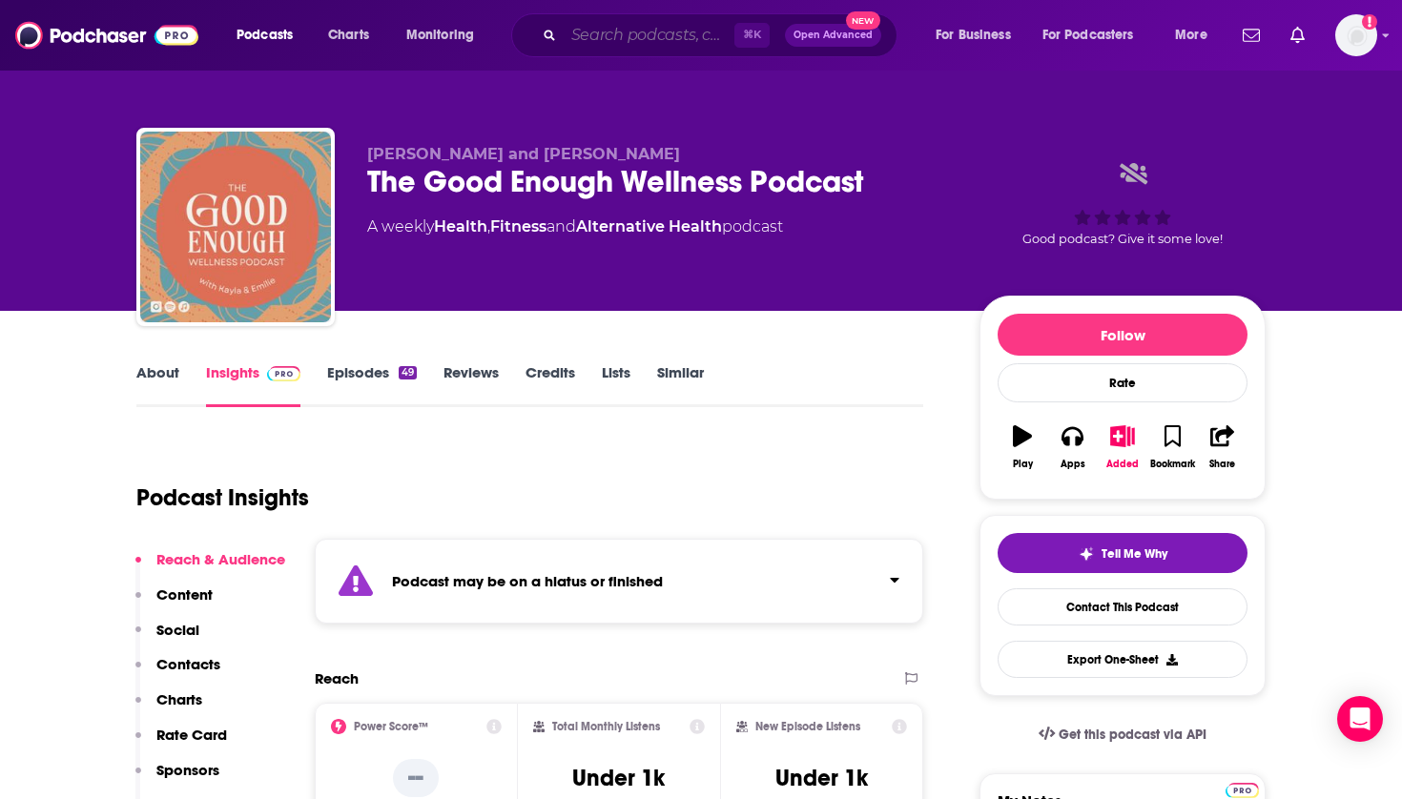
click at [680, 25] on input "Search podcasts, credits, & more..." at bounding box center [649, 35] width 171 height 31
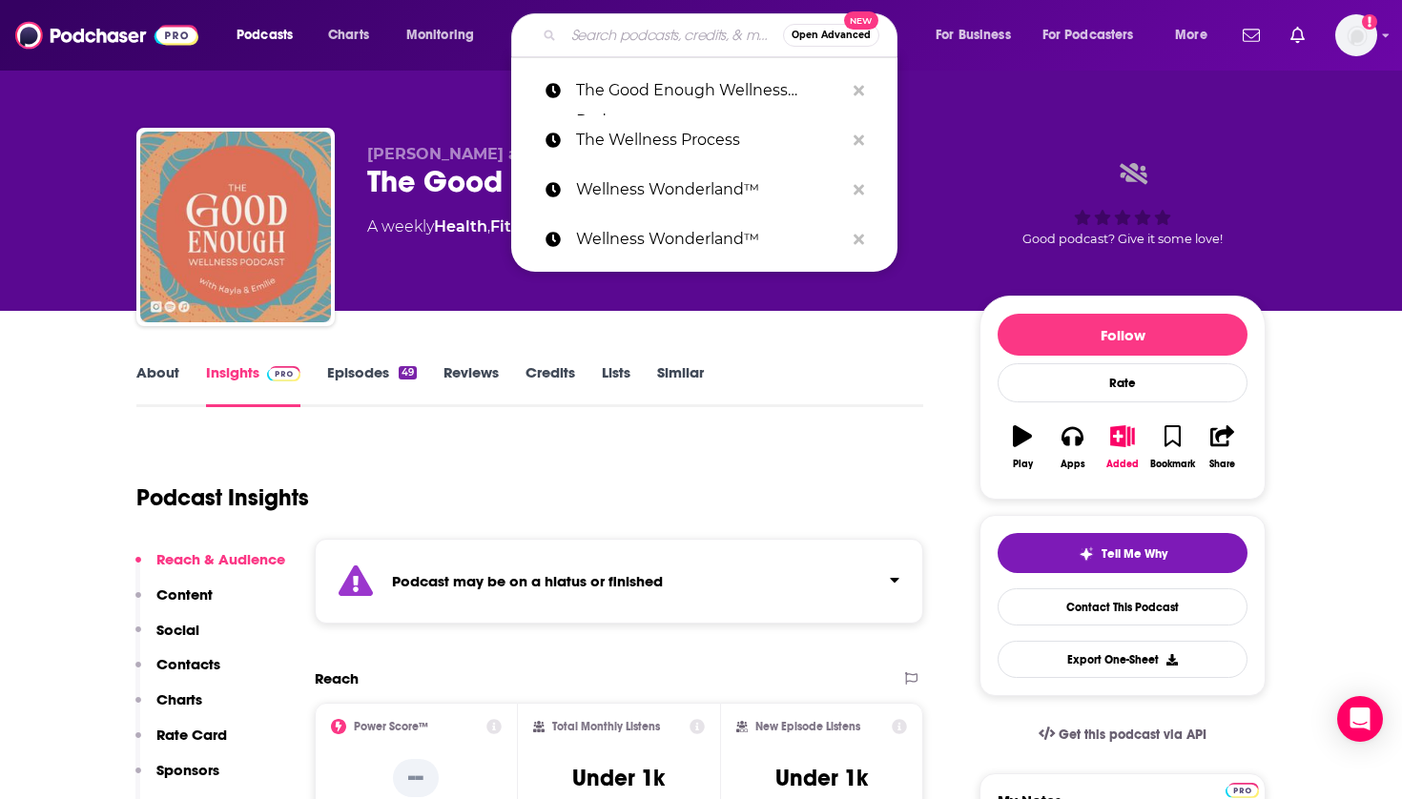
paste input "Grapevine Wellness Show"
type input "Grapevine Wellness Show"
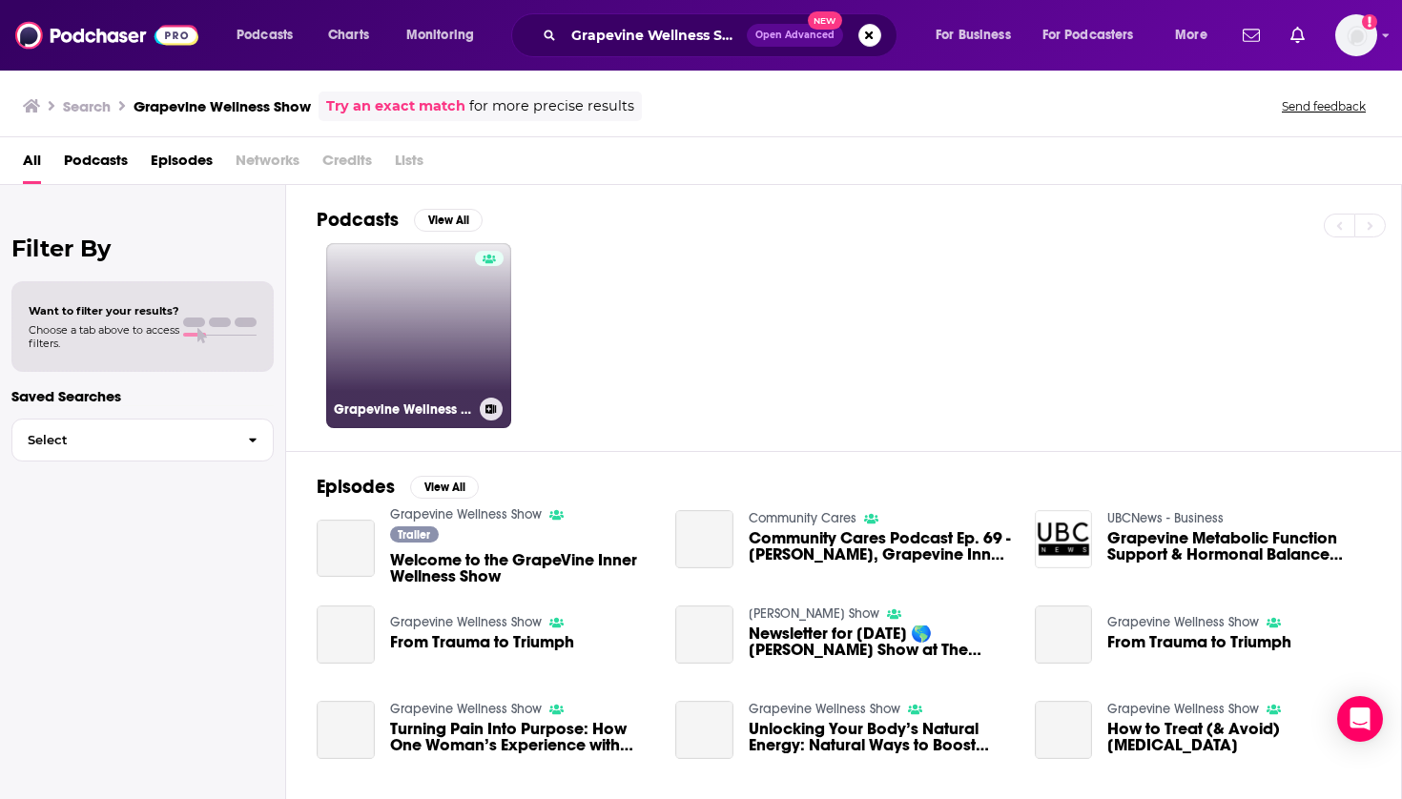
click at [405, 315] on link "Grapevine Wellness Show" at bounding box center [418, 335] width 185 height 185
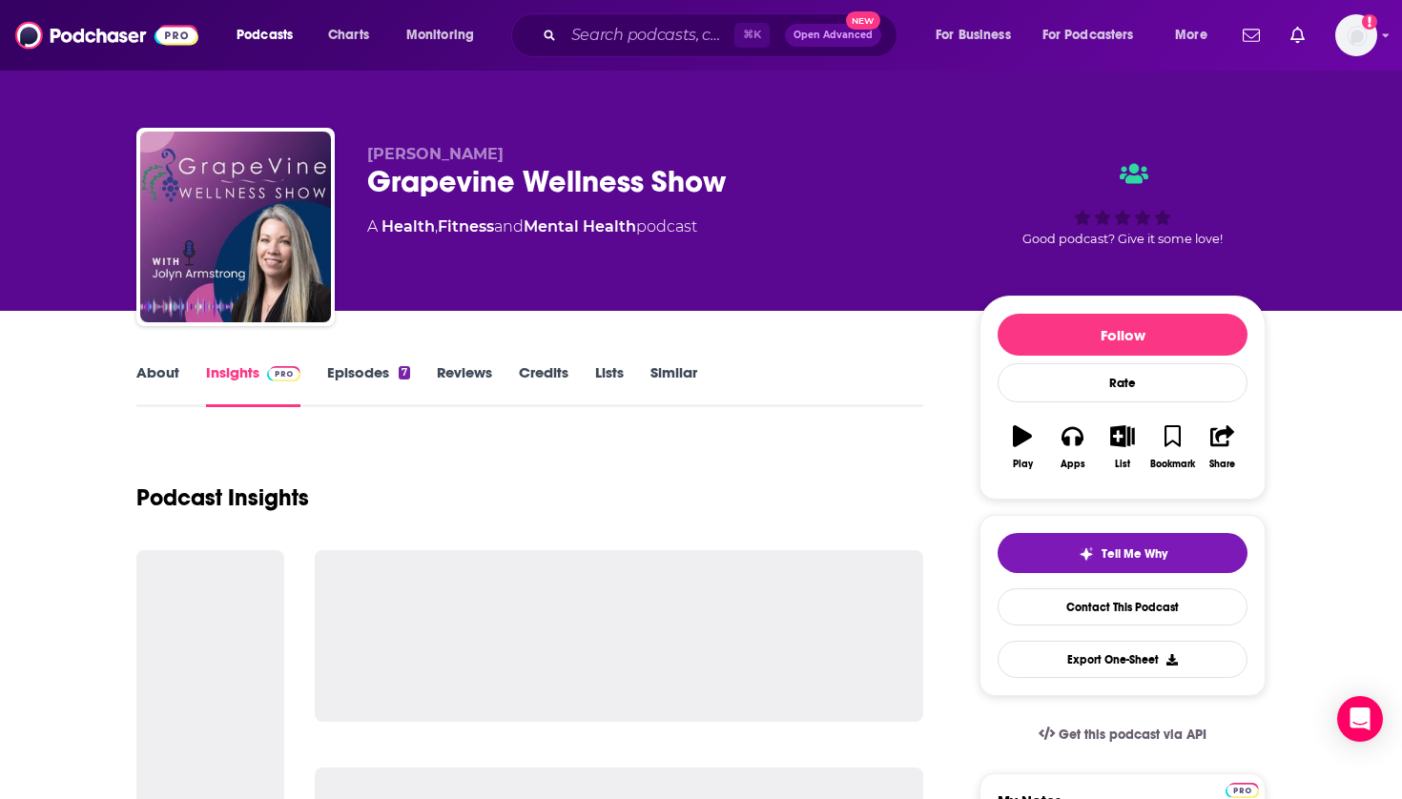
click at [1123, 427] on icon "button" at bounding box center [1123, 435] width 24 height 21
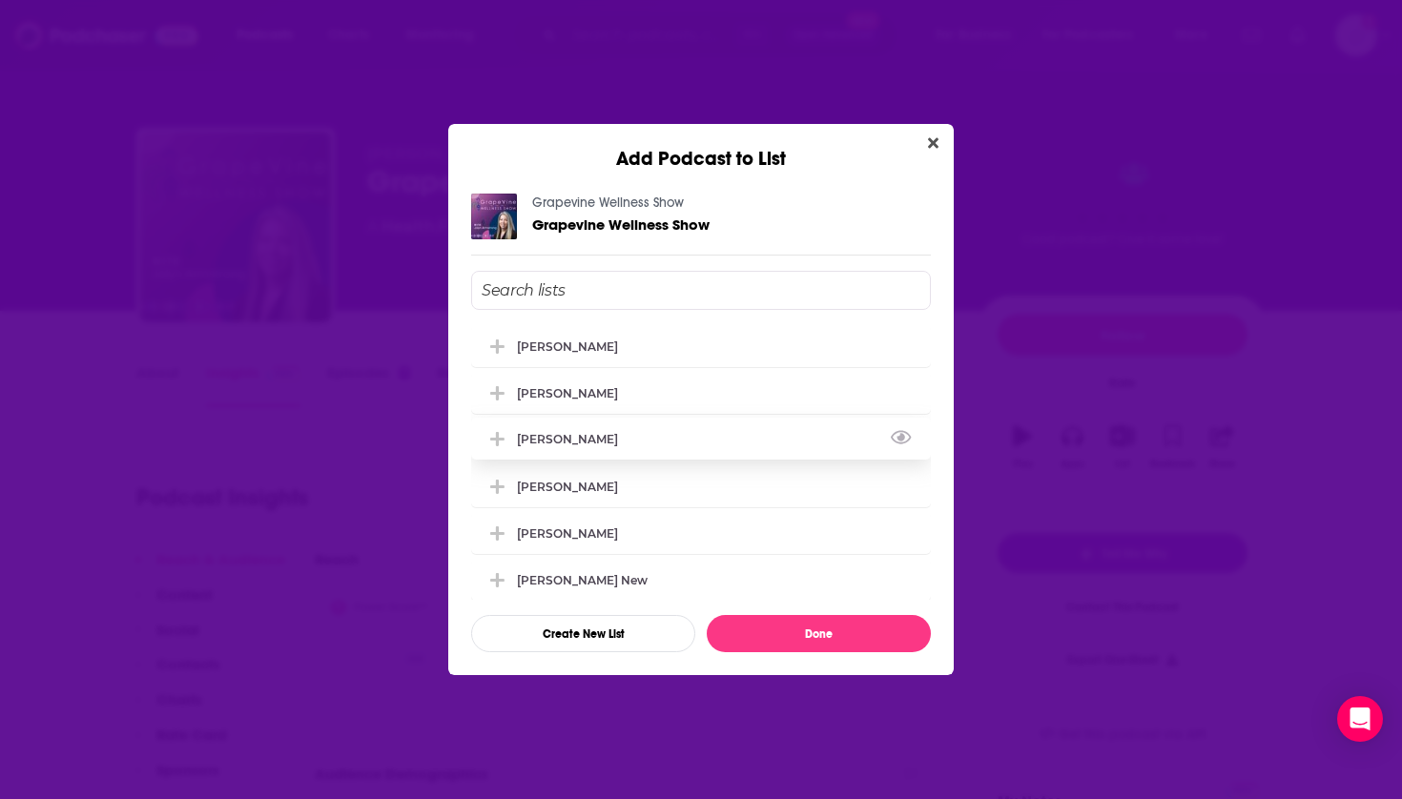
click at [555, 438] on div "[PERSON_NAME]" at bounding box center [701, 439] width 460 height 42
click at [771, 630] on button "Done" at bounding box center [819, 633] width 224 height 37
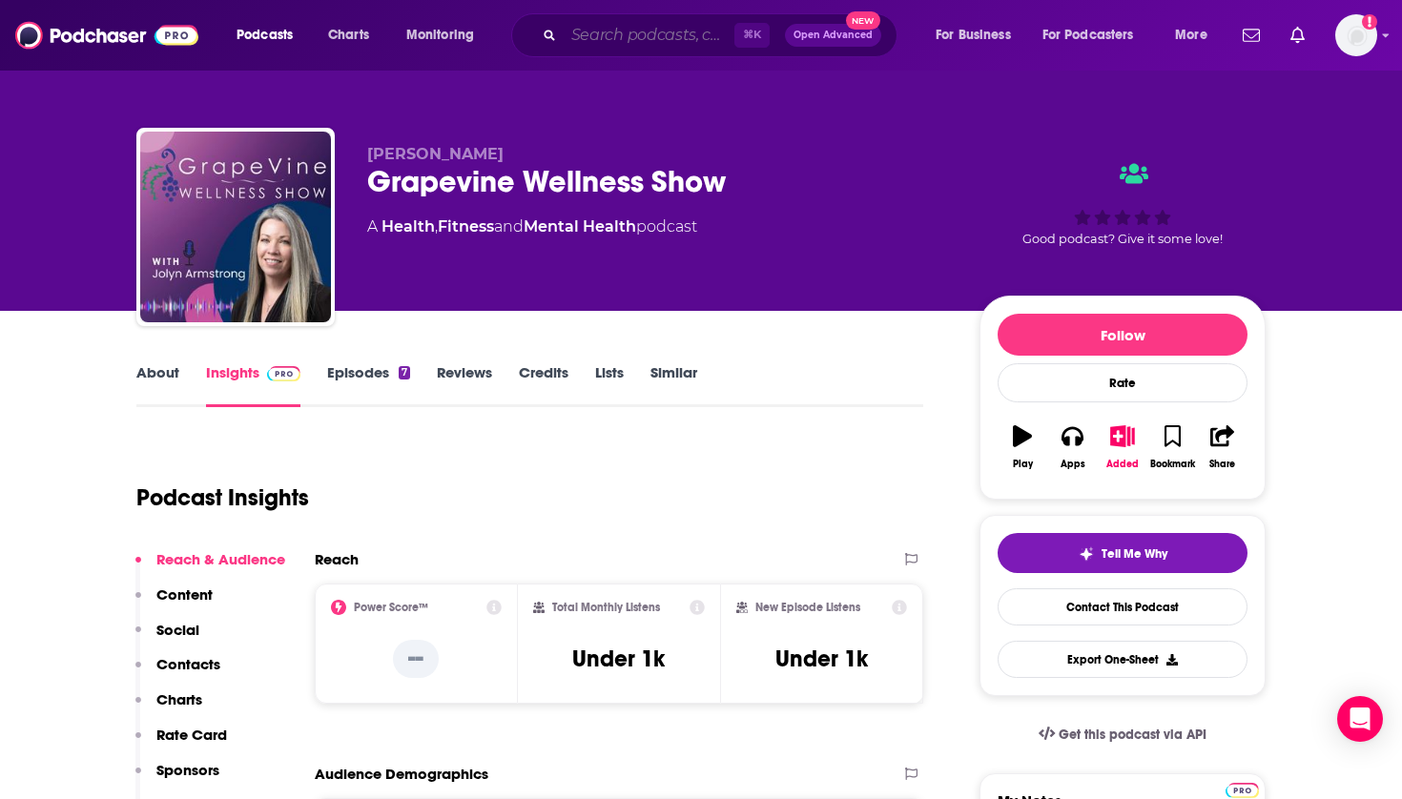
click at [651, 43] on input "Search podcasts, credits, & more..." at bounding box center [649, 35] width 171 height 31
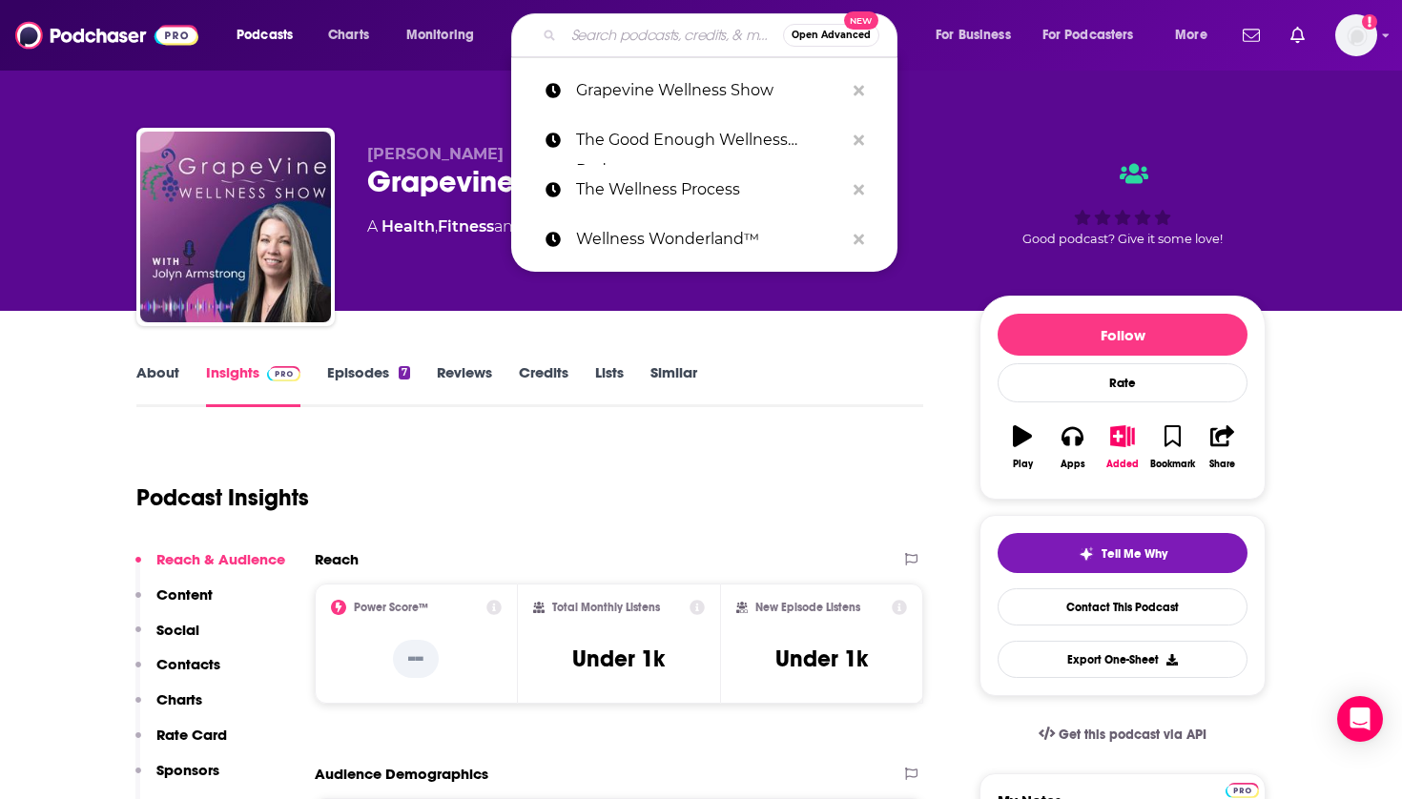
paste input "Women's Wellness Authority"
type input "Women's Wellness Authority"
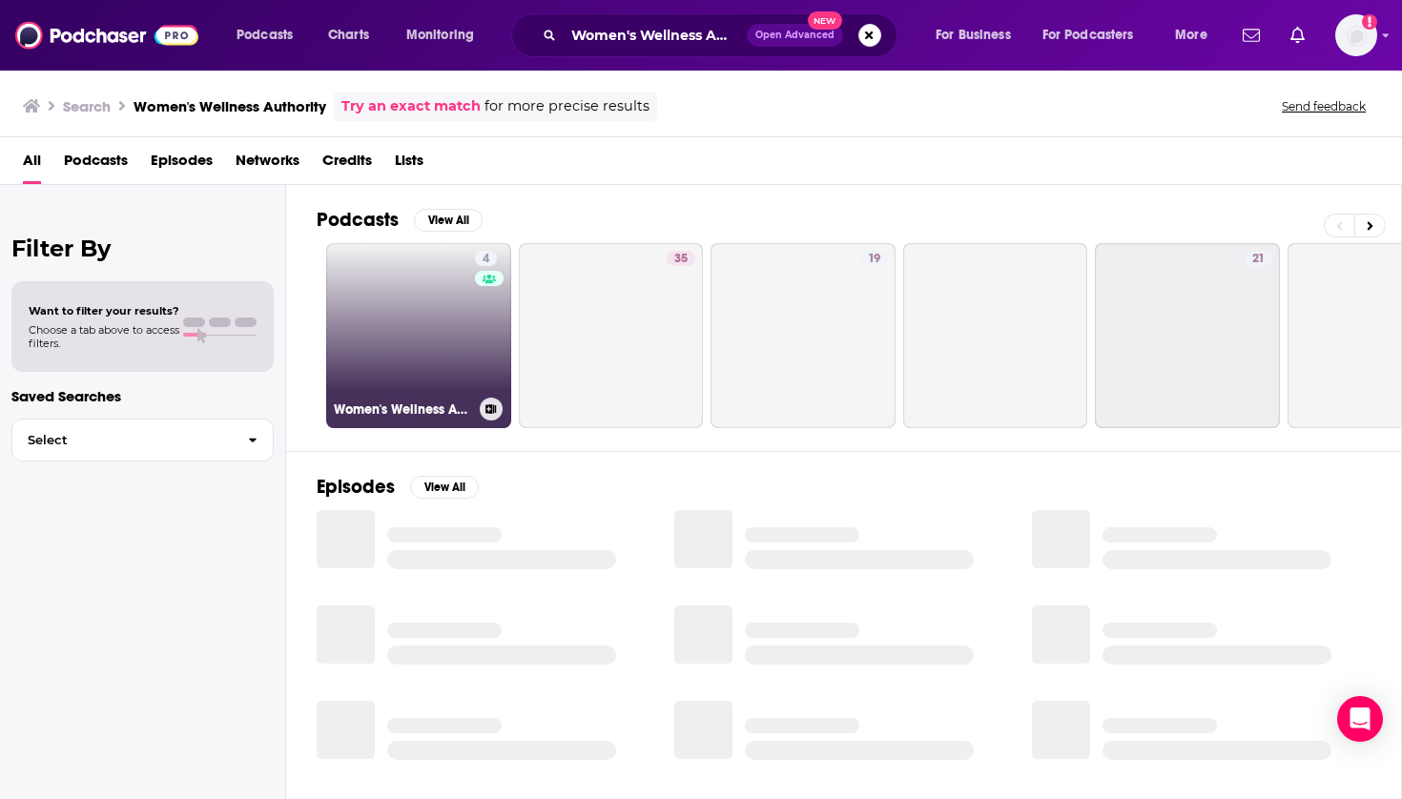
click at [456, 285] on link "4 Women's Wellness Authority" at bounding box center [418, 335] width 185 height 185
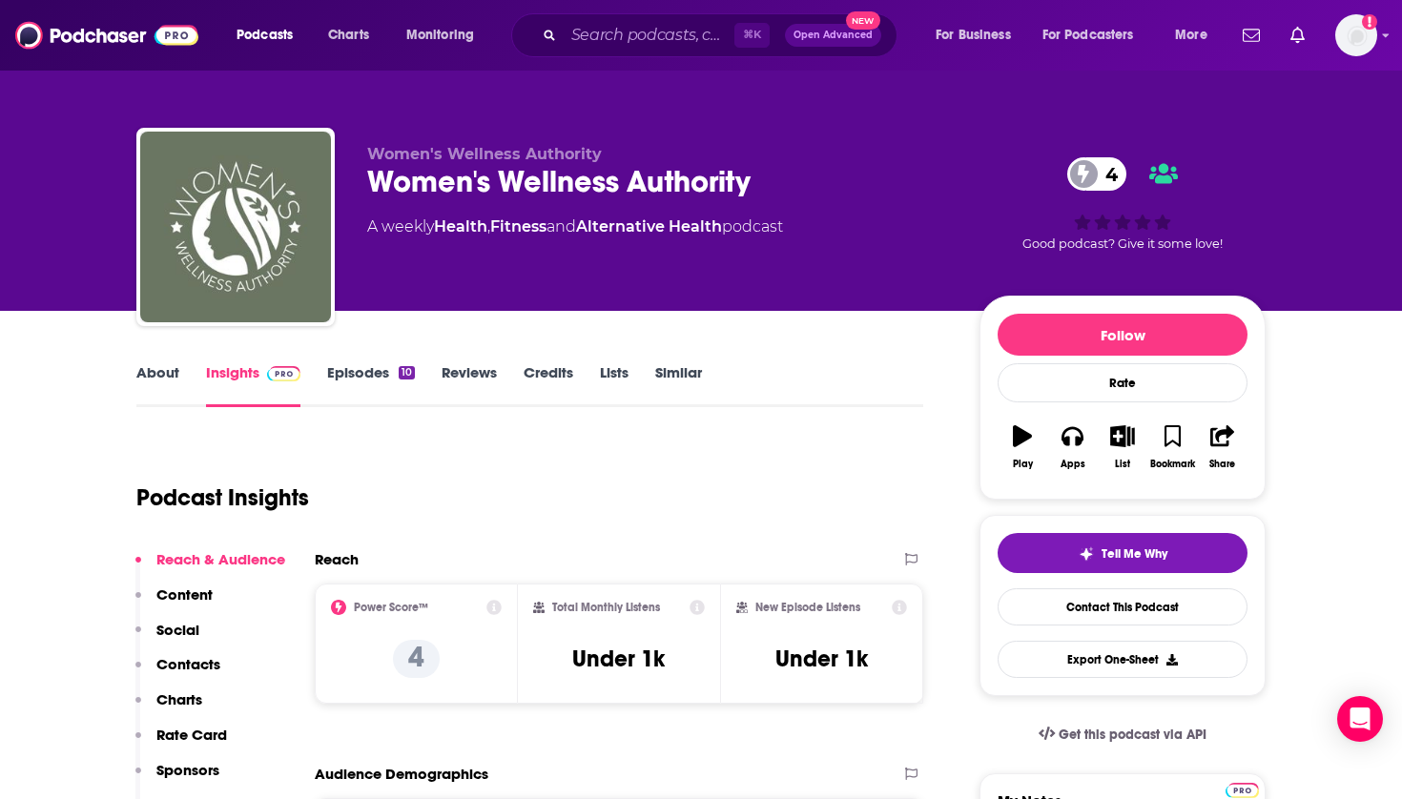
click at [1123, 433] on icon "button" at bounding box center [1123, 435] width 24 height 21
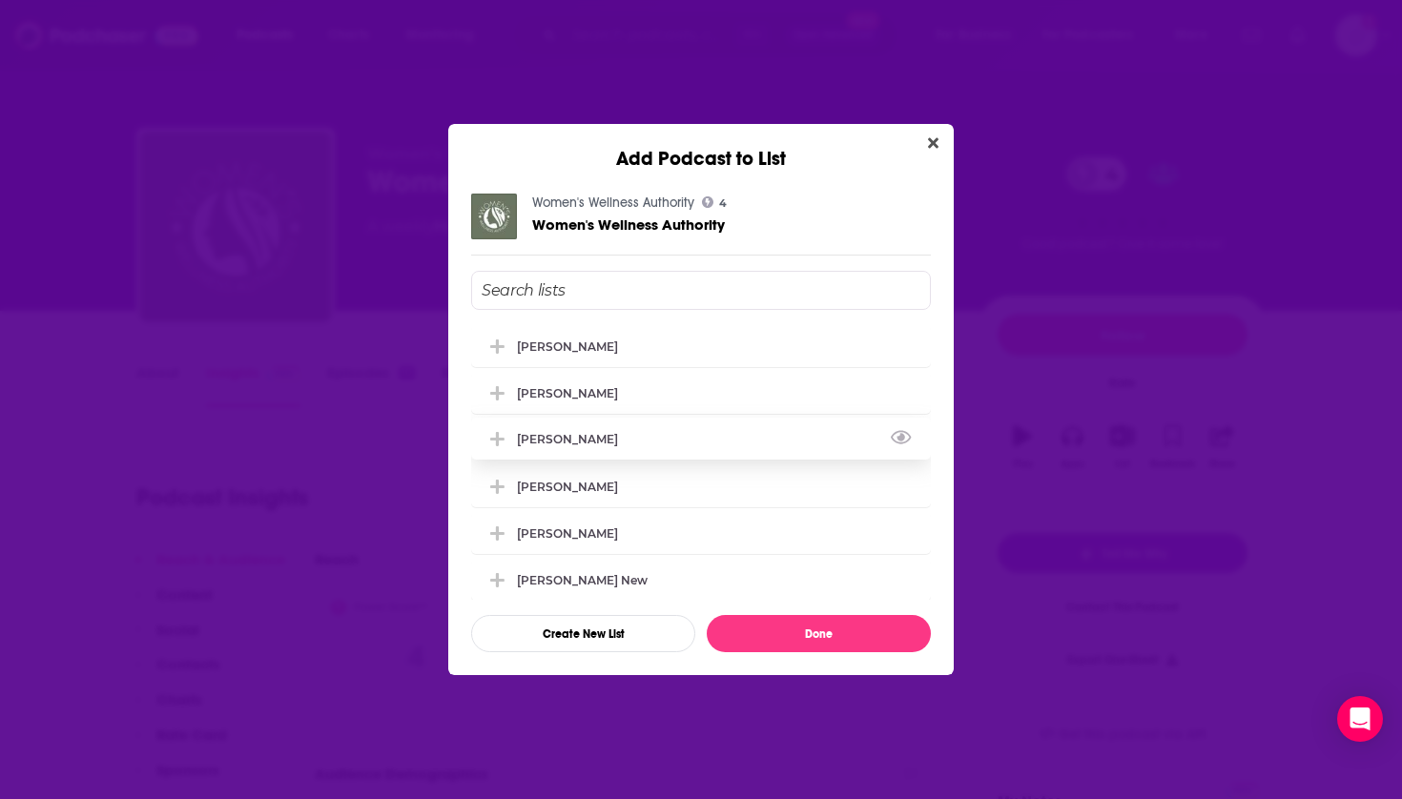
click at [592, 443] on div "[PERSON_NAME]" at bounding box center [573, 439] width 113 height 14
click at [760, 624] on button "Done" at bounding box center [819, 633] width 224 height 37
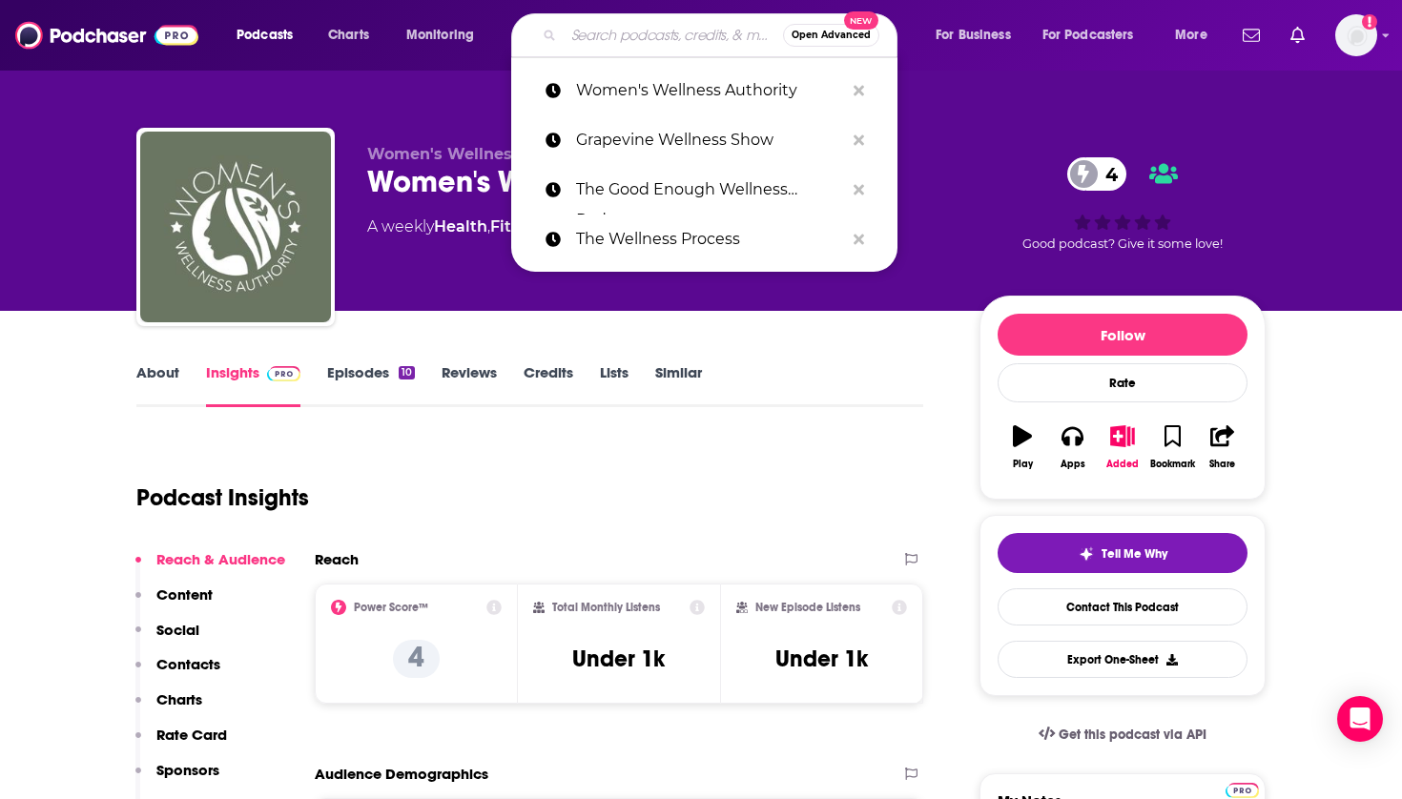
click at [667, 44] on input "Search podcasts, credits, & more..." at bounding box center [673, 35] width 219 height 31
paste input "WCI Health & Wellness In Focus"
type input "WCI Health & Wellness In Focus"
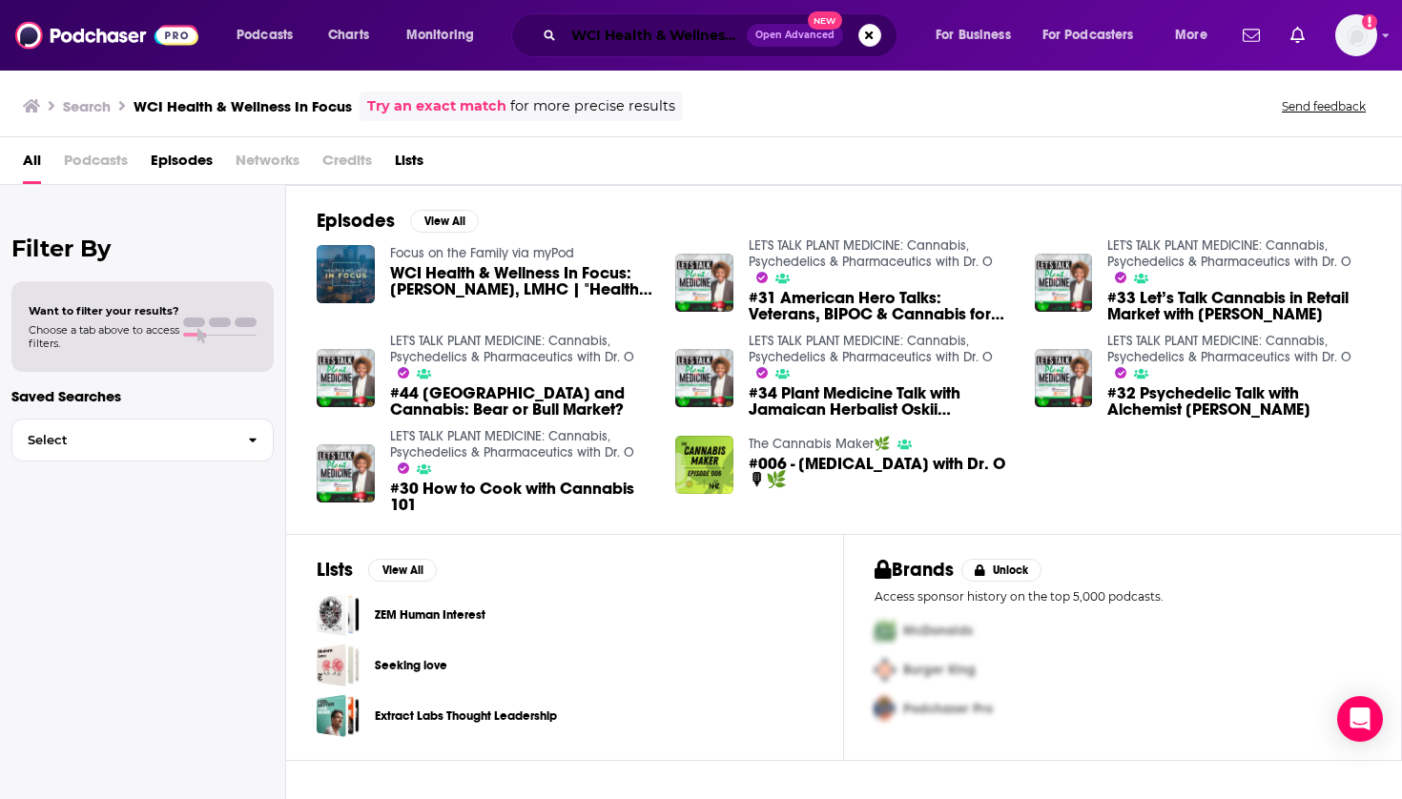
click at [694, 40] on input "WCI Health & Wellness In Focus" at bounding box center [655, 35] width 183 height 31
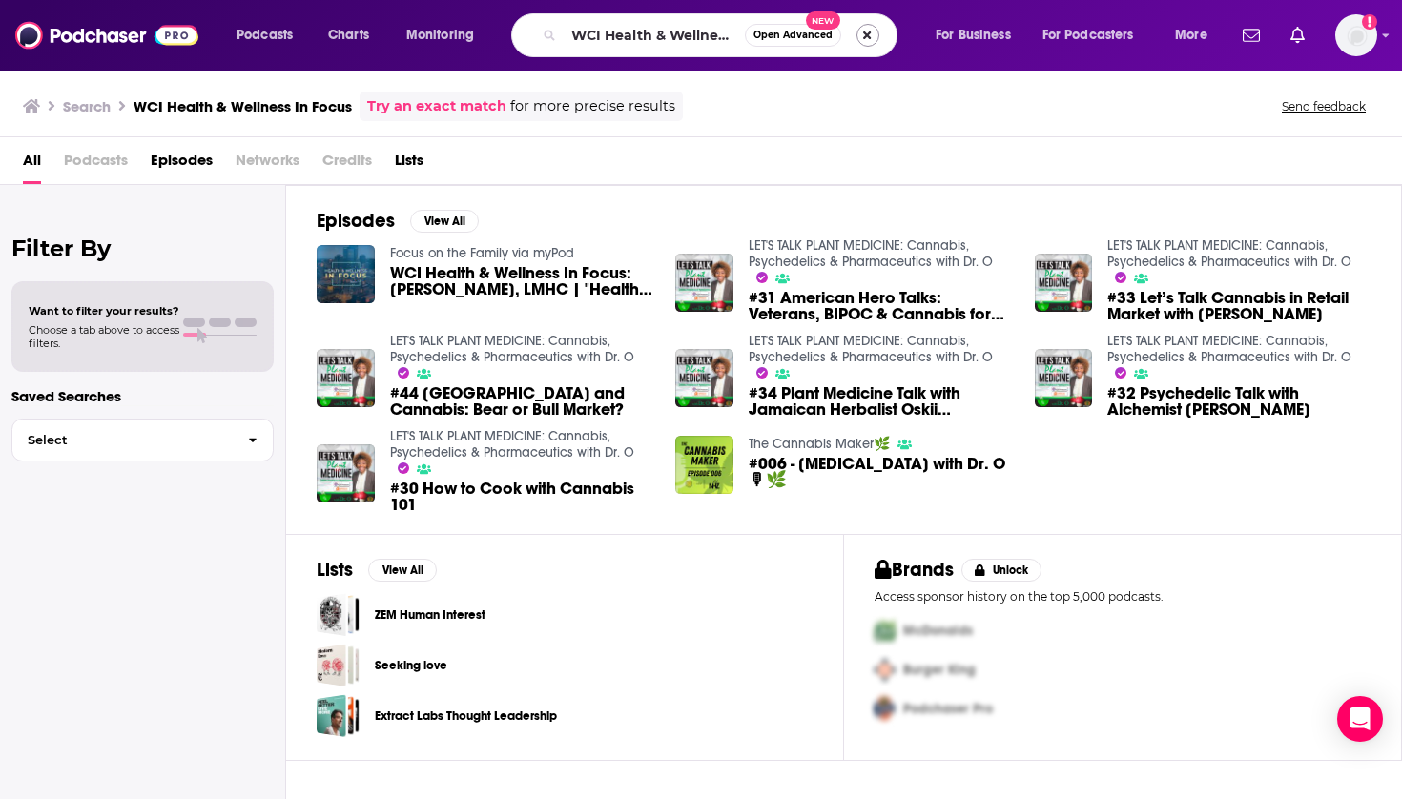
click at [874, 30] on button "Search podcasts, credits, & more..." at bounding box center [868, 35] width 23 height 23
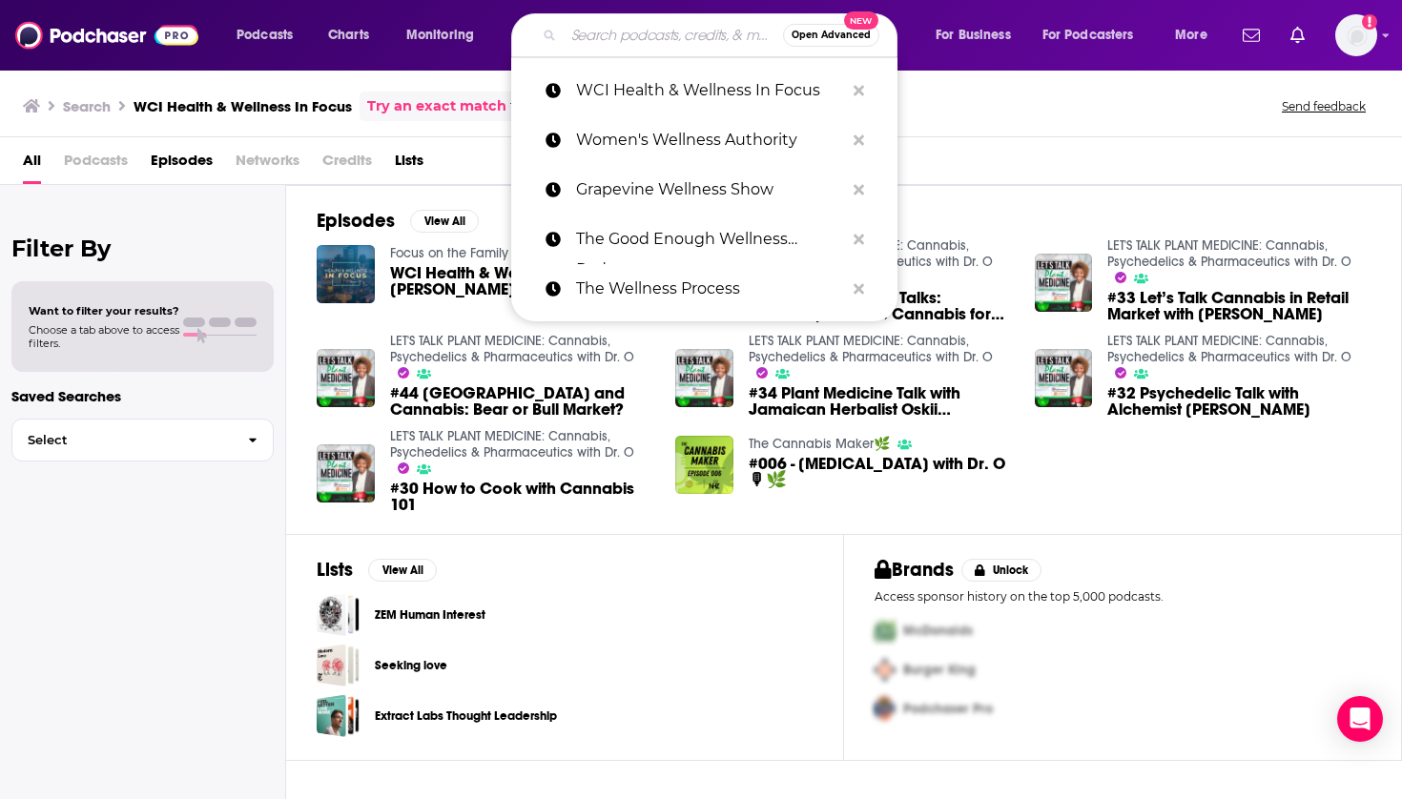
paste input "Wellness for Educators"
type input "Wellness for Educators"
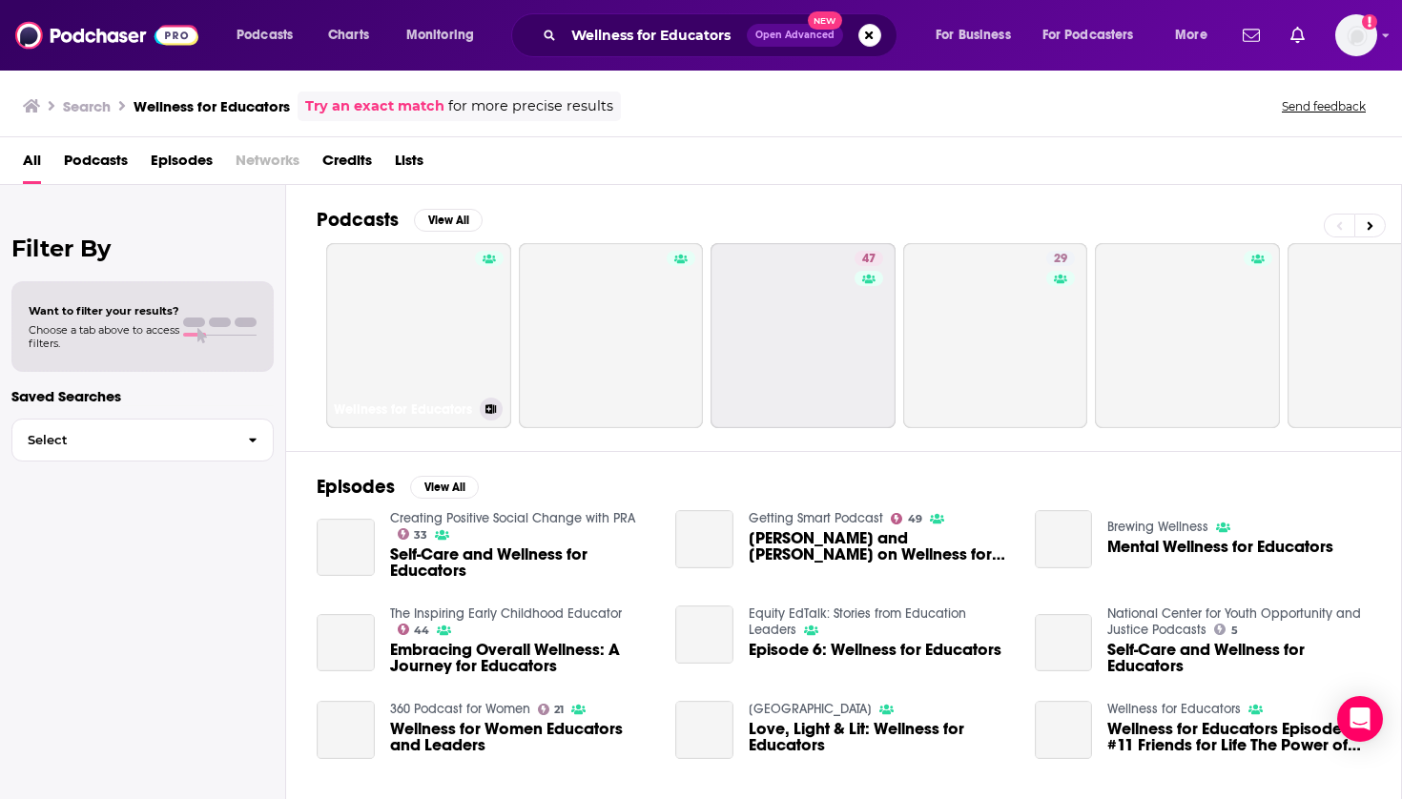
click at [446, 316] on link "Wellness for Educators" at bounding box center [418, 335] width 185 height 185
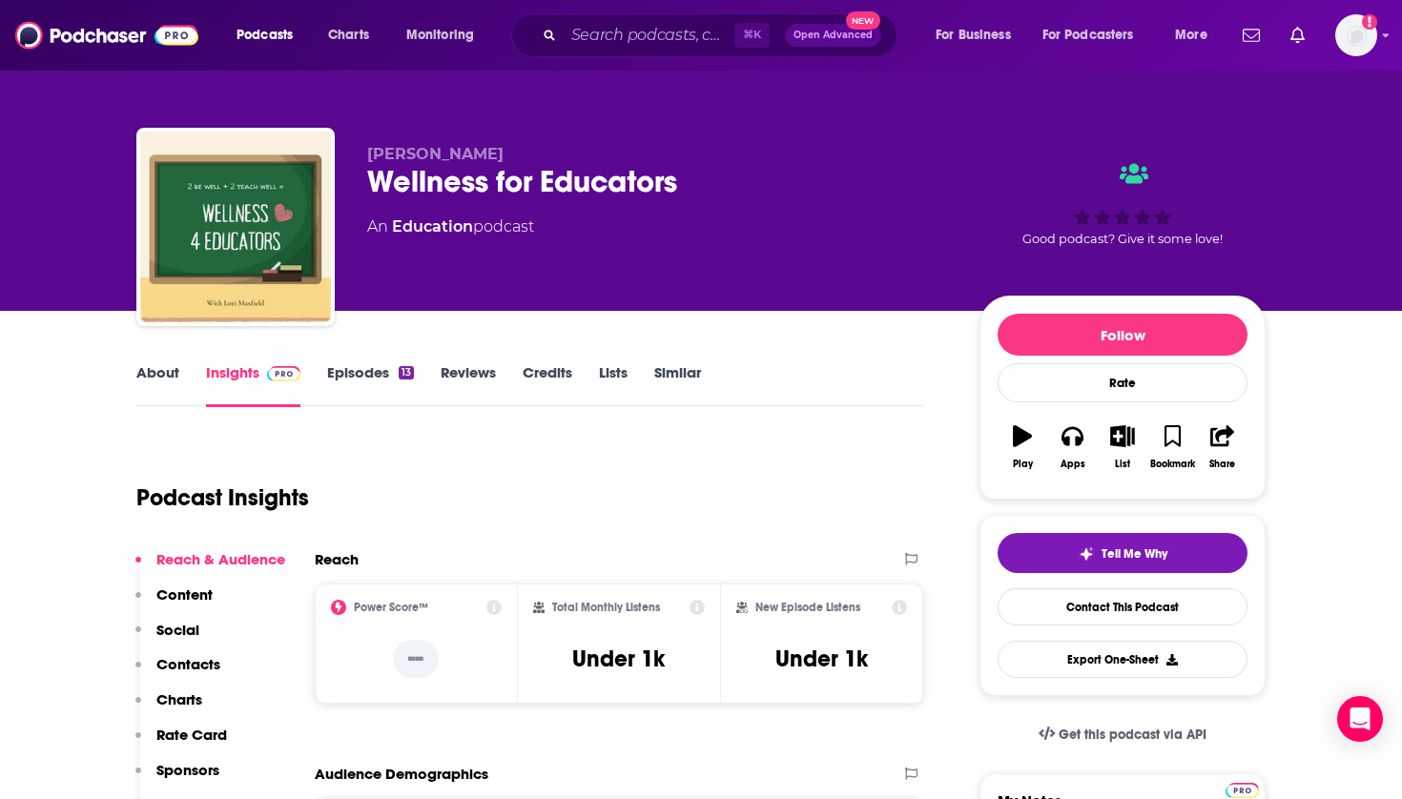
click at [1129, 441] on icon "button" at bounding box center [1123, 435] width 24 height 21
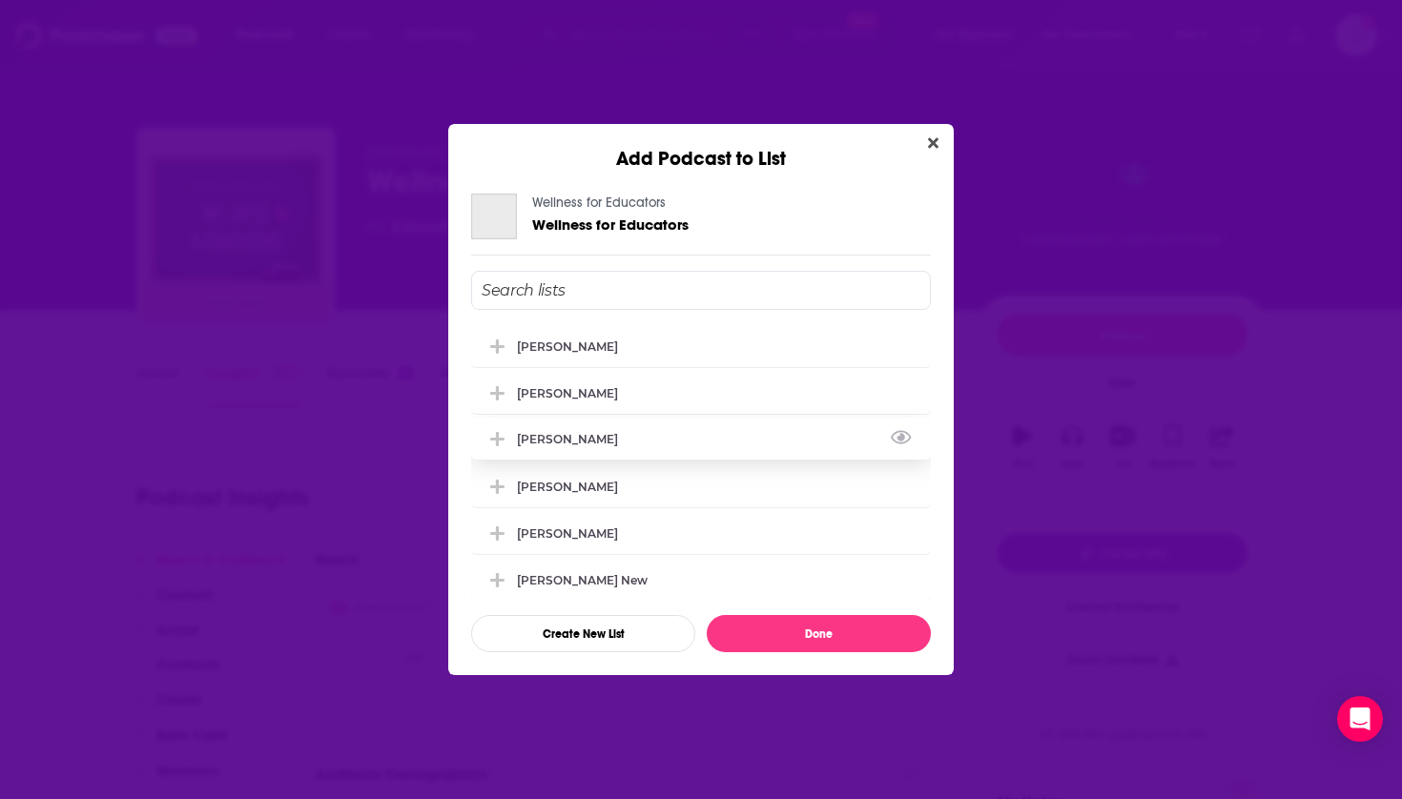
click at [651, 453] on div "[PERSON_NAME]" at bounding box center [701, 439] width 460 height 42
click at [781, 635] on button "Done" at bounding box center [819, 633] width 224 height 37
